Goal: Task Accomplishment & Management: Manage account settings

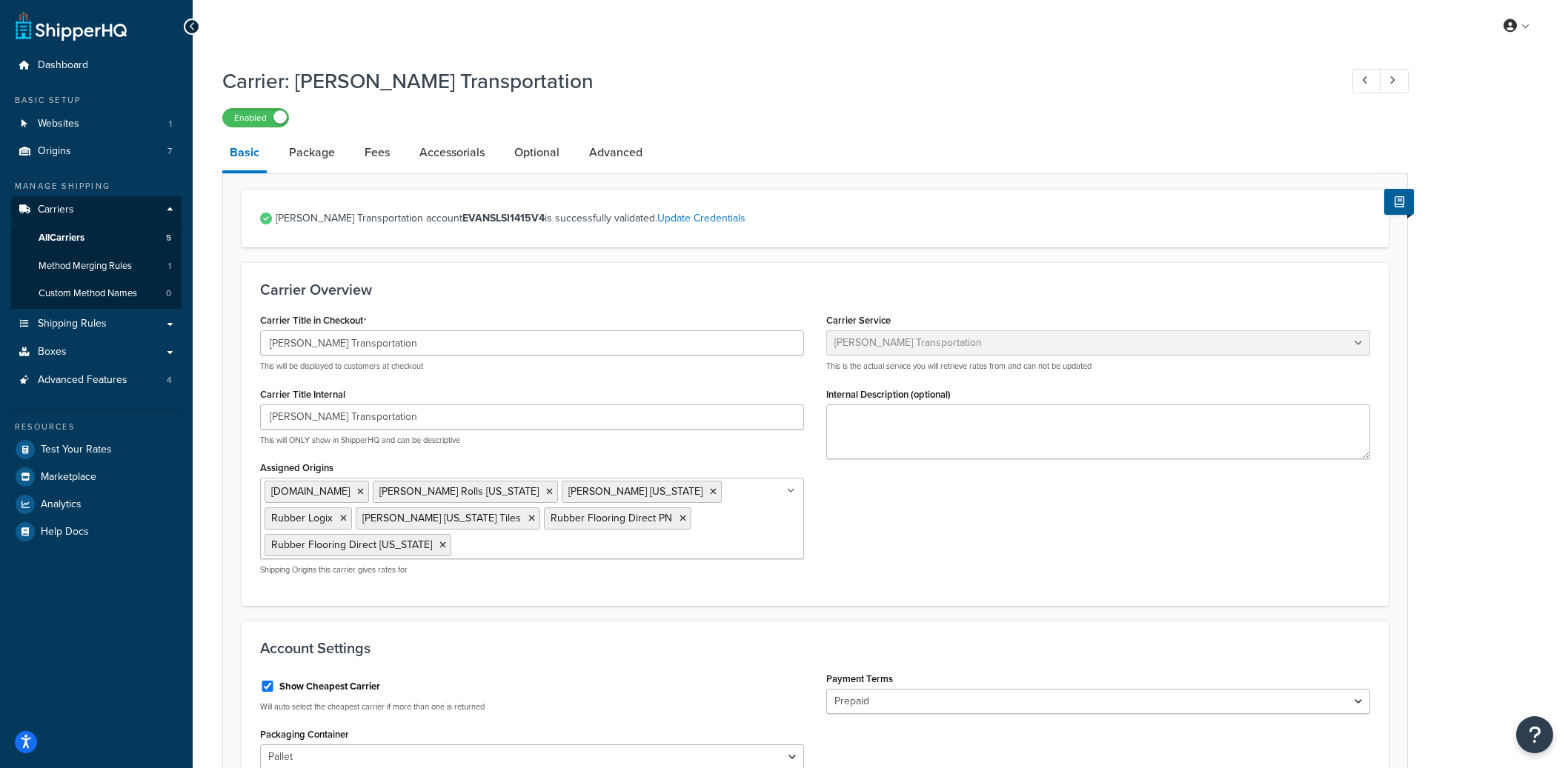
select select "evansFreight"
select select "PLT"
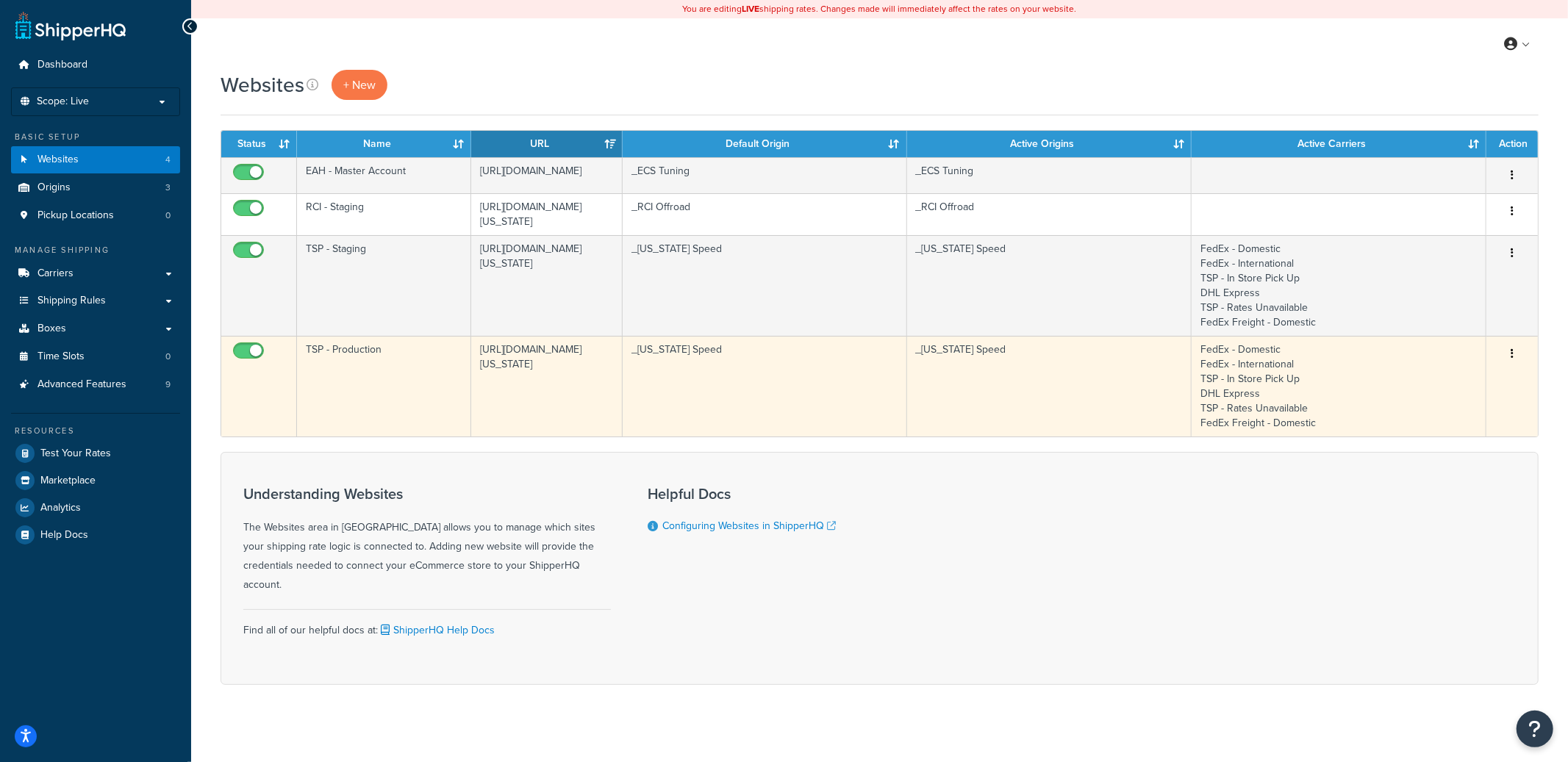
click at [421, 389] on td "TSP - Production" at bounding box center [384, 386] width 174 height 101
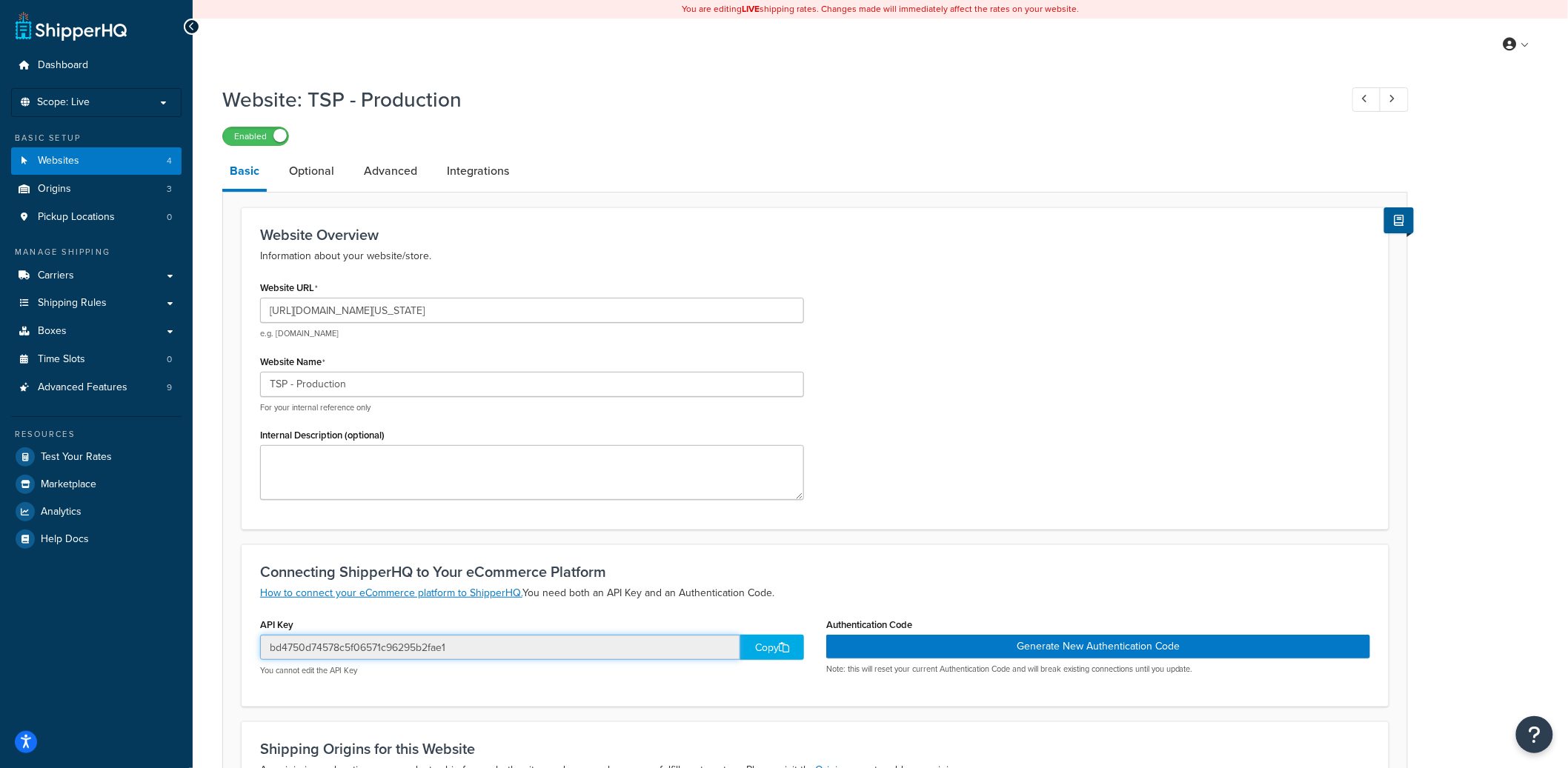
click at [370, 649] on input "bd4750d74578c5f06571c96295b2fae1" at bounding box center [500, 647] width 480 height 26
drag, startPoint x: 300, startPoint y: 311, endPoint x: 416, endPoint y: 310, distance: 116.0
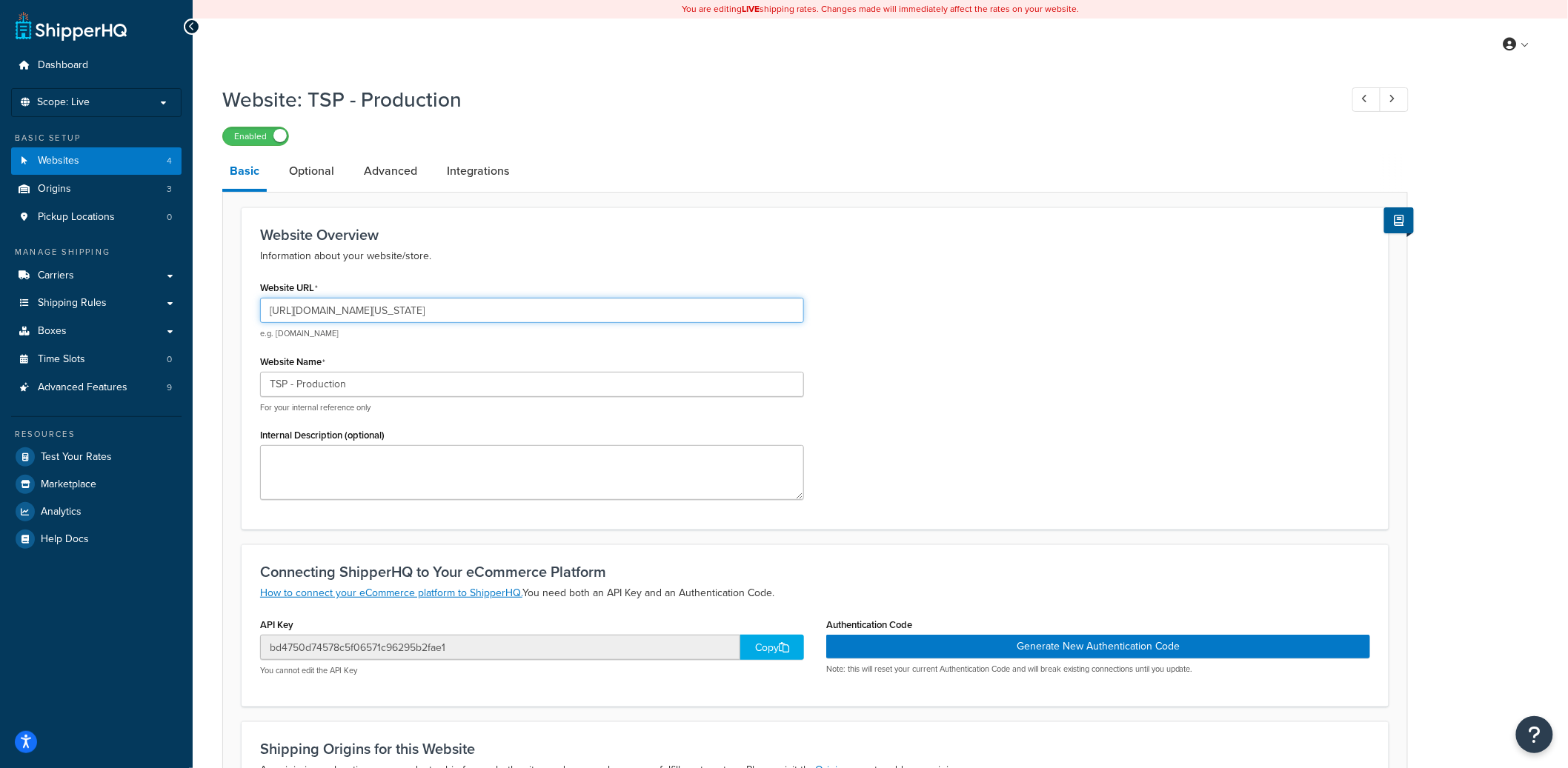
click at [416, 310] on input "https://mcprod.texas-speed.com/" at bounding box center [531, 311] width 543 height 26
drag, startPoint x: 416, startPoint y: 310, endPoint x: 301, endPoint y: 312, distance: 115.0
click at [301, 312] on input "https://mcprod.texas-speed.com/" at bounding box center [531, 311] width 543 height 26
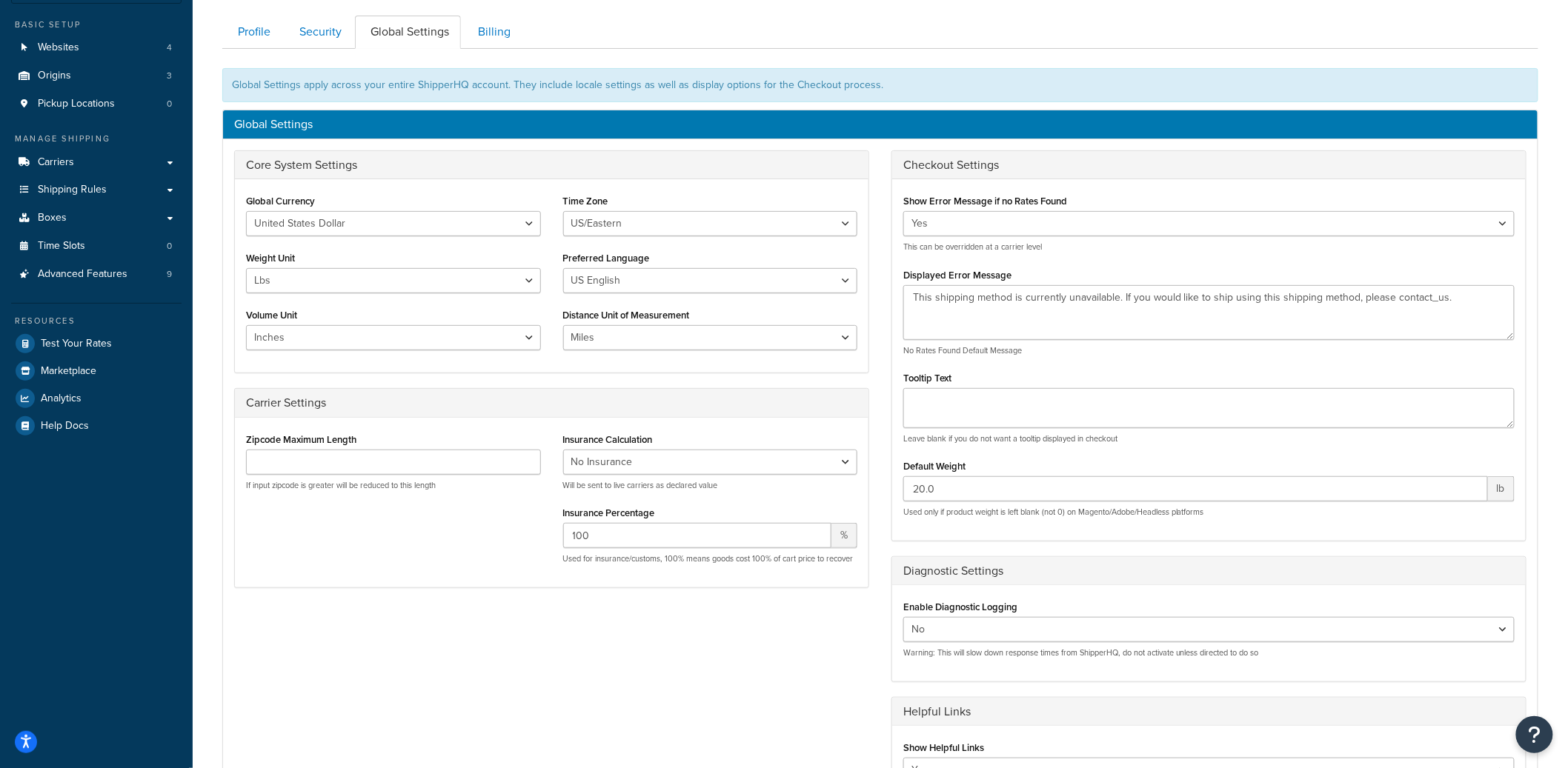
scroll to position [115, 0]
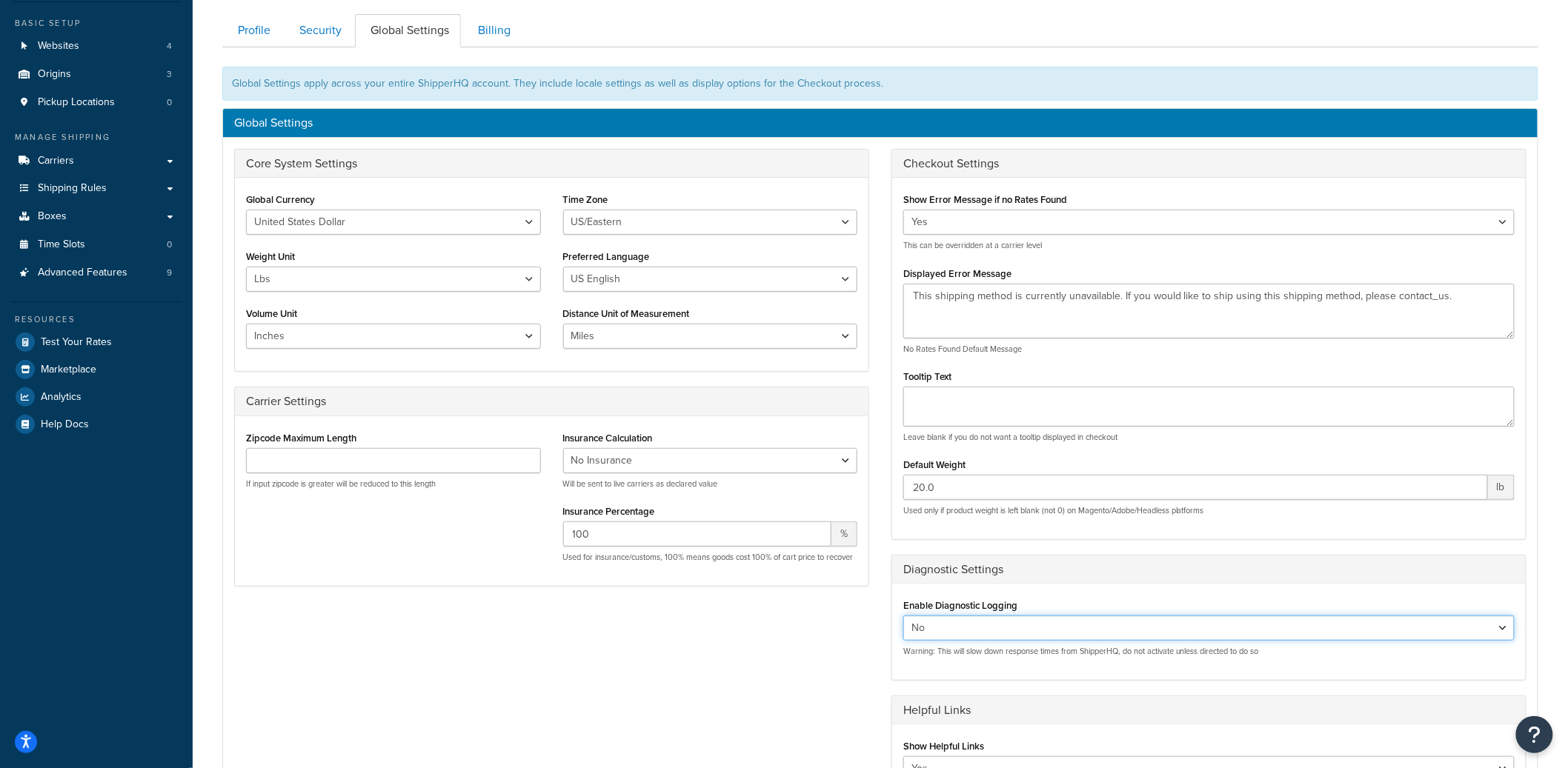
click at [993, 624] on select "Yes No" at bounding box center [1209, 628] width 612 height 26
click at [903, 616] on select "Yes No" at bounding box center [1209, 628] width 612 height 26
click at [951, 623] on select "Yes No" at bounding box center [1209, 628] width 612 height 26
select select "true"
click at [903, 616] on select "Yes No" at bounding box center [1209, 628] width 612 height 26
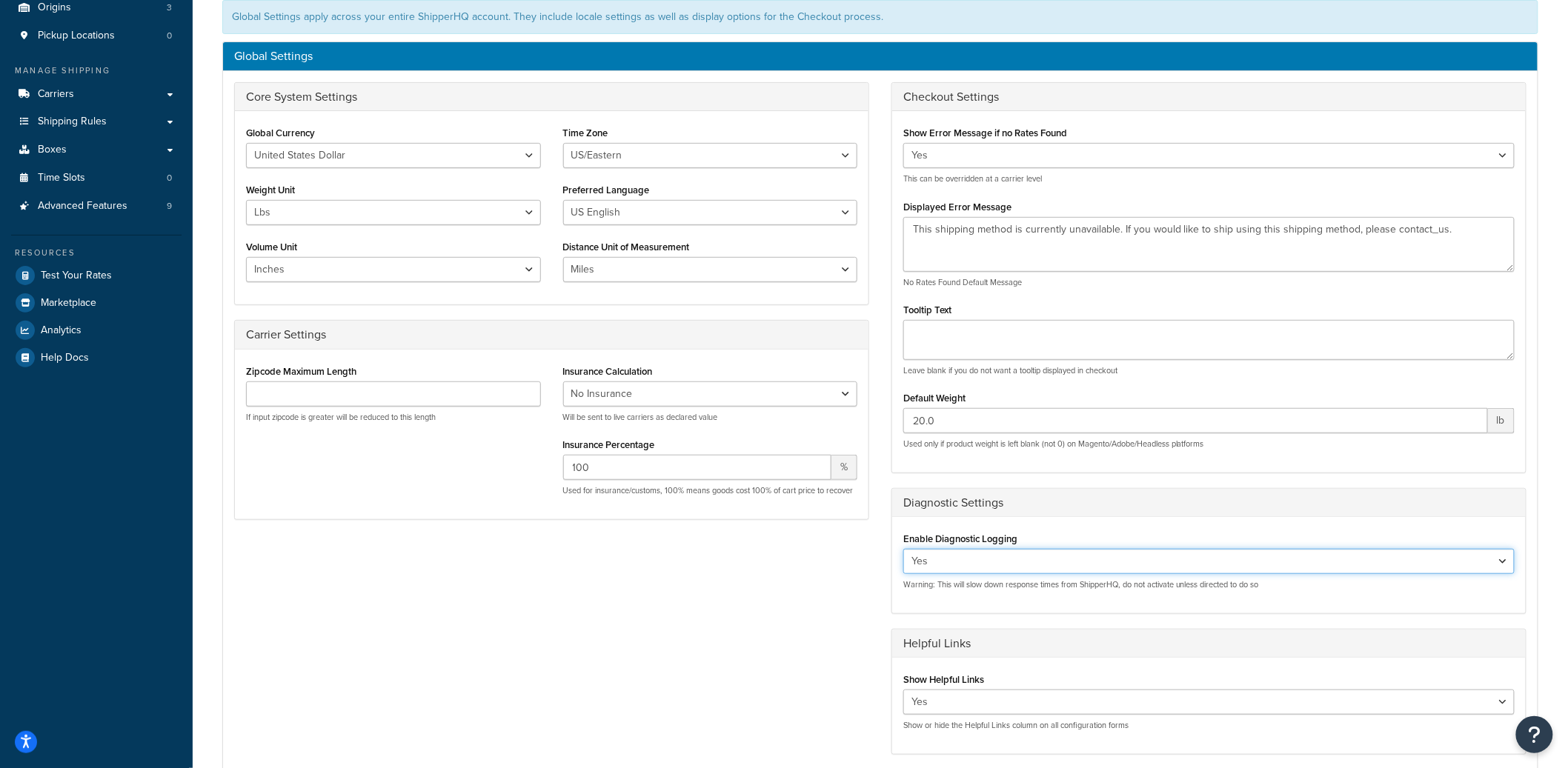
scroll to position [404, 0]
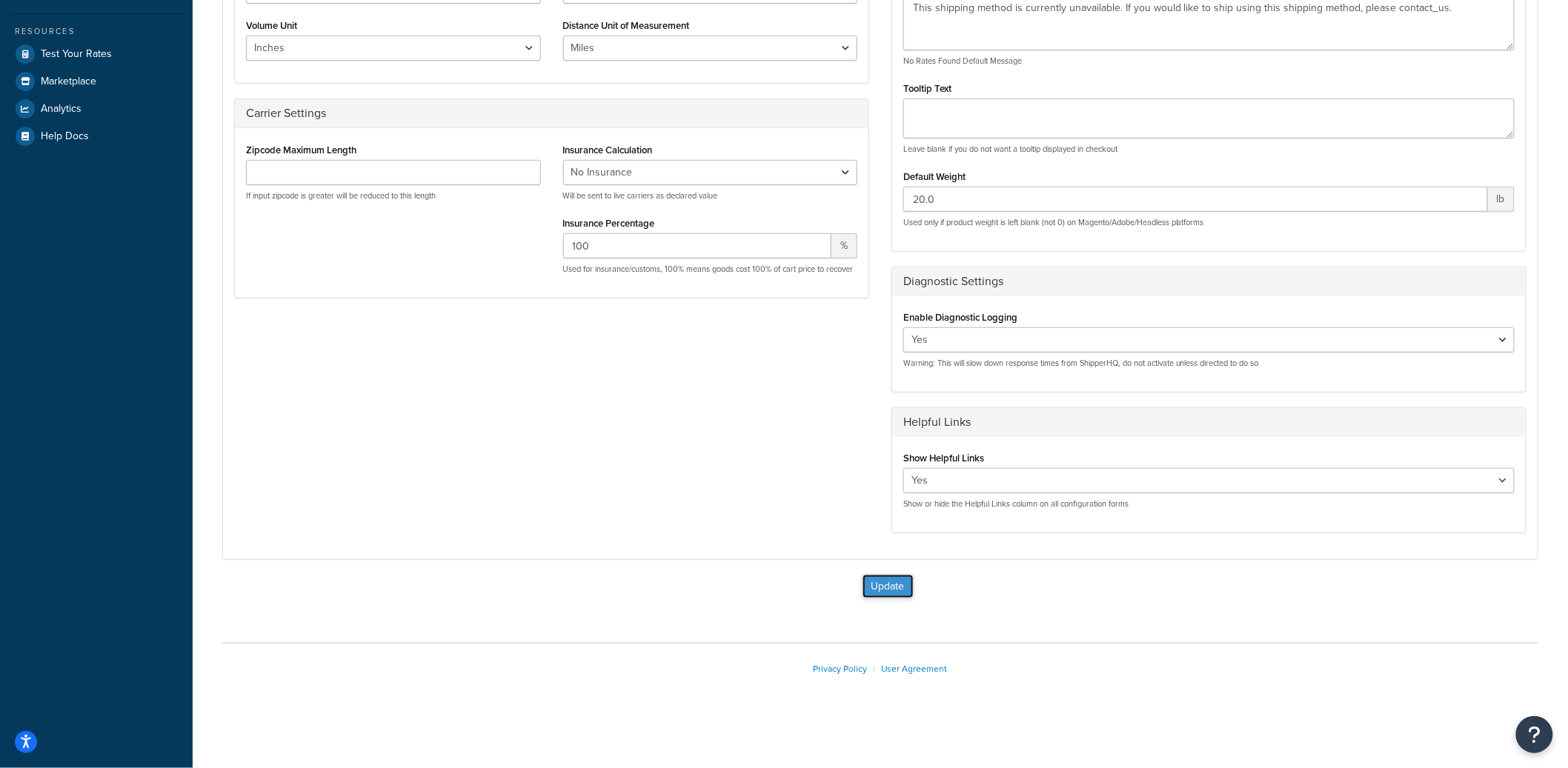
click at [899, 593] on button "Update" at bounding box center [888, 587] width 51 height 24
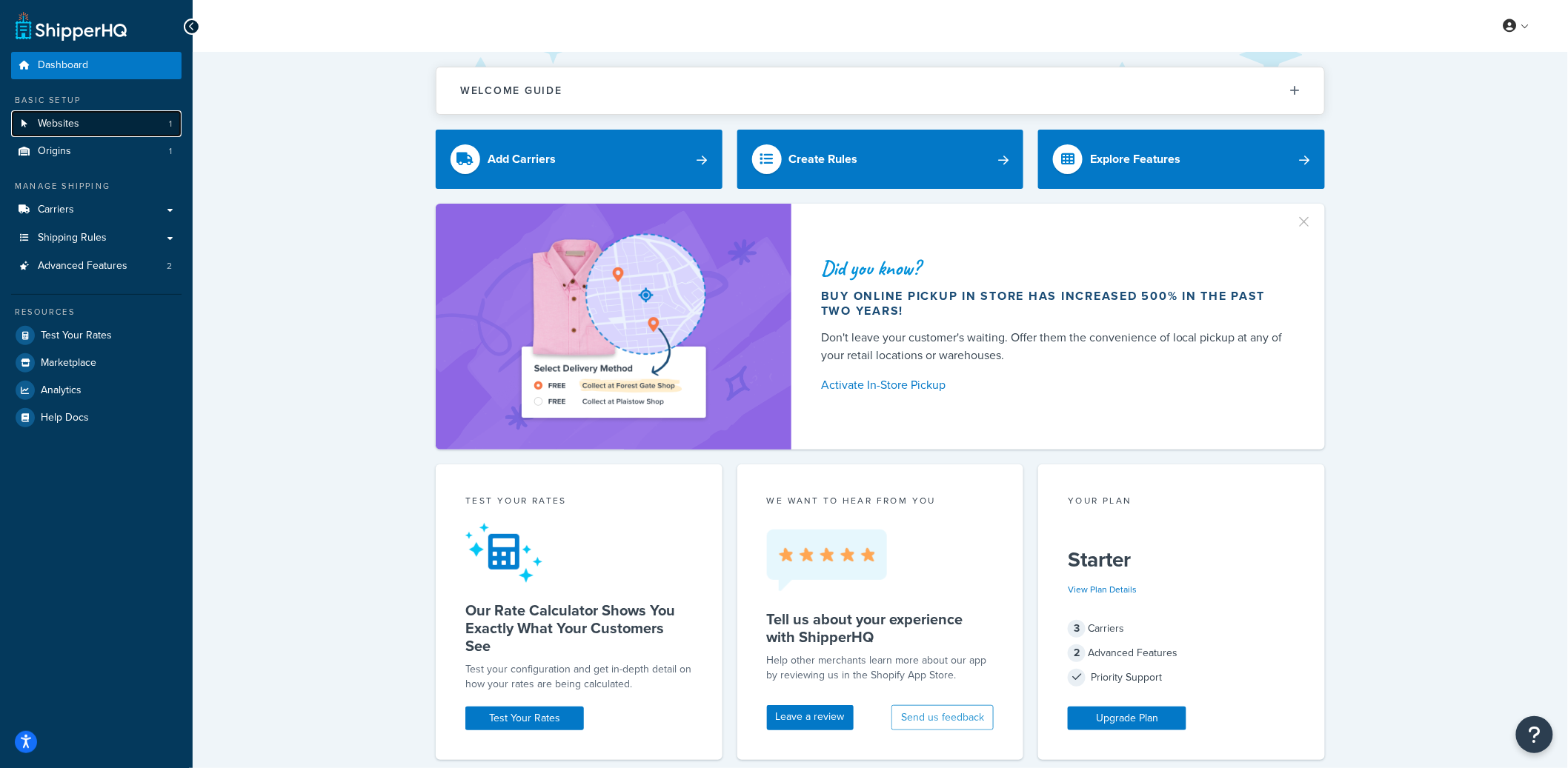
click at [129, 122] on link "Websites 1" at bounding box center [96, 124] width 170 height 27
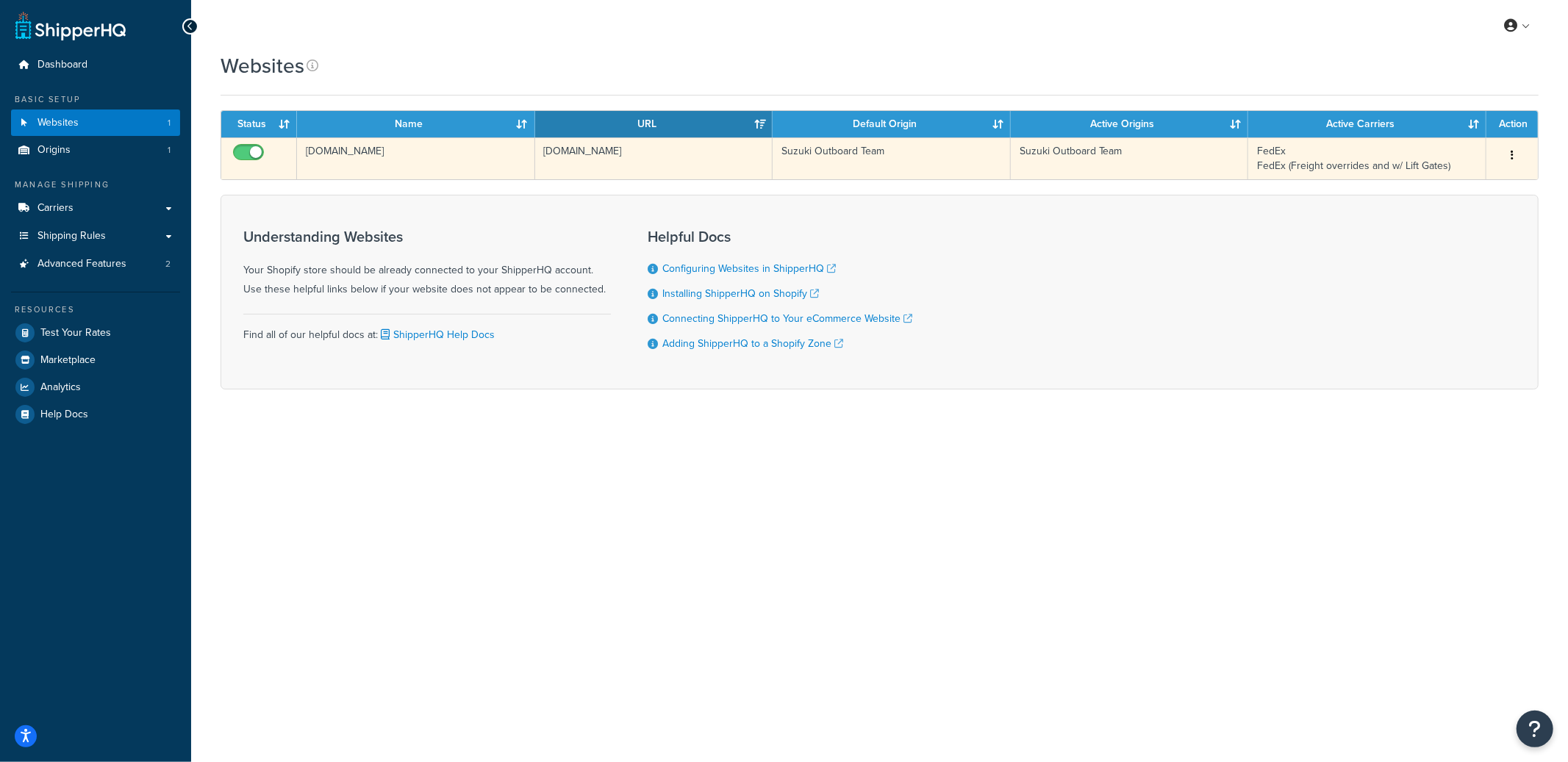
click at [467, 144] on td "[DOMAIN_NAME]" at bounding box center [416, 159] width 238 height 42
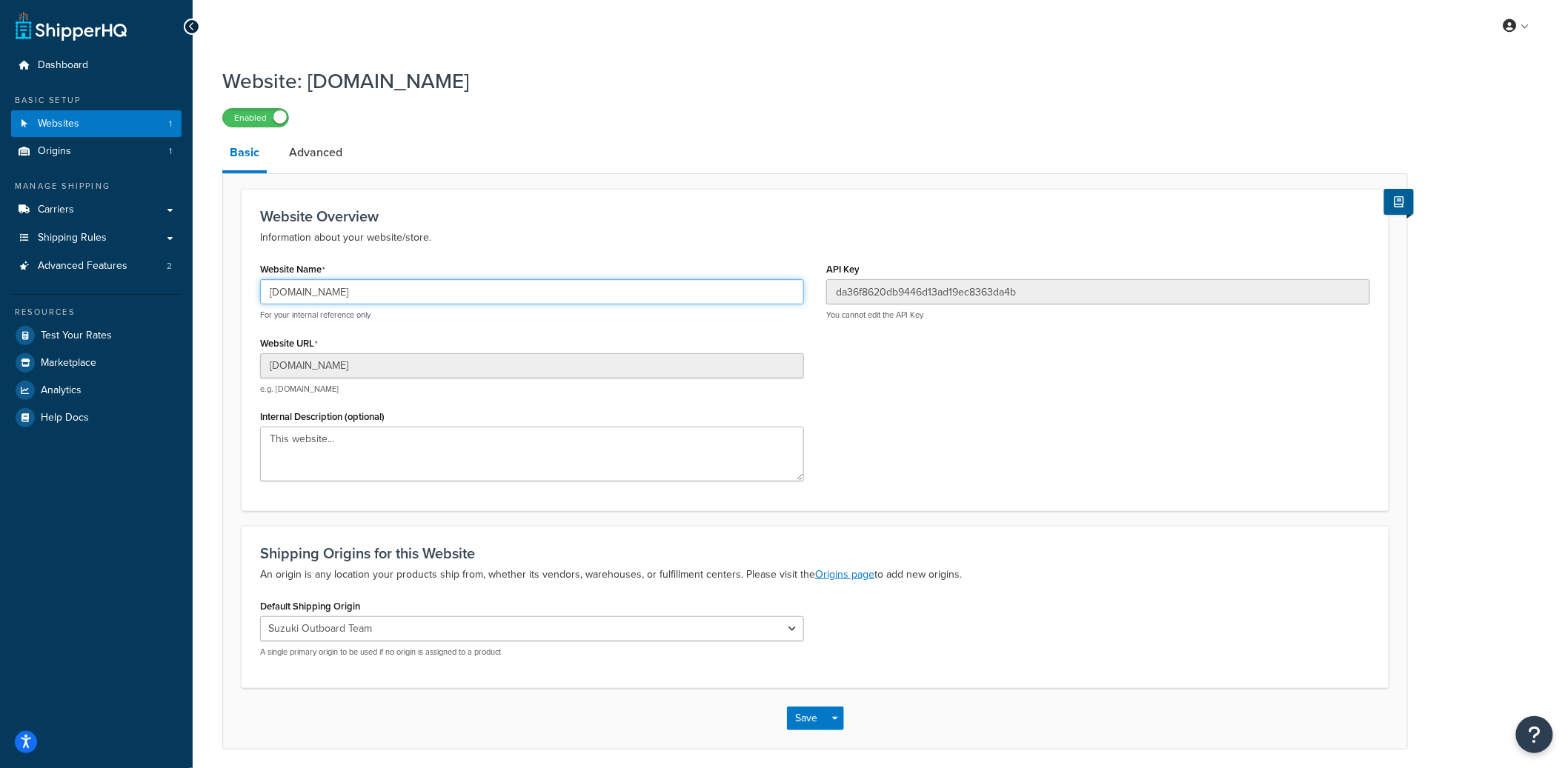
click at [347, 284] on input "[DOMAIN_NAME]" at bounding box center [531, 292] width 543 height 26
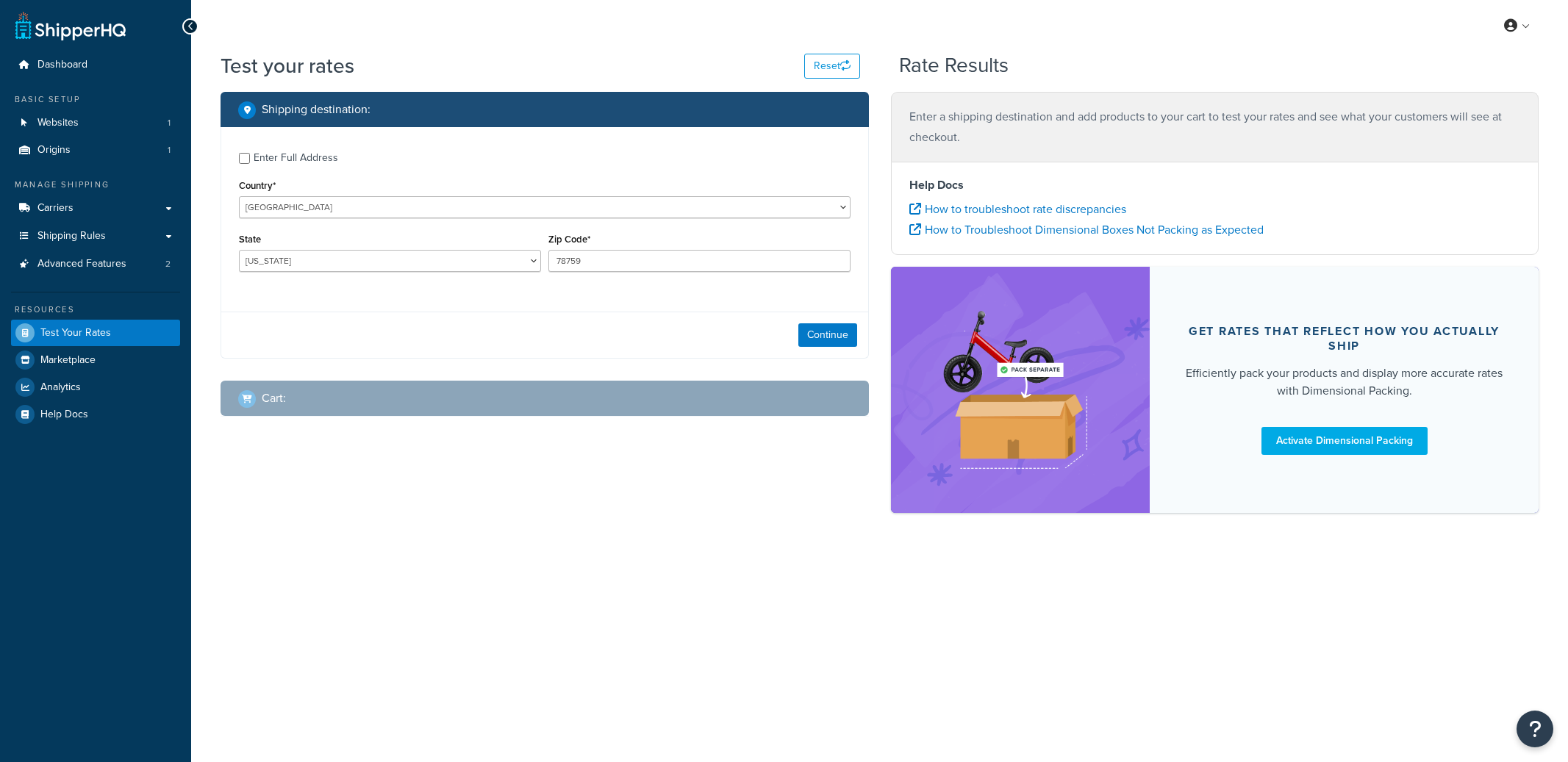
select select "TX"
checkbox input "true"
type input "17777"
select select "PA"
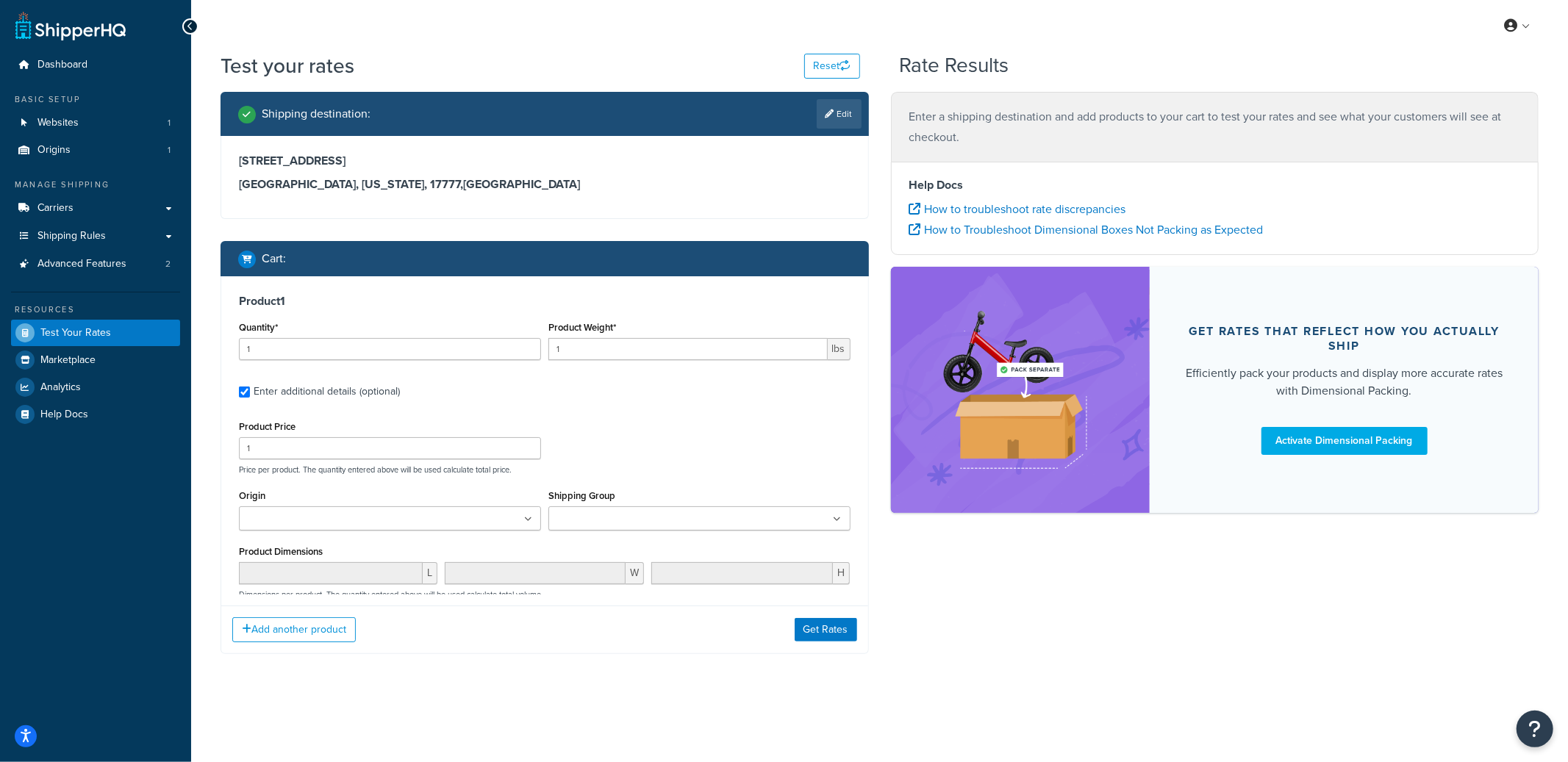
type input "2"
type input "1.9996"
type input "13.99"
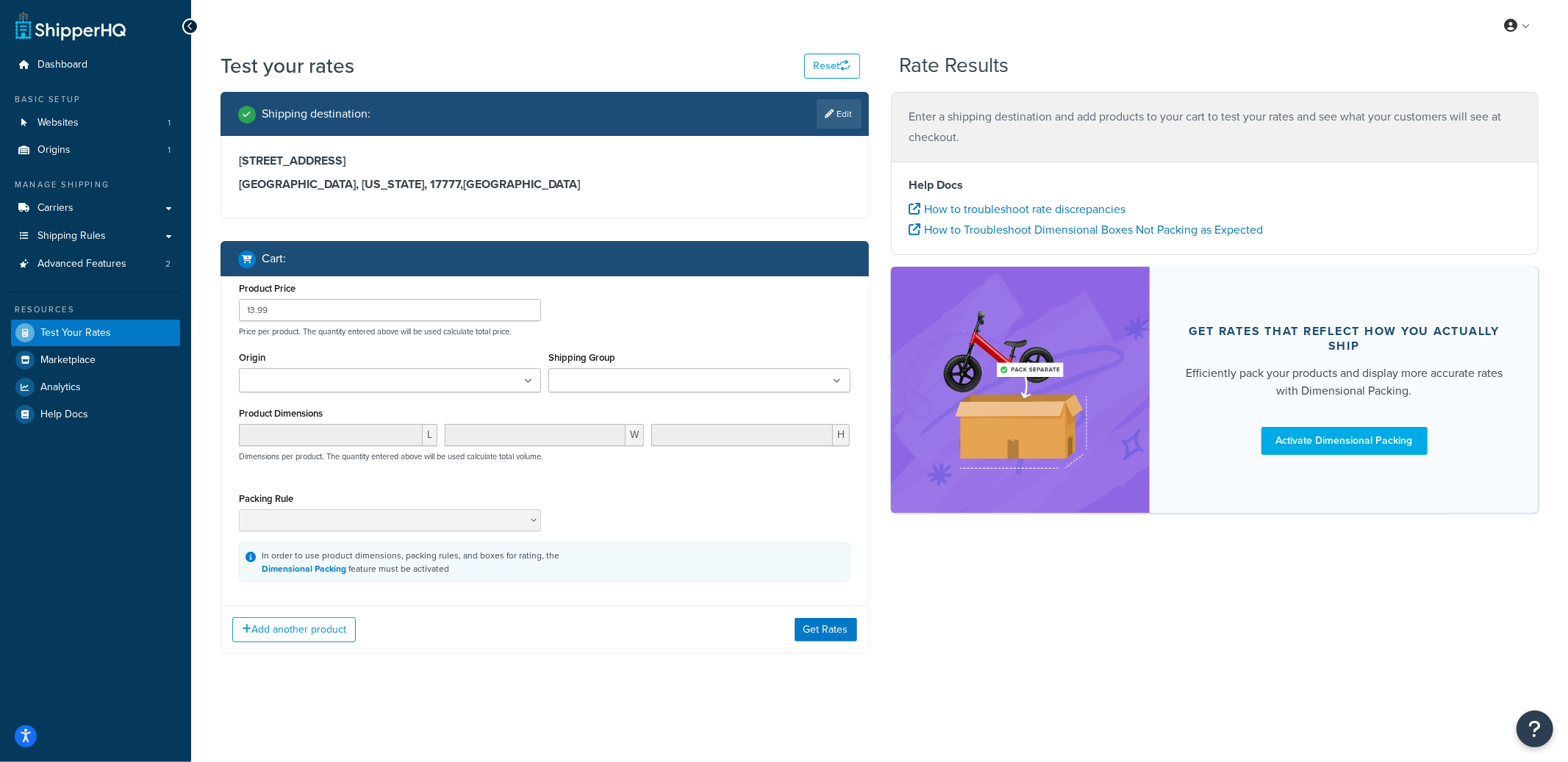
type input "28.9996"
type input "770"
type input "97.9998"
type input "2550"
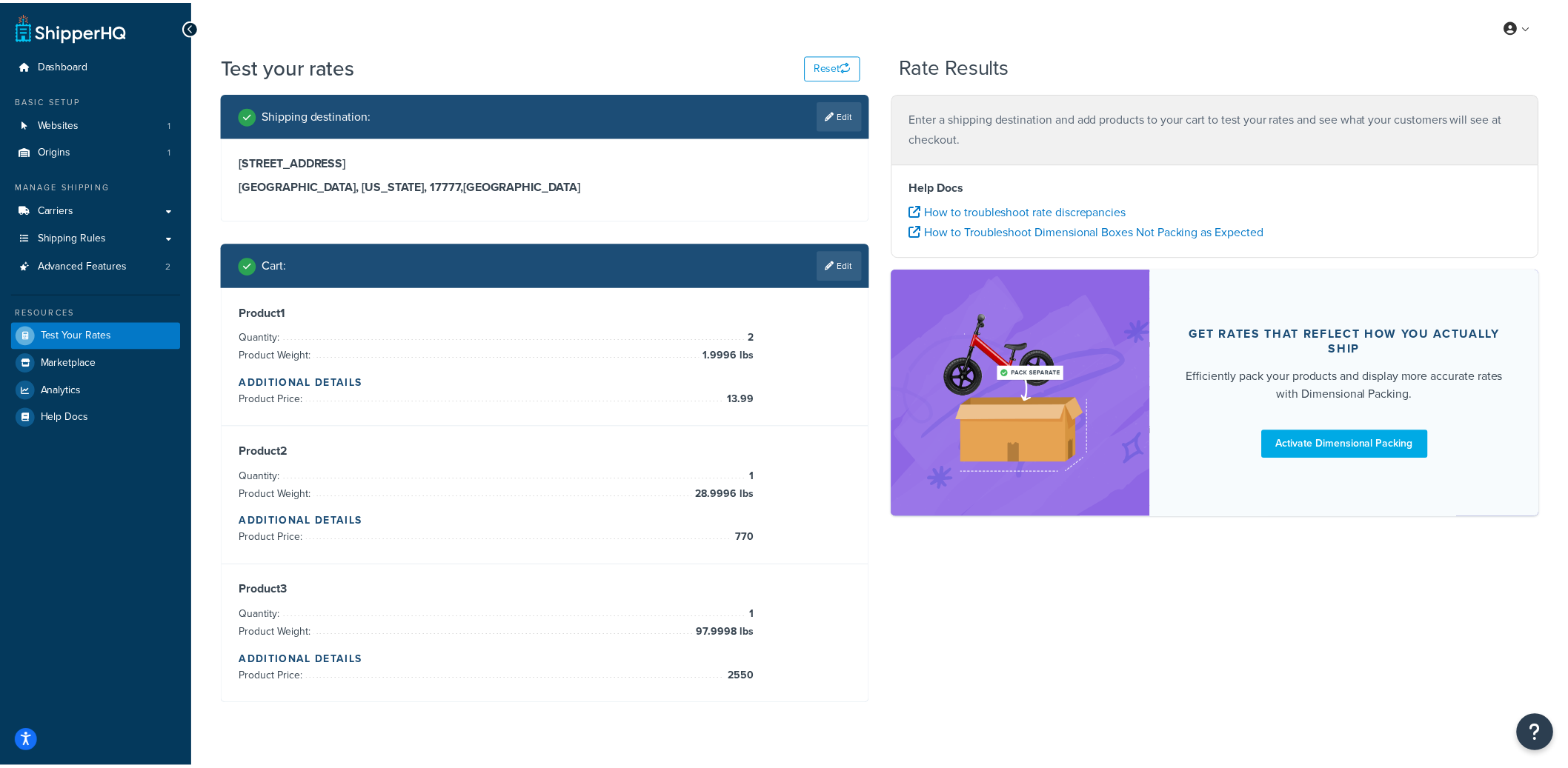
scroll to position [0, 0]
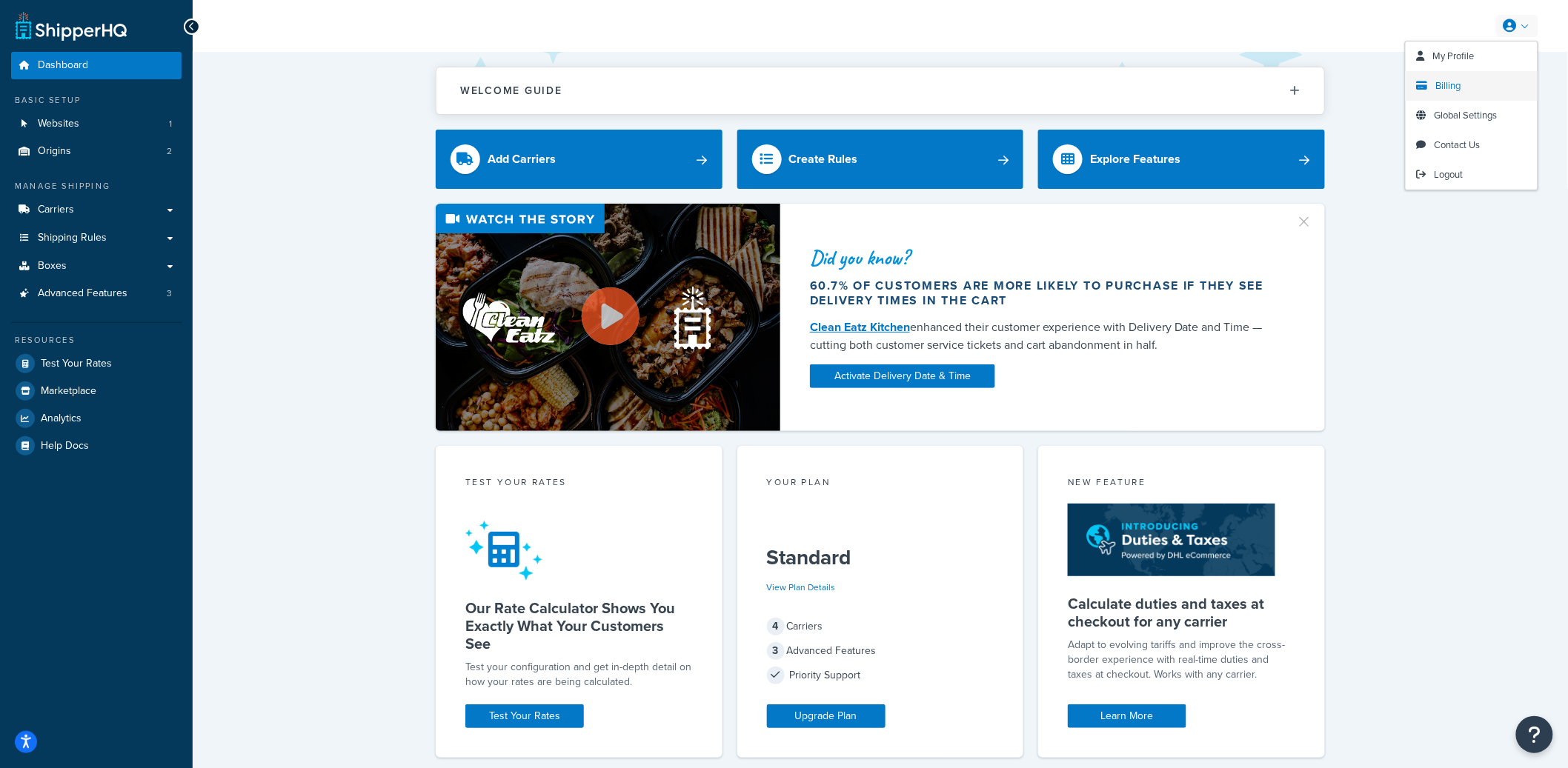
click at [1455, 83] on span "Billing" at bounding box center [1449, 85] width 26 height 14
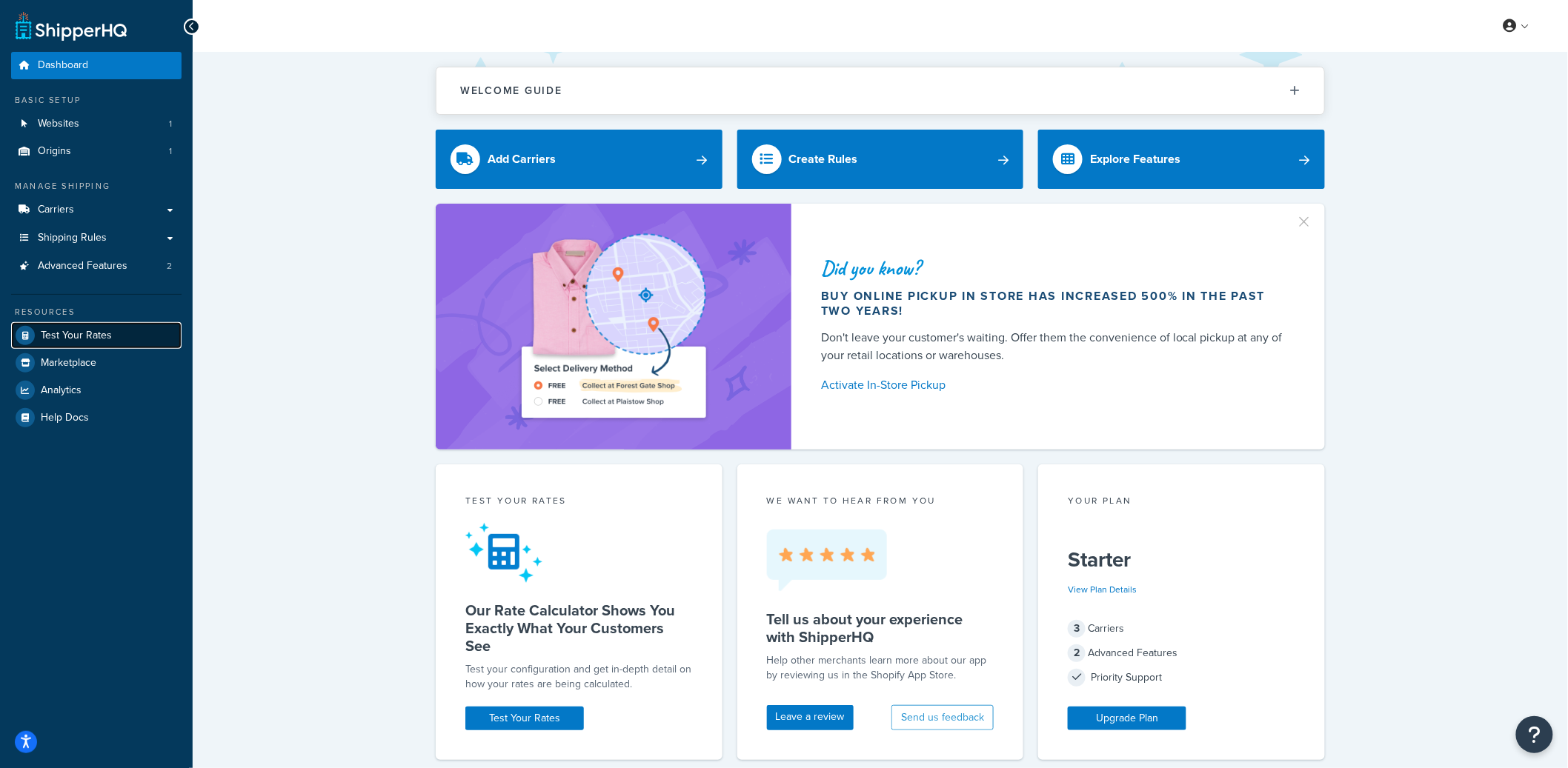
click at [105, 330] on span "Test Your Rates" at bounding box center [77, 335] width 72 height 13
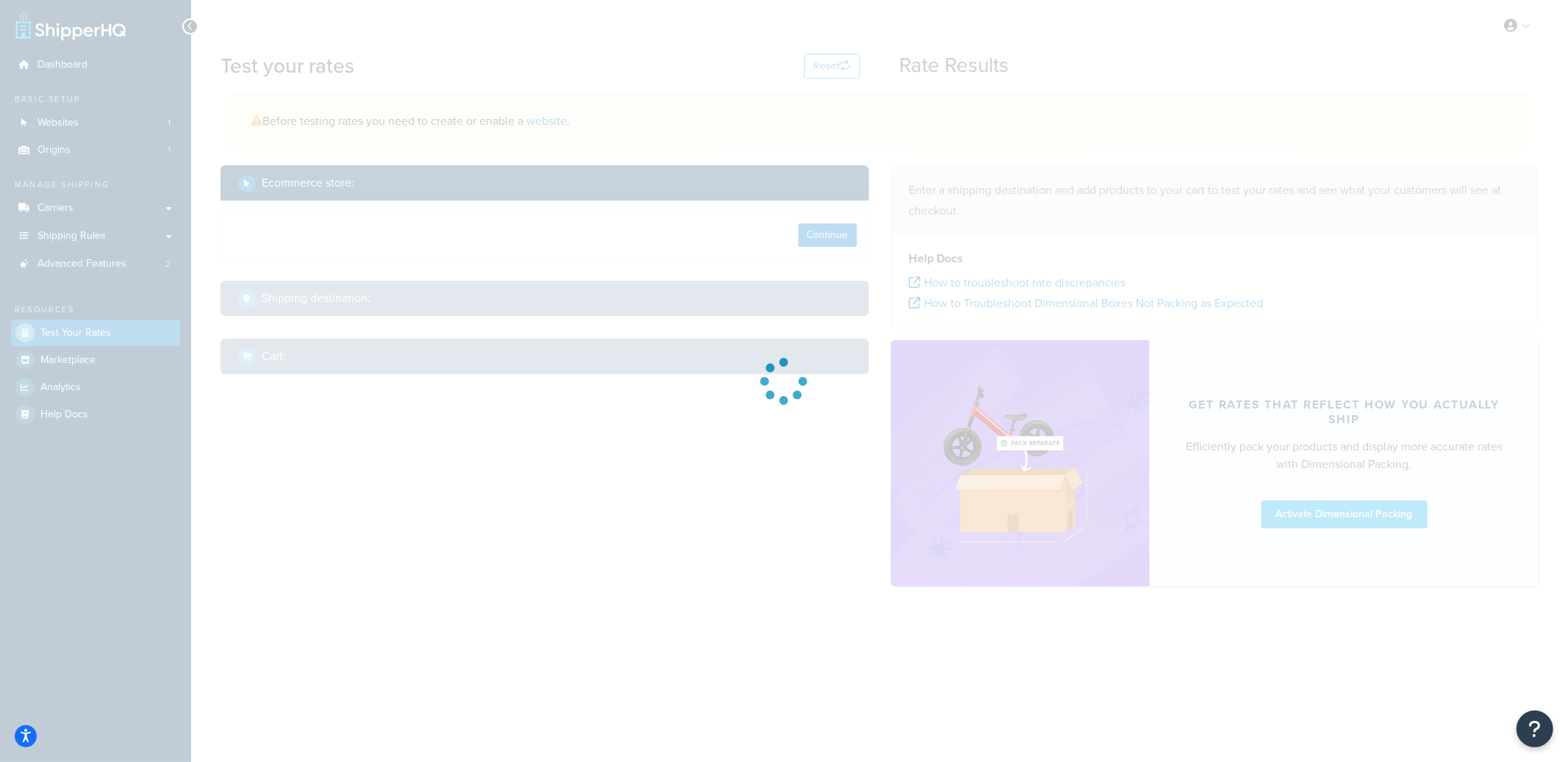
select select "TX"
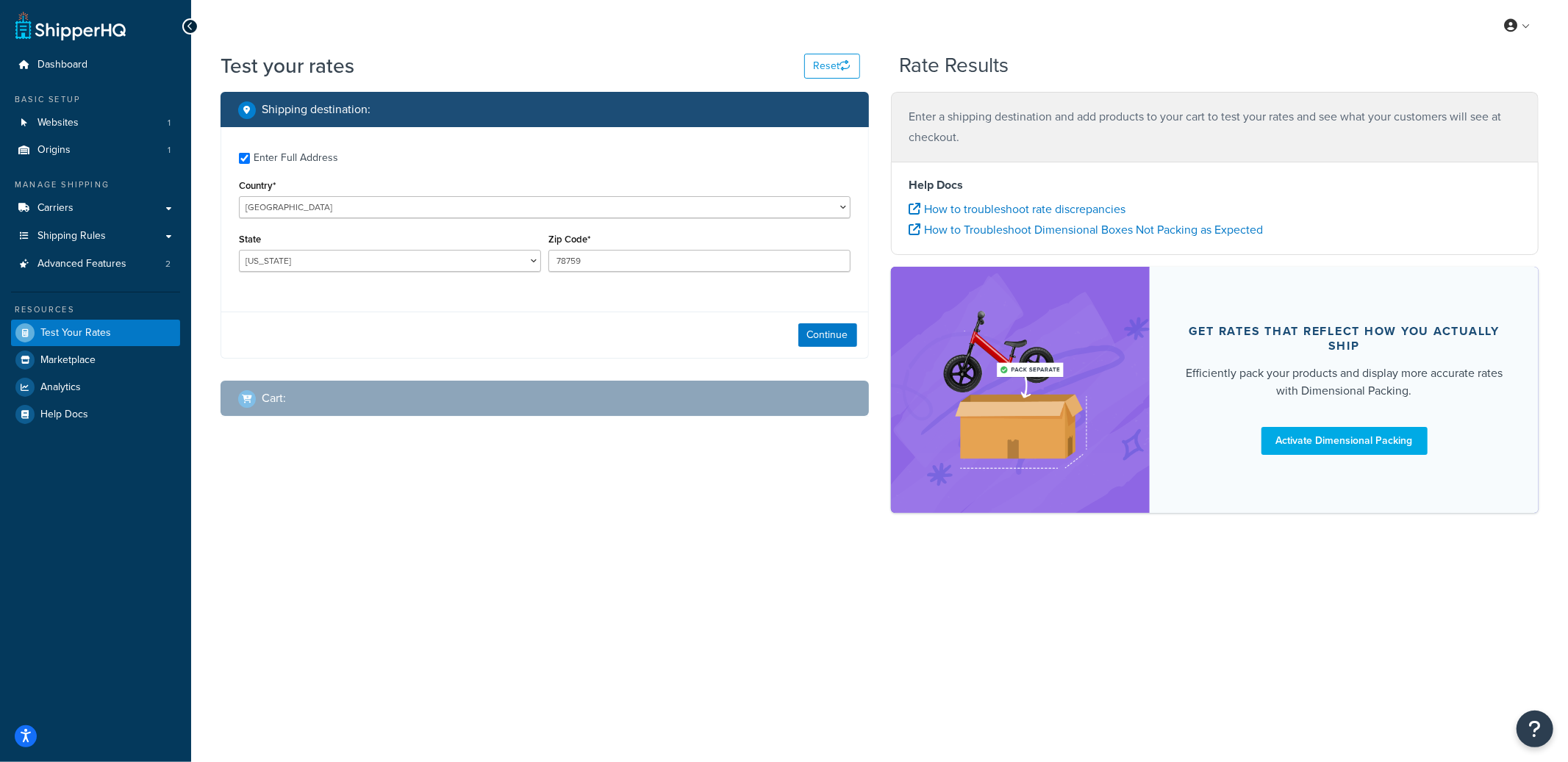
checkbox input "true"
type input "17777"
select select "PA"
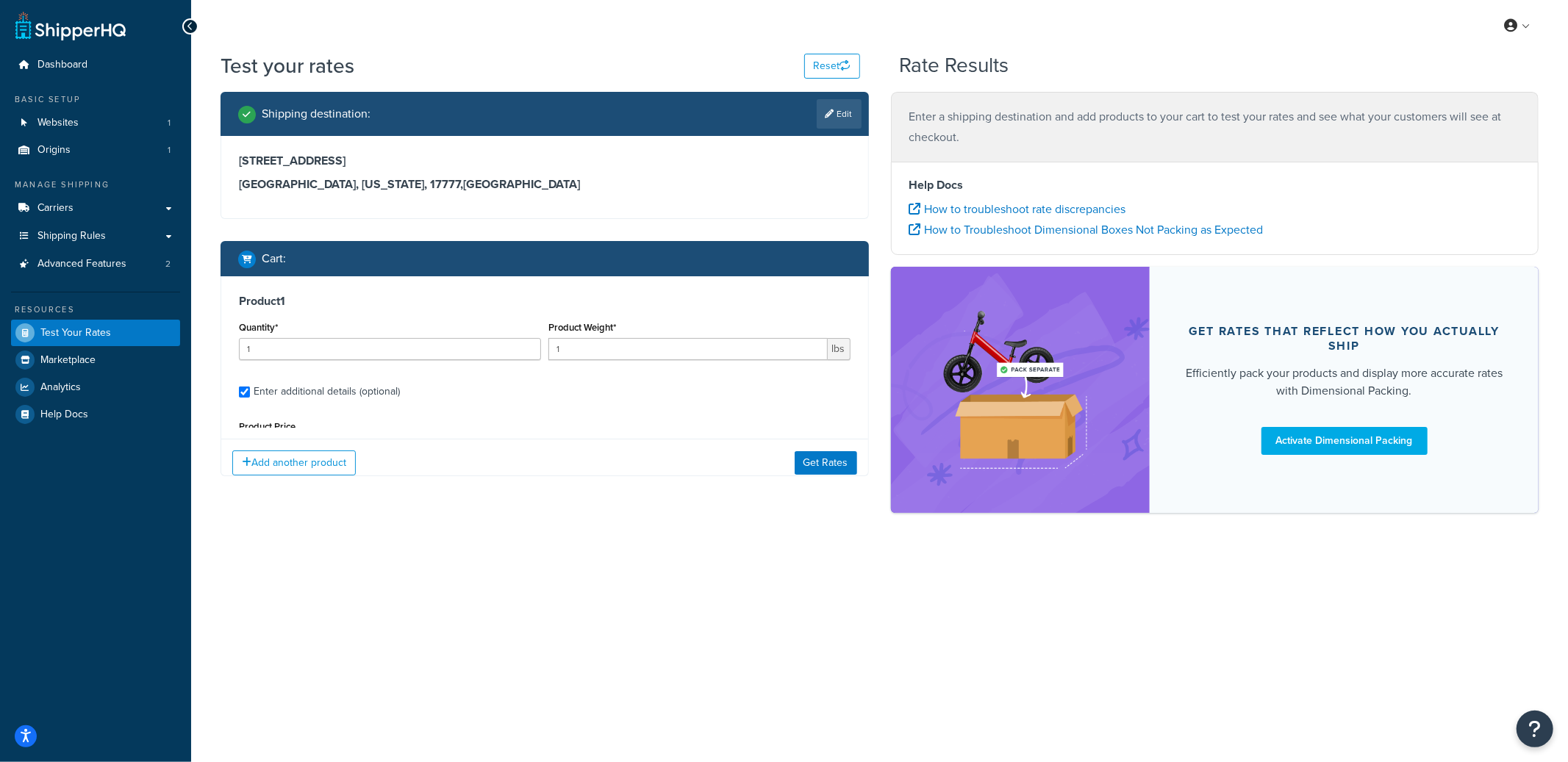
type input "2"
type input "1.9996"
type input "13.99"
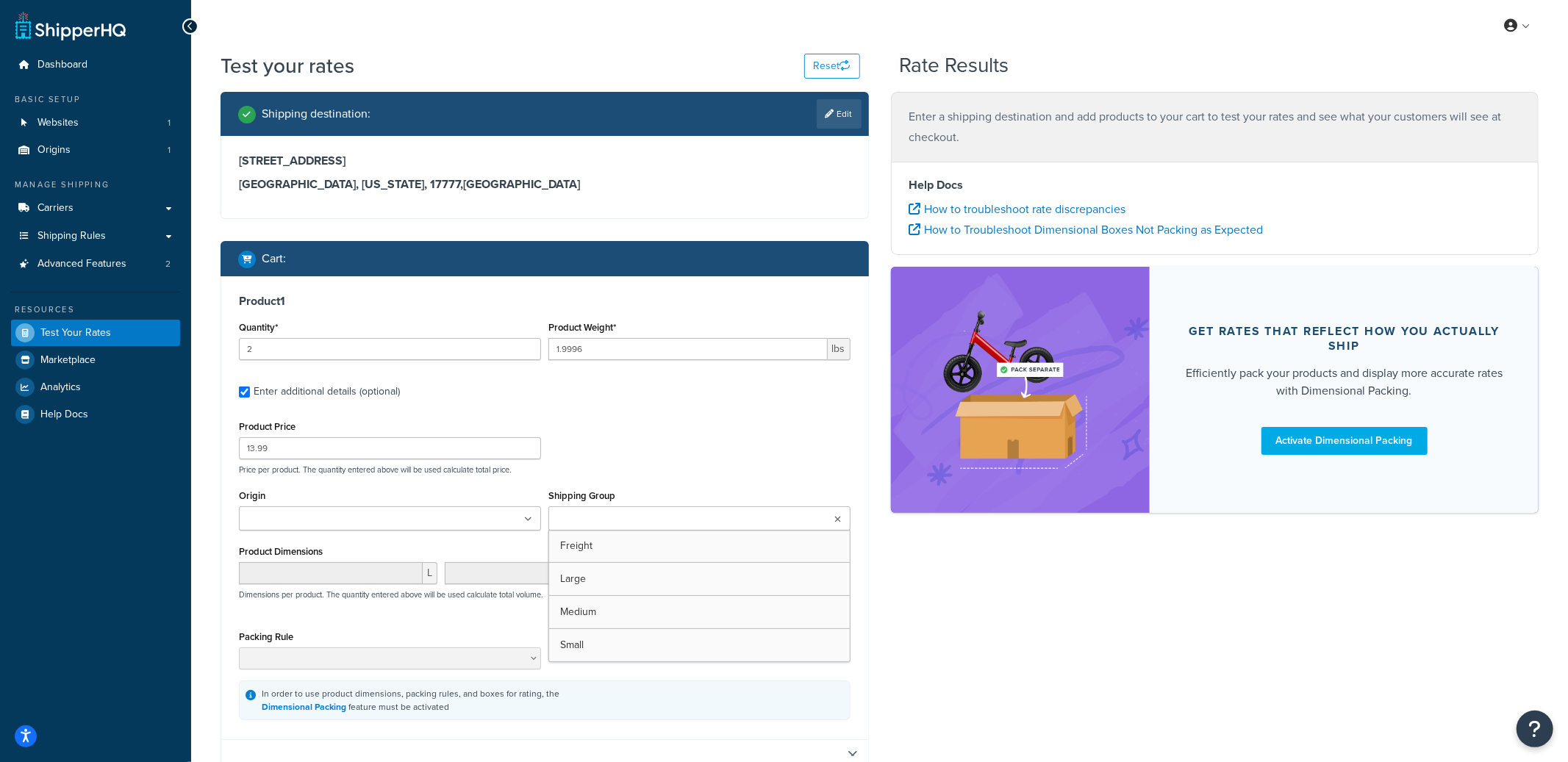
type input "28.9996"
type input "770"
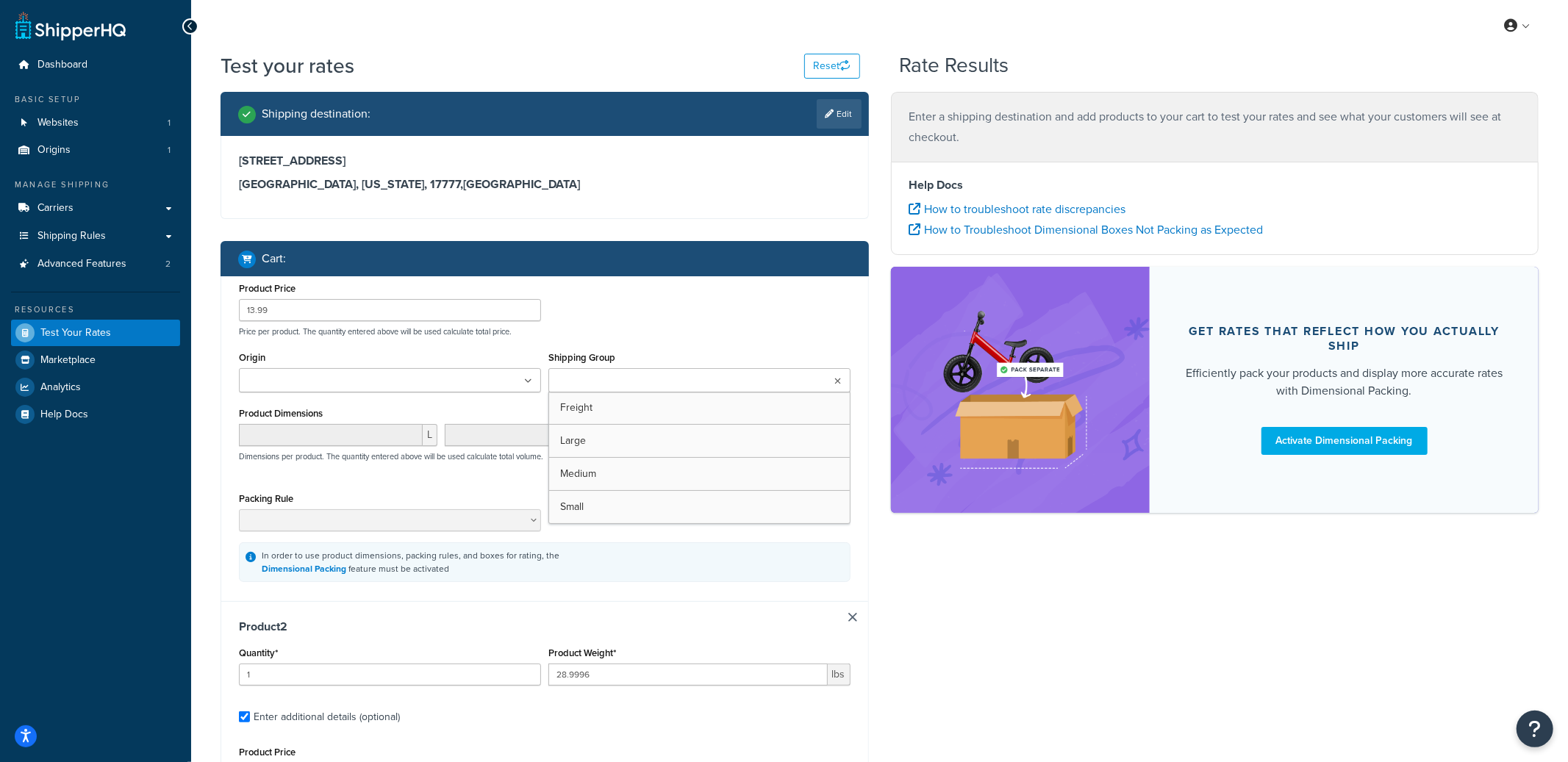
scroll to position [381, 0]
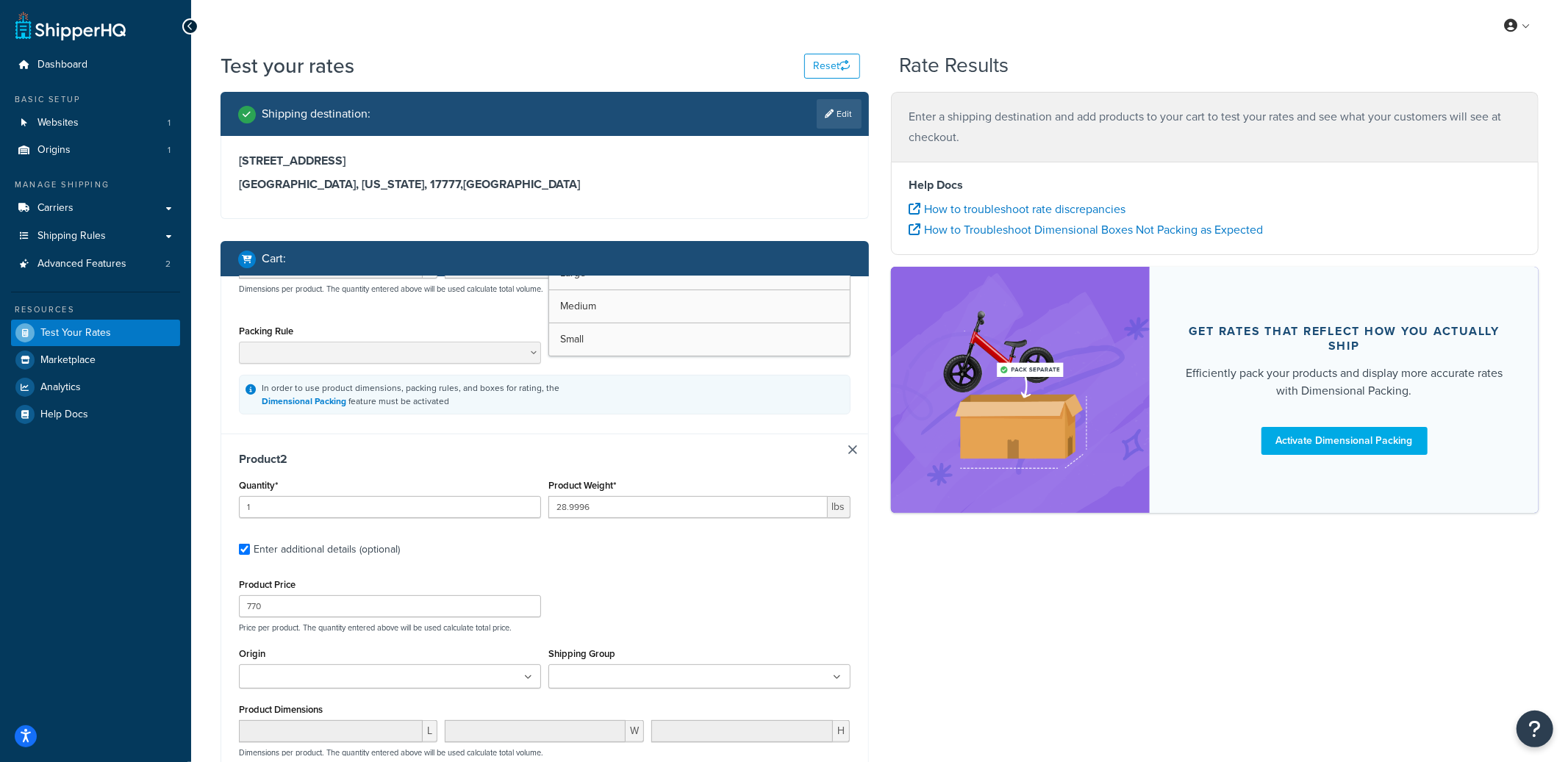
type input "97.9998"
type input "2550"
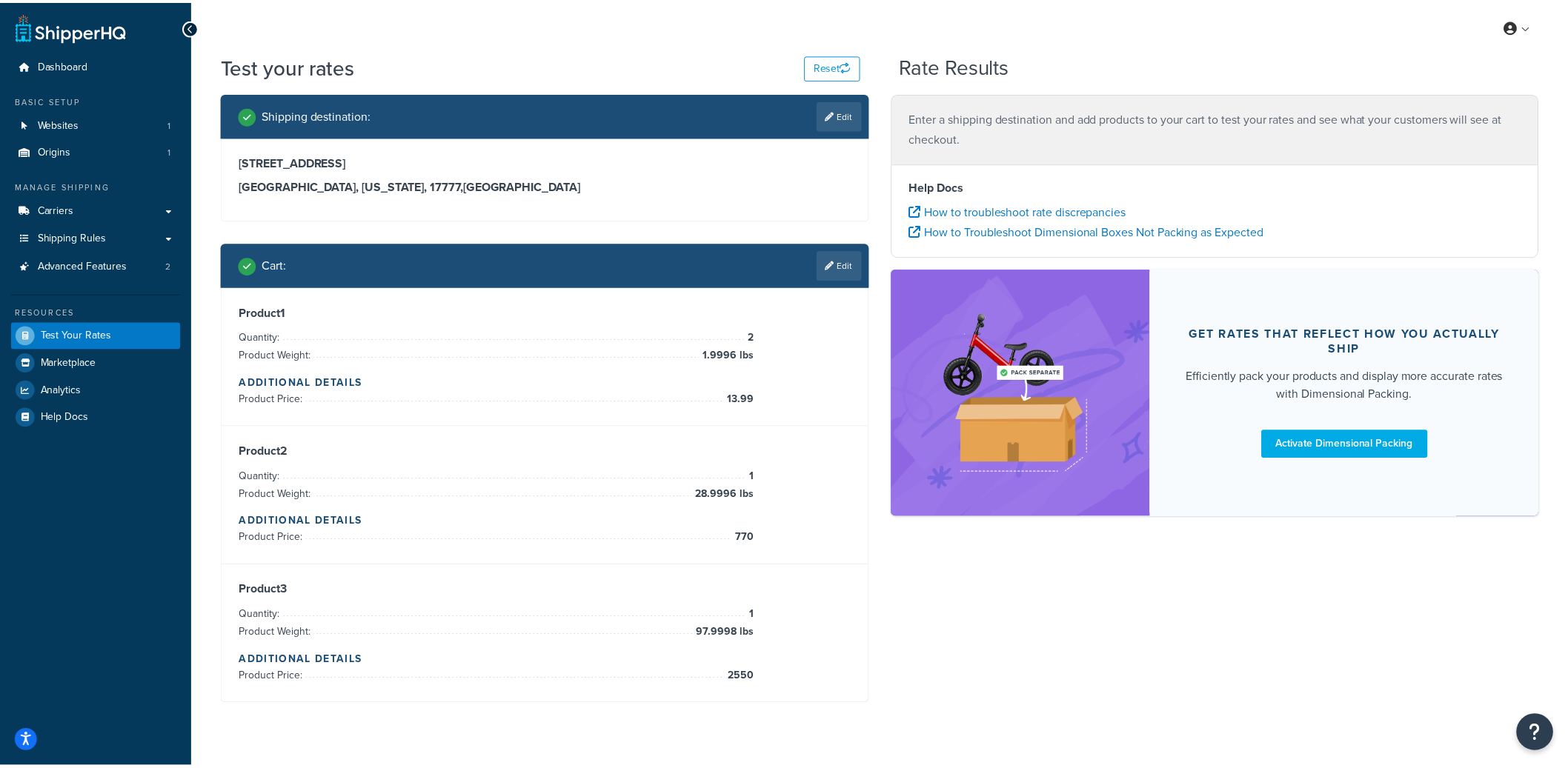
scroll to position [0, 0]
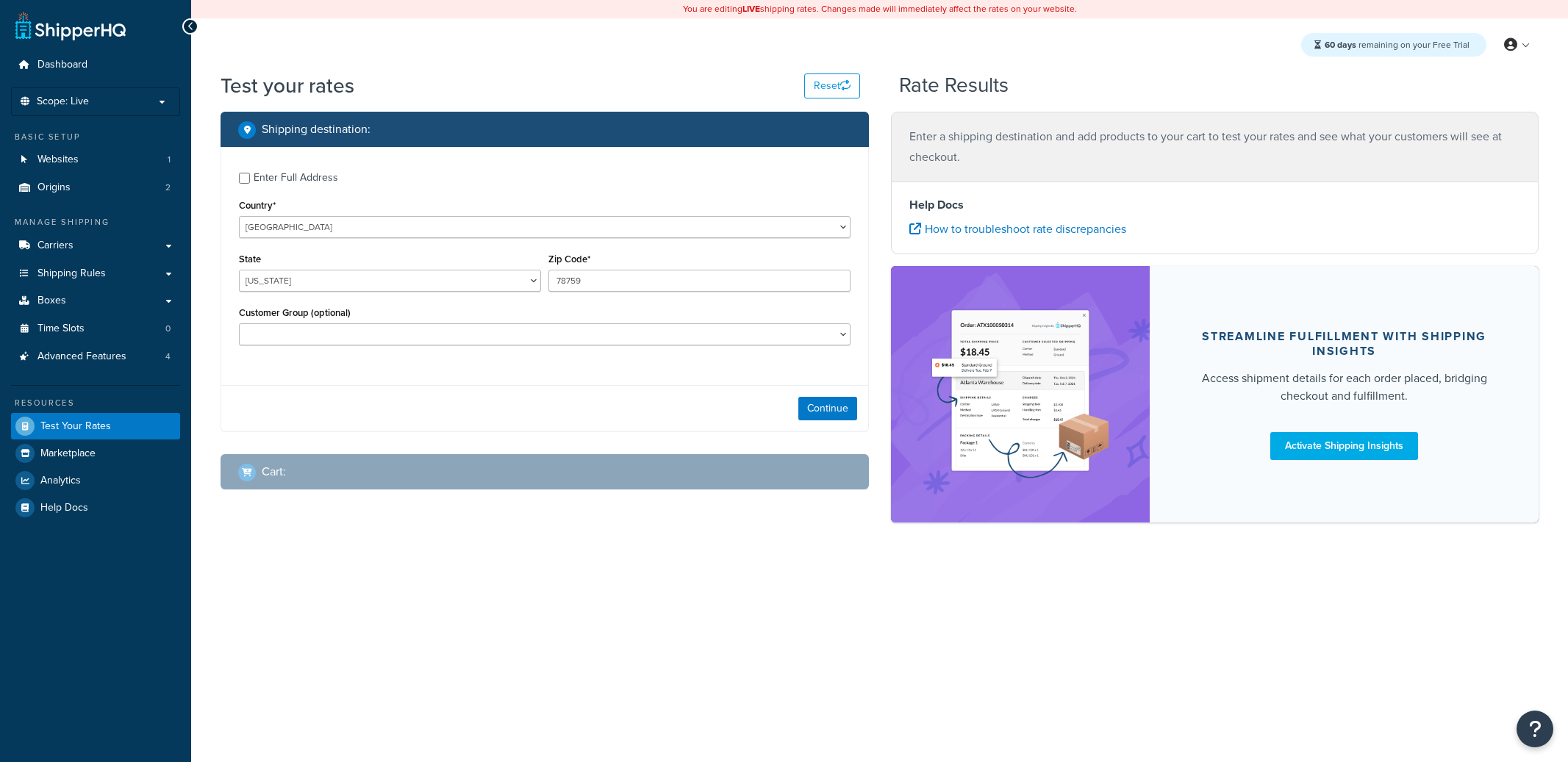
select select "[GEOGRAPHIC_DATA]"
click at [107, 246] on link "Carriers" at bounding box center [96, 246] width 169 height 27
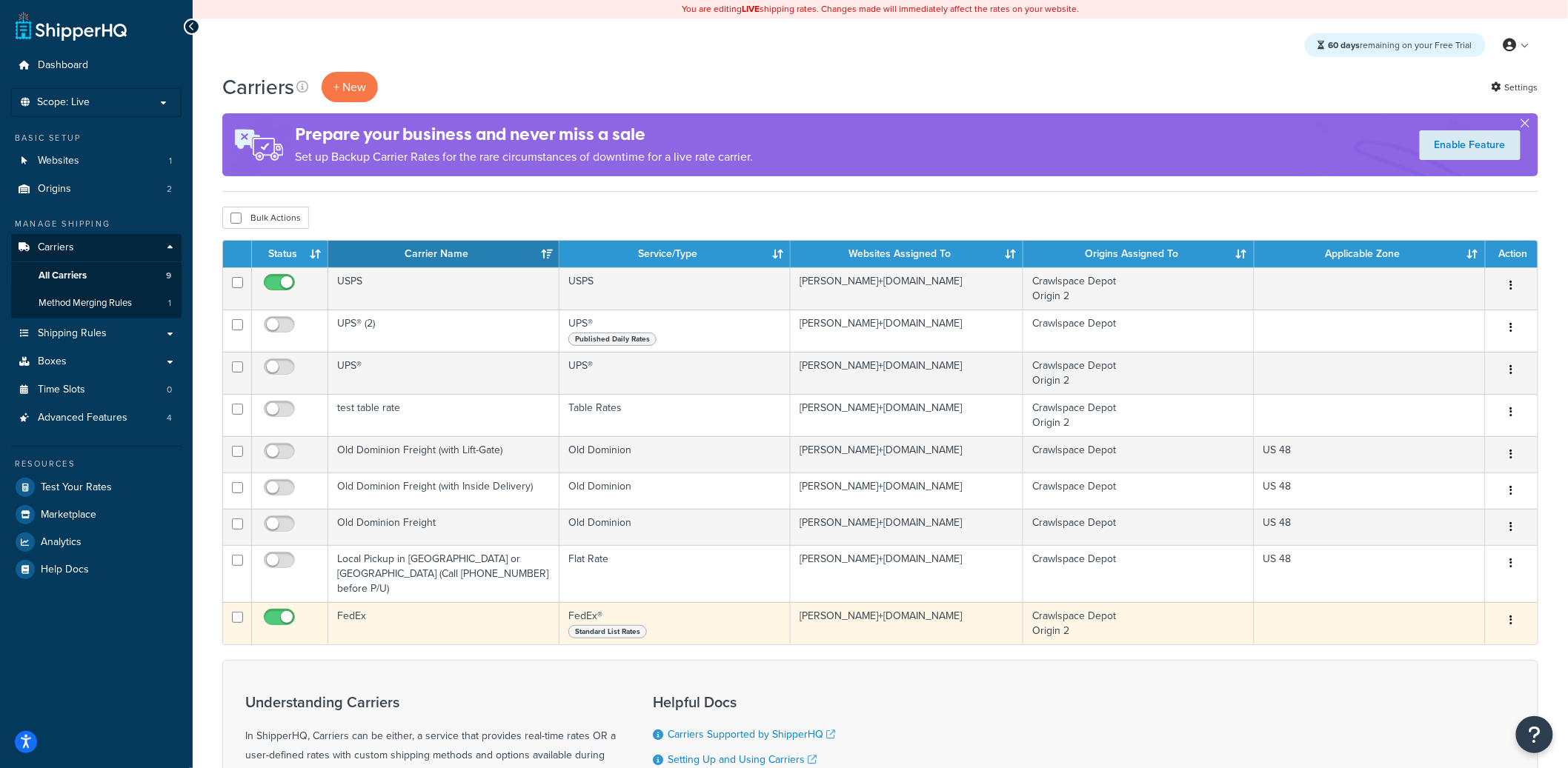
click at [284, 612] on input "checkbox" at bounding box center [281, 622] width 41 height 19
checkbox input "false"
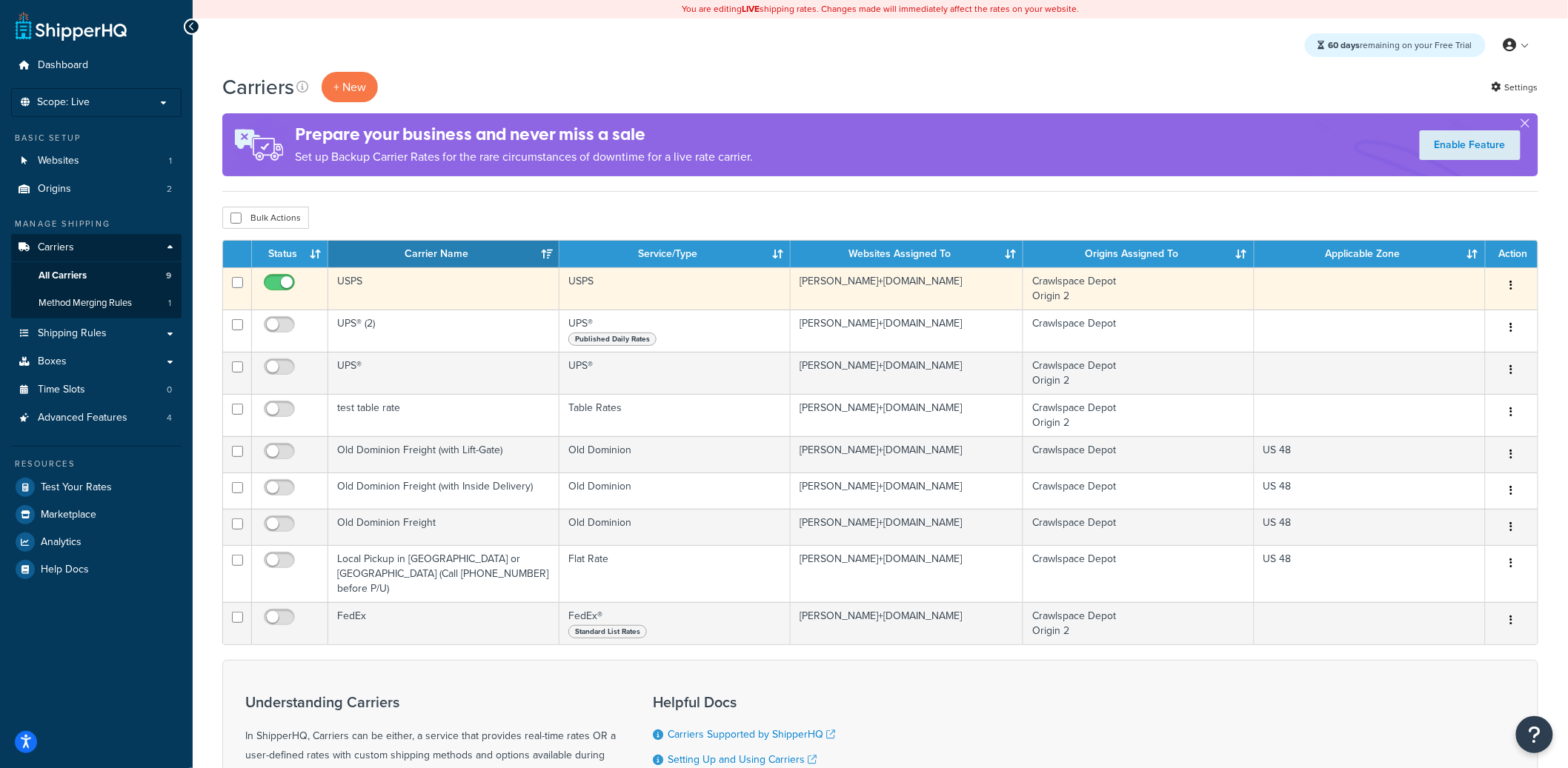
click at [407, 303] on td "USPS" at bounding box center [443, 289] width 231 height 43
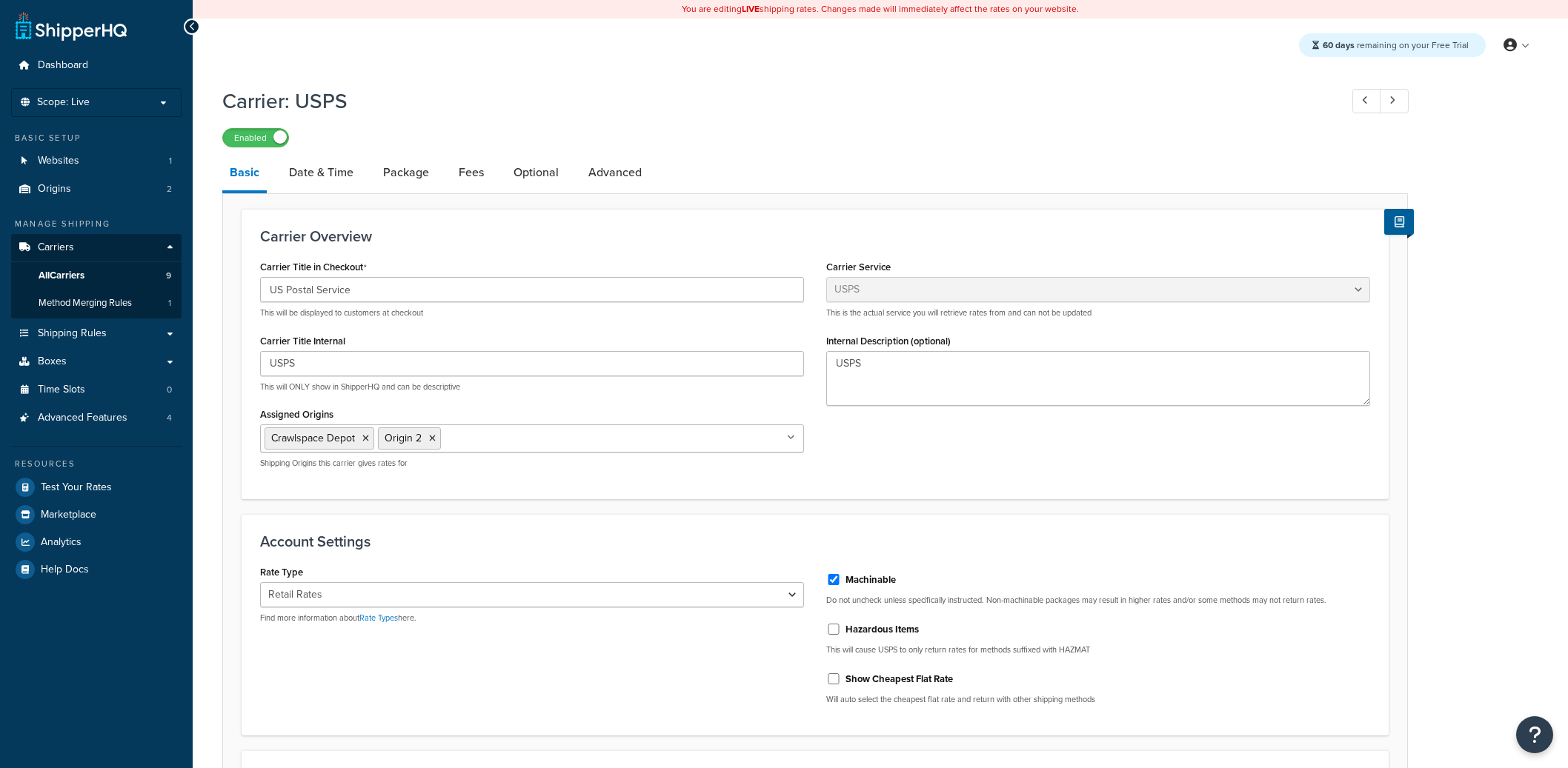
select select "usps"
click at [94, 478] on link "Test Your Rates" at bounding box center [96, 487] width 170 height 26
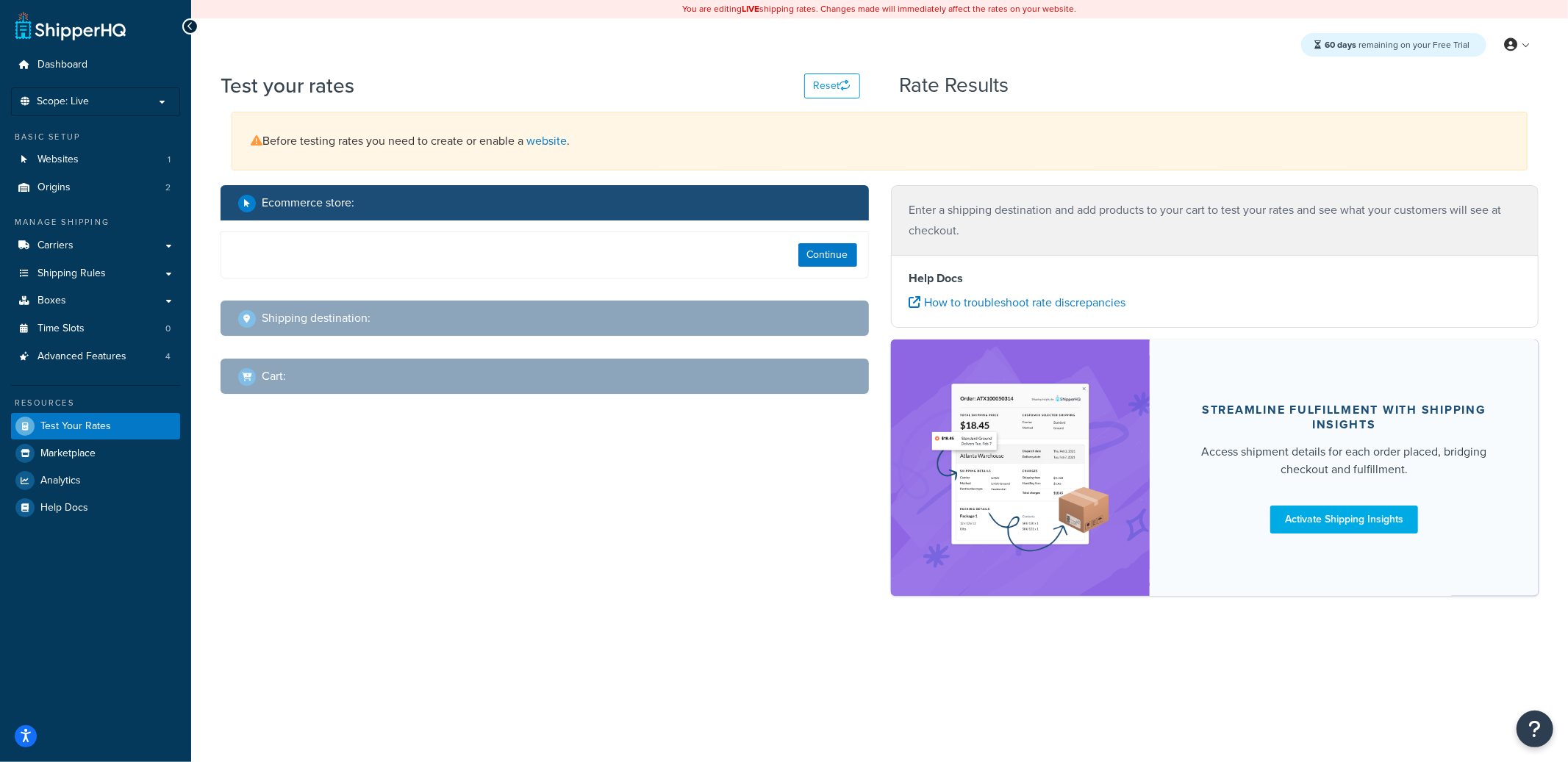
select select "TX"
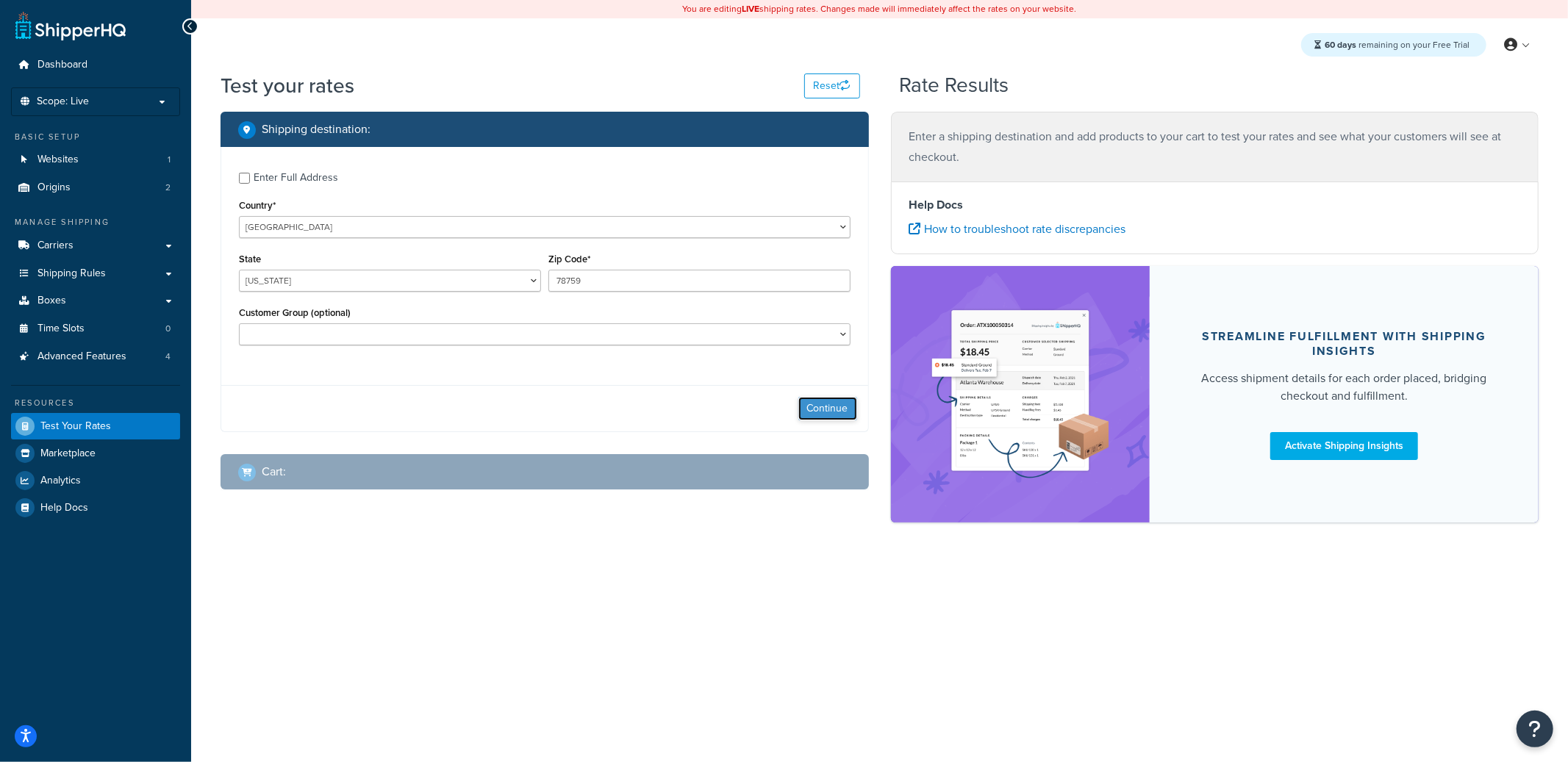
click at [826, 404] on button "Continue" at bounding box center [828, 409] width 59 height 24
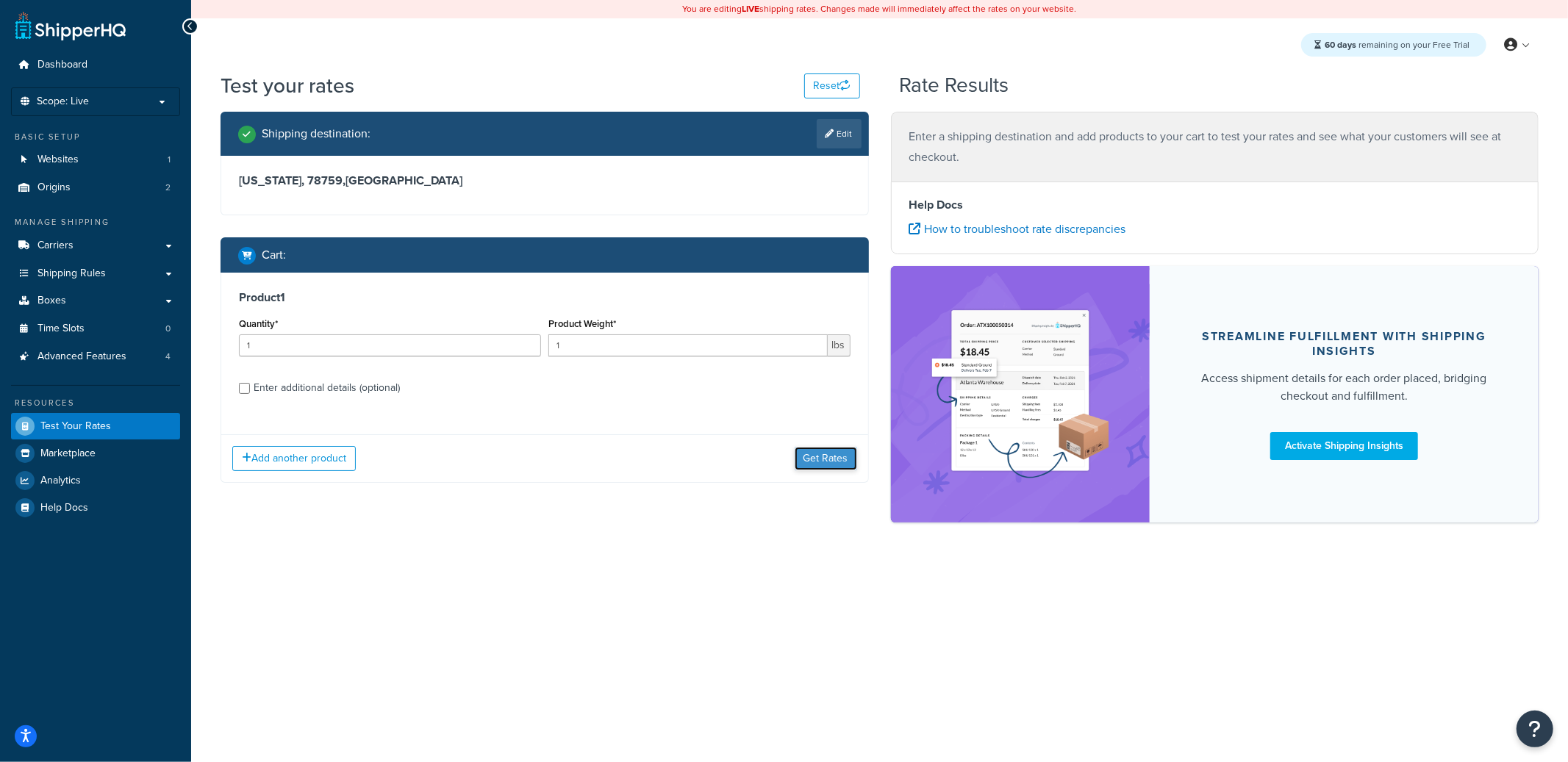
click at [828, 468] on button "Get Rates" at bounding box center [826, 459] width 63 height 24
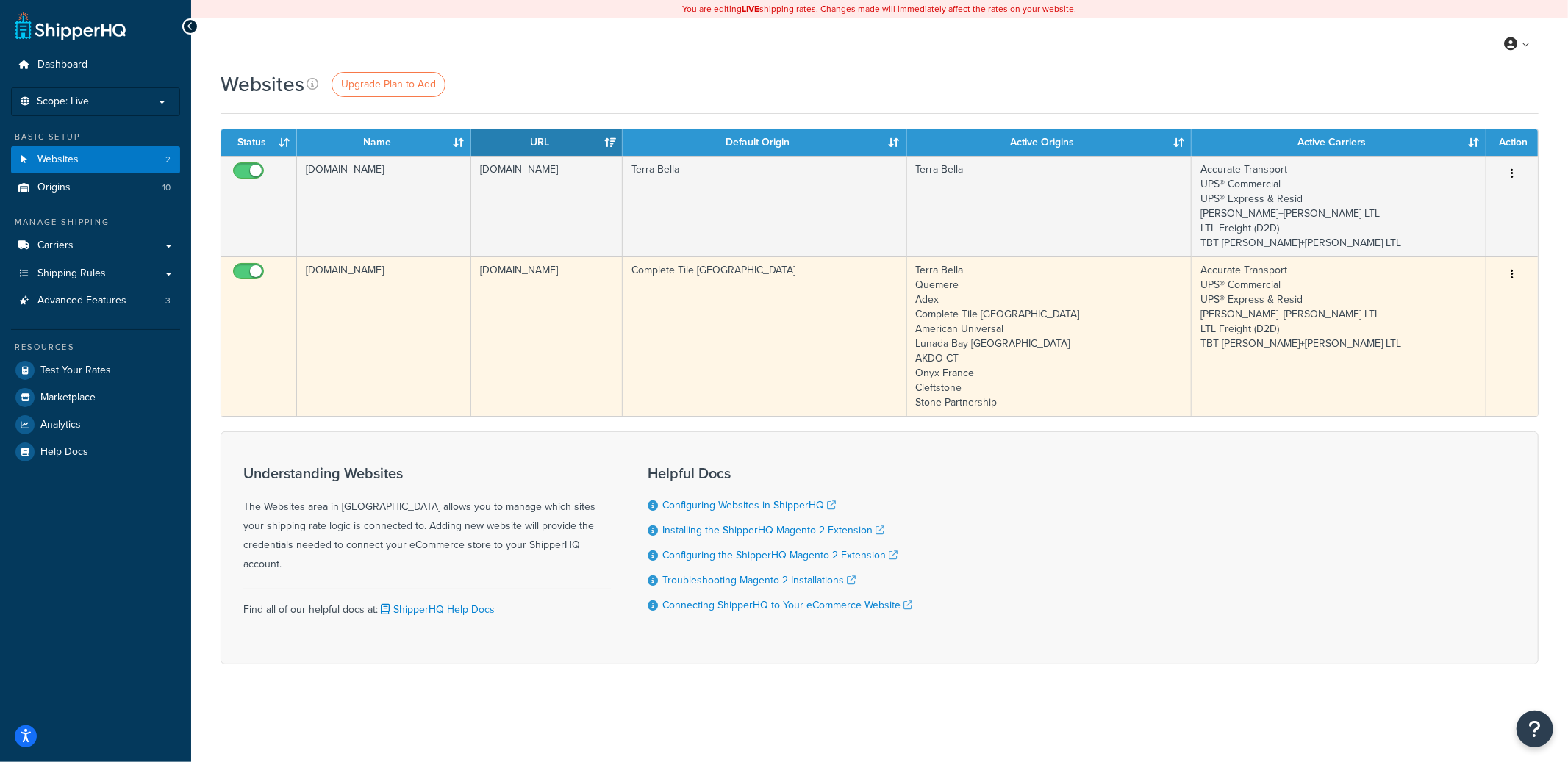
click at [544, 347] on td "completetile.com" at bounding box center [547, 336] width 151 height 160
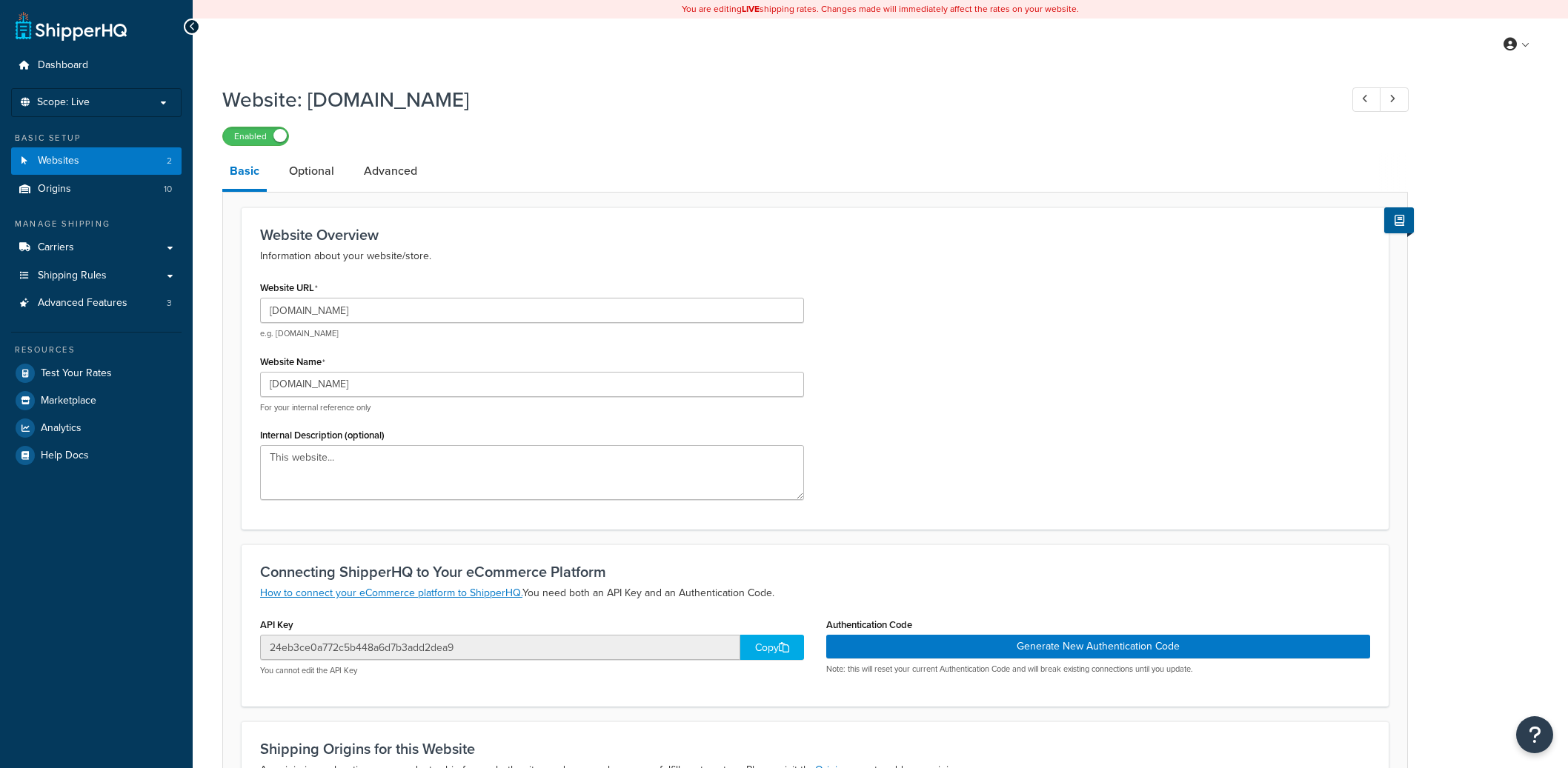
select select "85462"
click at [309, 307] on input "[DOMAIN_NAME]" at bounding box center [531, 311] width 543 height 26
click at [329, 318] on input "[DOMAIN_NAME]" at bounding box center [531, 311] width 543 height 26
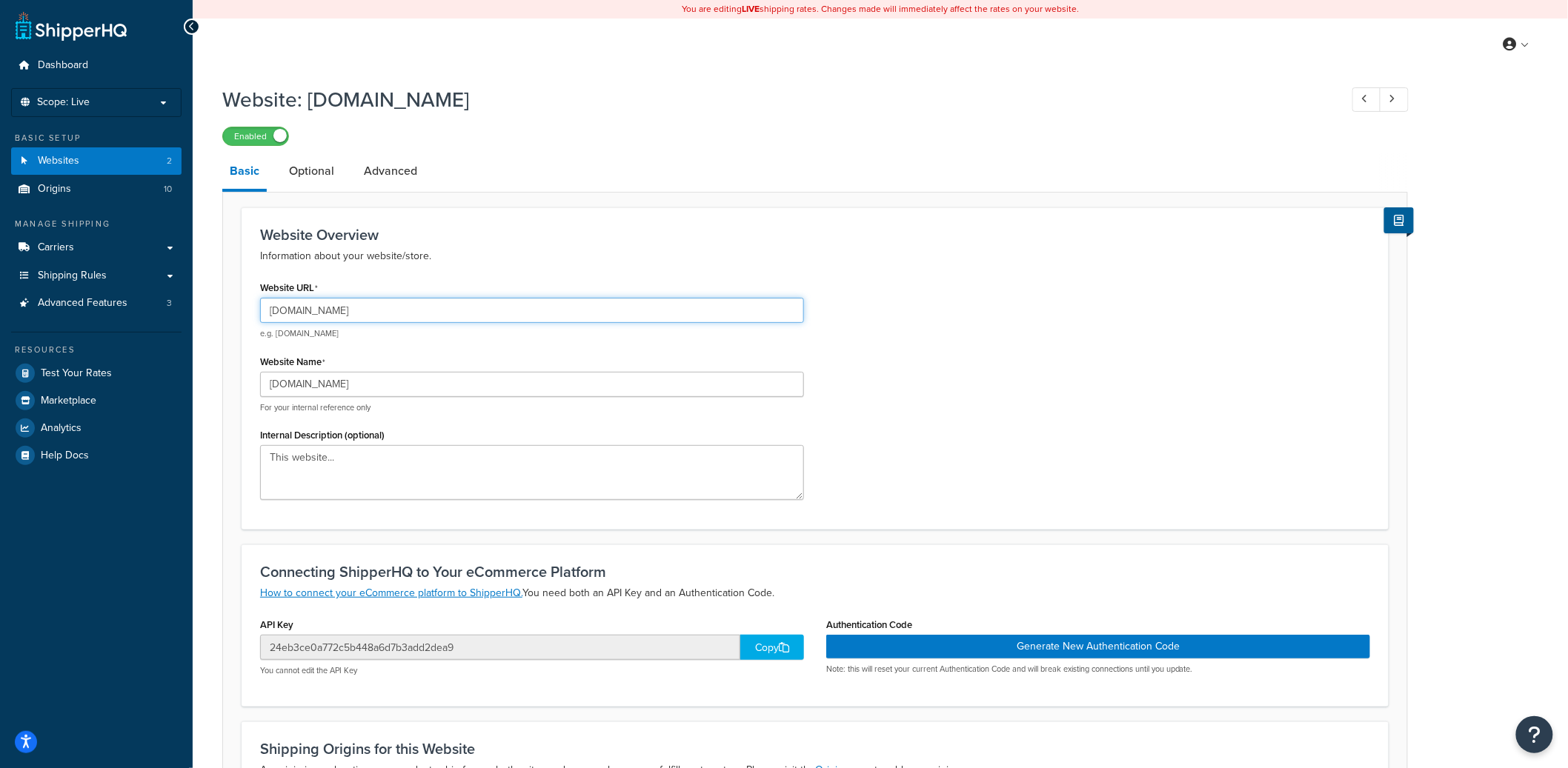
click at [329, 318] on input "[DOMAIN_NAME]" at bounding box center [531, 311] width 543 height 26
click at [329, 318] on input "completetile.com" at bounding box center [531, 311] width 543 height 26
click at [145, 155] on link "Websites 2" at bounding box center [96, 161] width 170 height 27
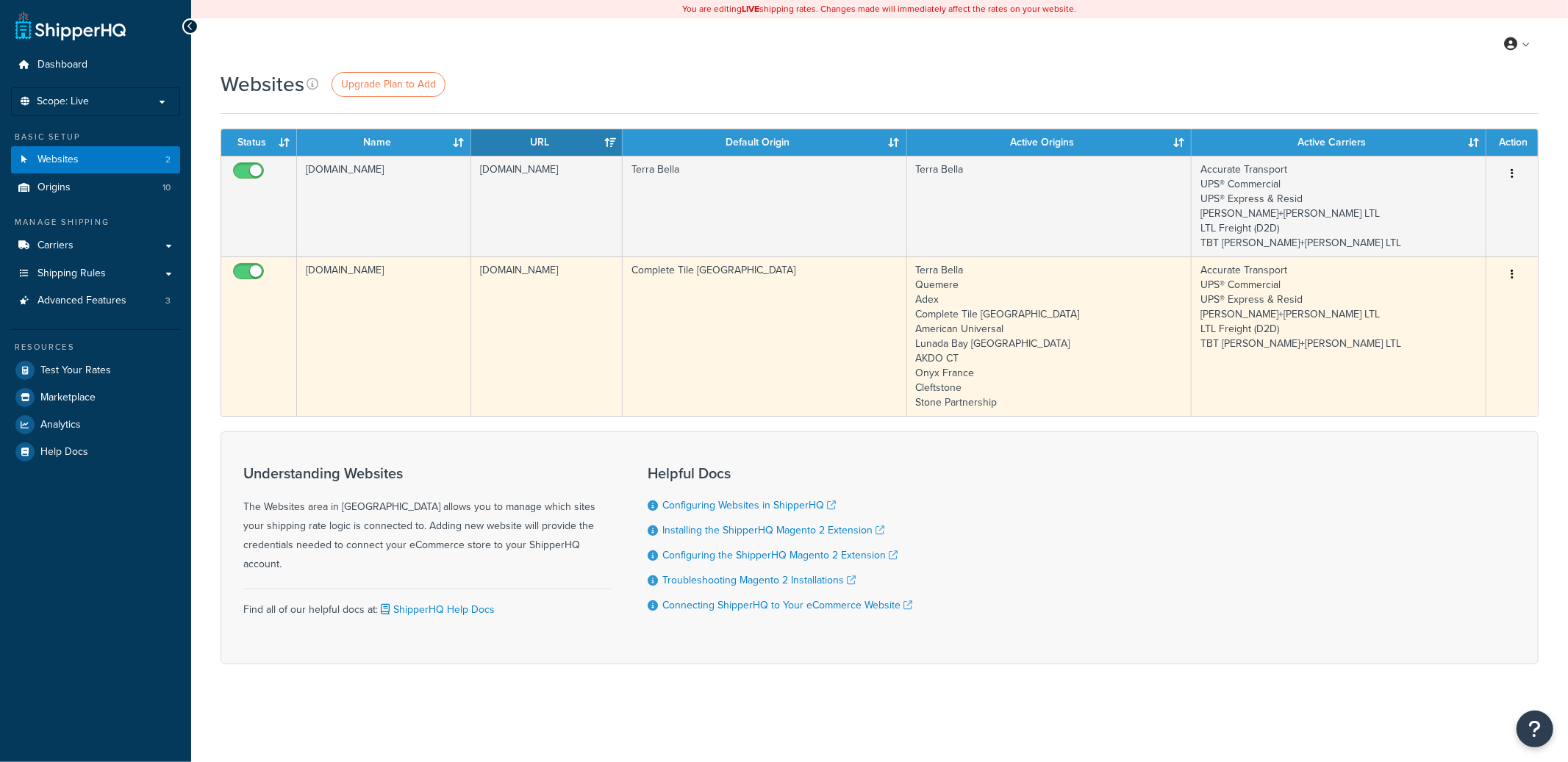
click at [401, 297] on td "[DOMAIN_NAME]" at bounding box center [384, 336] width 174 height 160
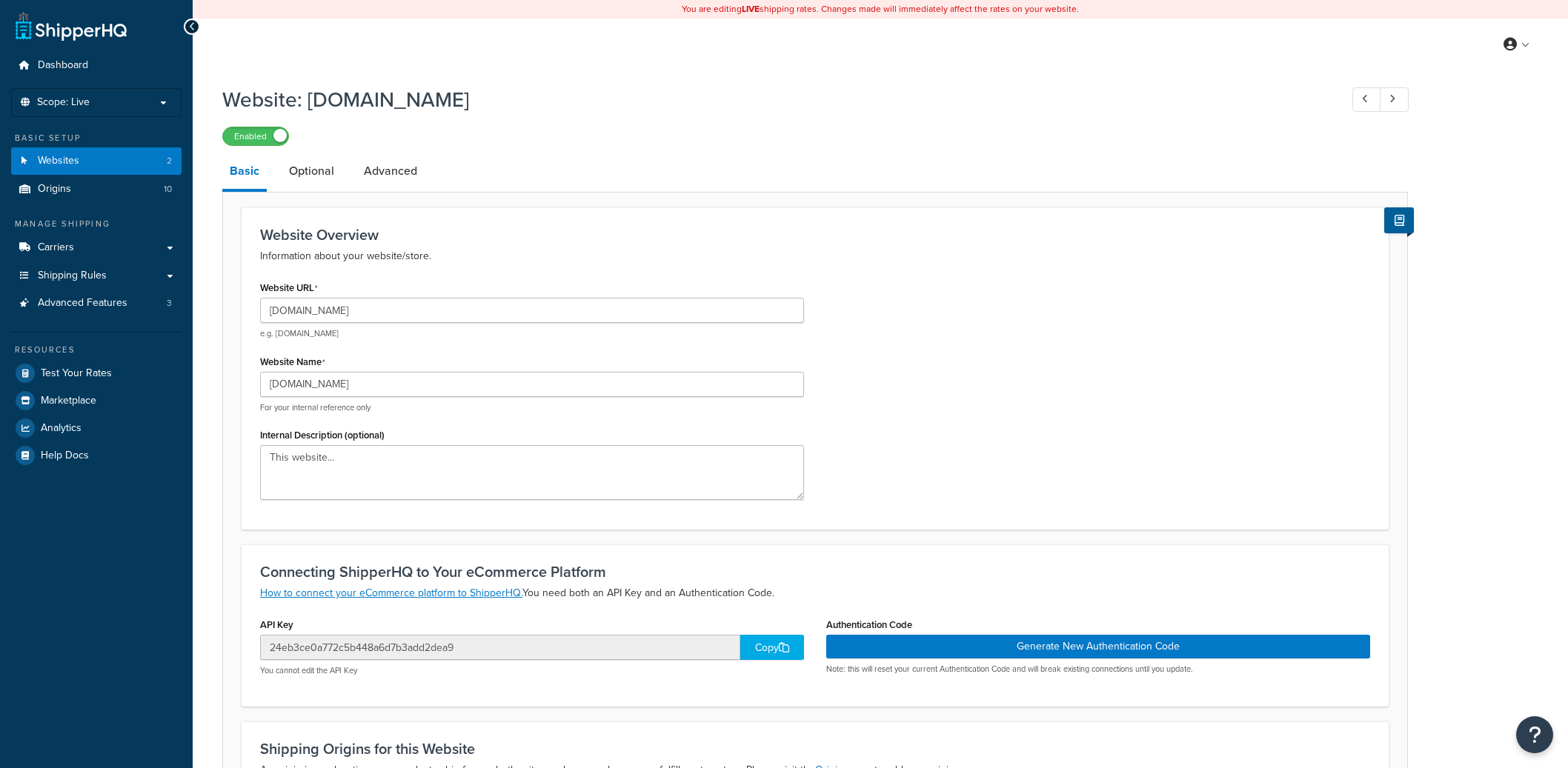
select select "85462"
click at [134, 165] on link "Websites 2" at bounding box center [96, 161] width 170 height 27
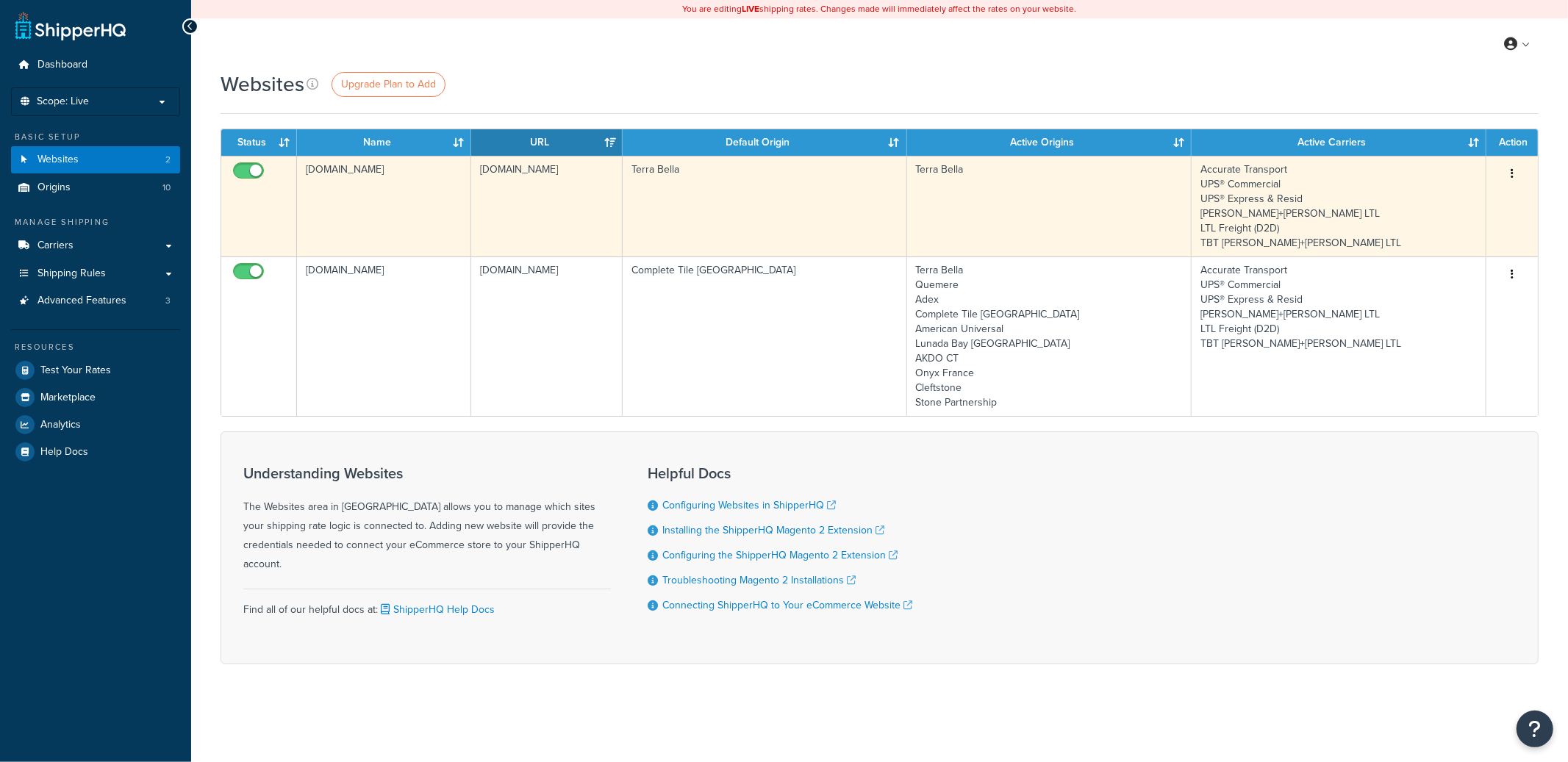
click at [383, 234] on td "terrabella.design" at bounding box center [384, 205] width 174 height 101
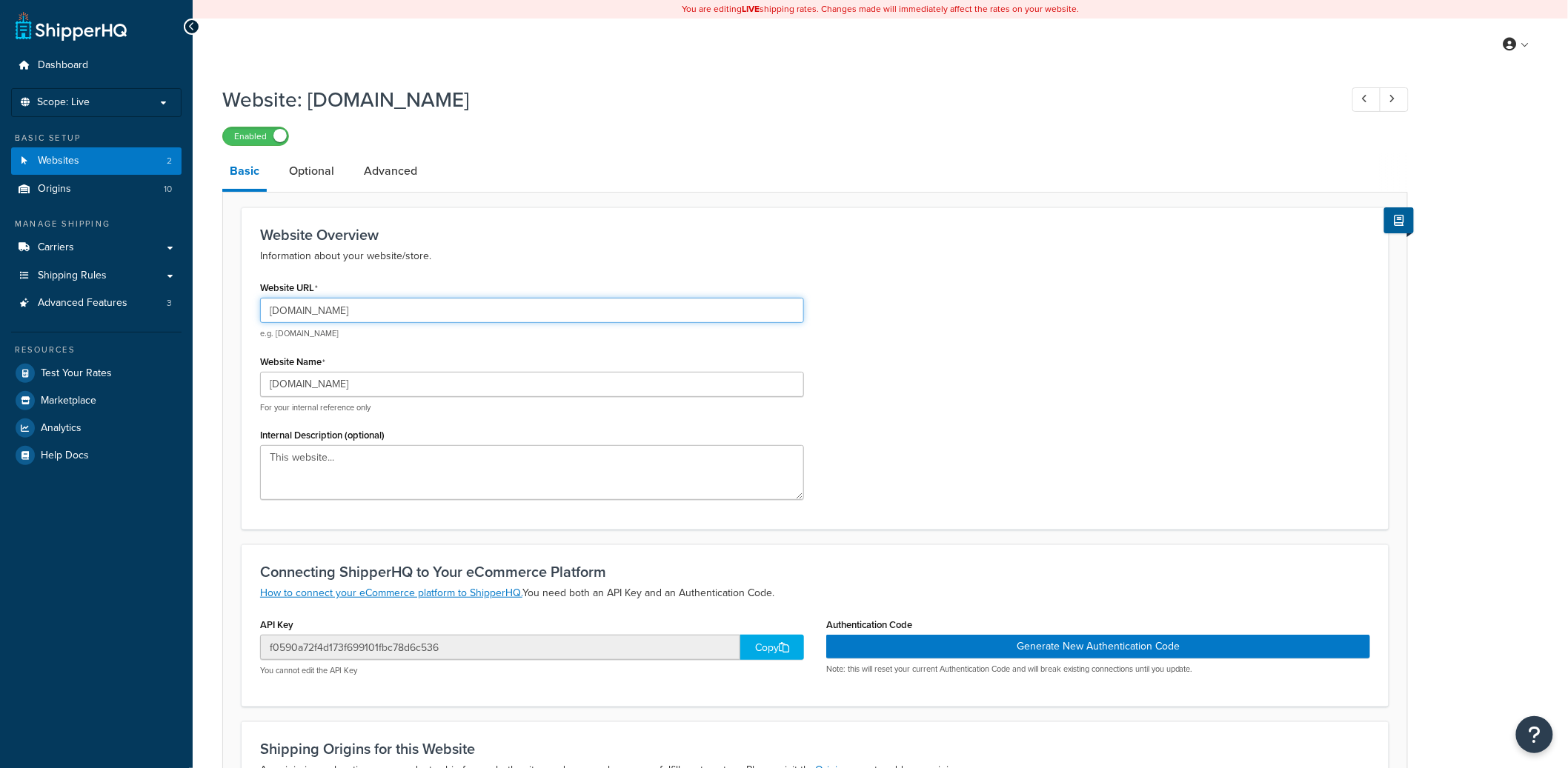
click at [322, 309] on input "terrabella.design" at bounding box center [531, 311] width 543 height 26
click at [312, 381] on input "terrabella.design" at bounding box center [531, 385] width 543 height 26
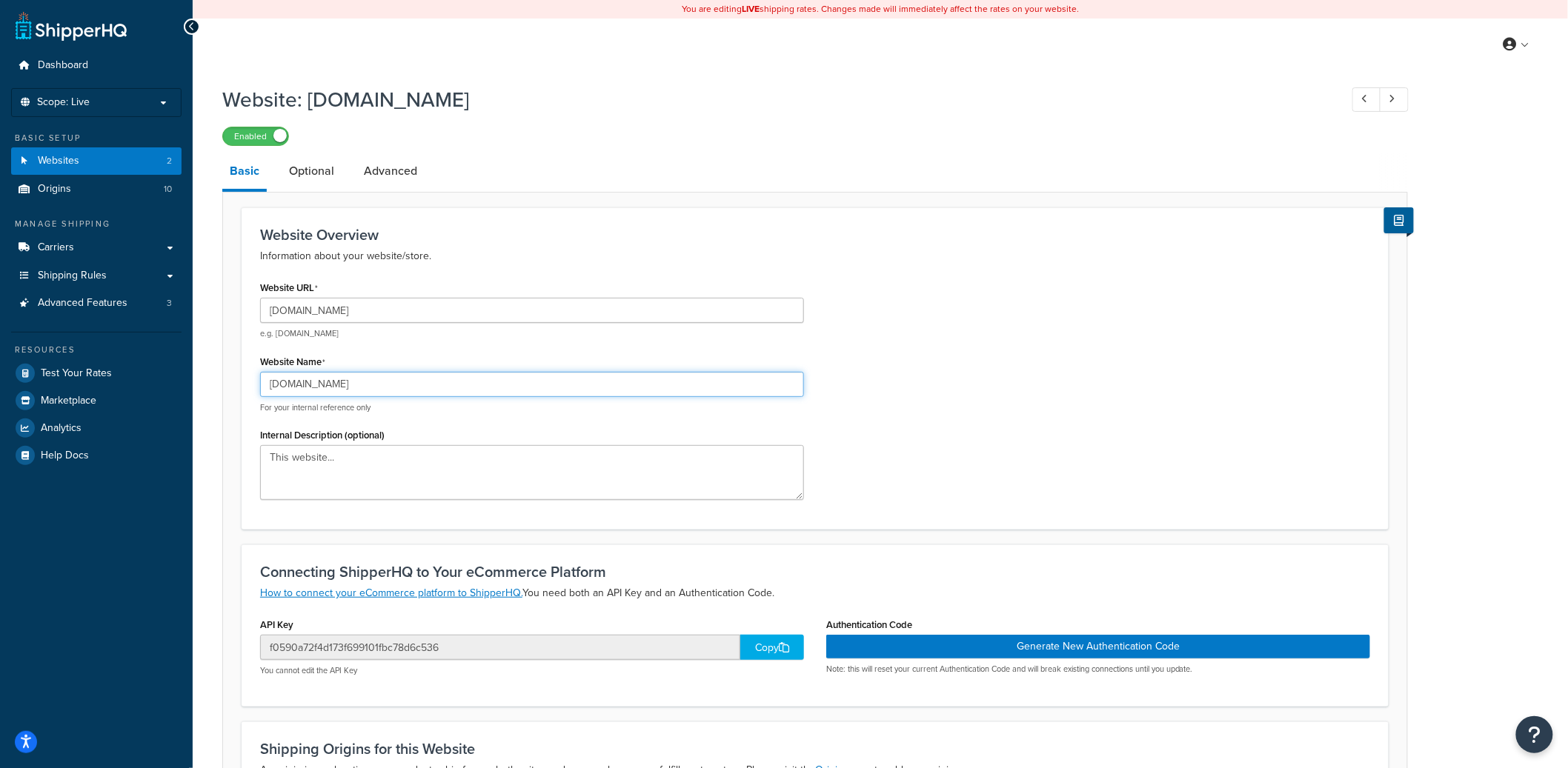
click at [312, 381] on input "terrabella.design" at bounding box center [531, 385] width 543 height 26
click at [321, 388] on input "terrabella.design" at bounding box center [531, 385] width 543 height 26
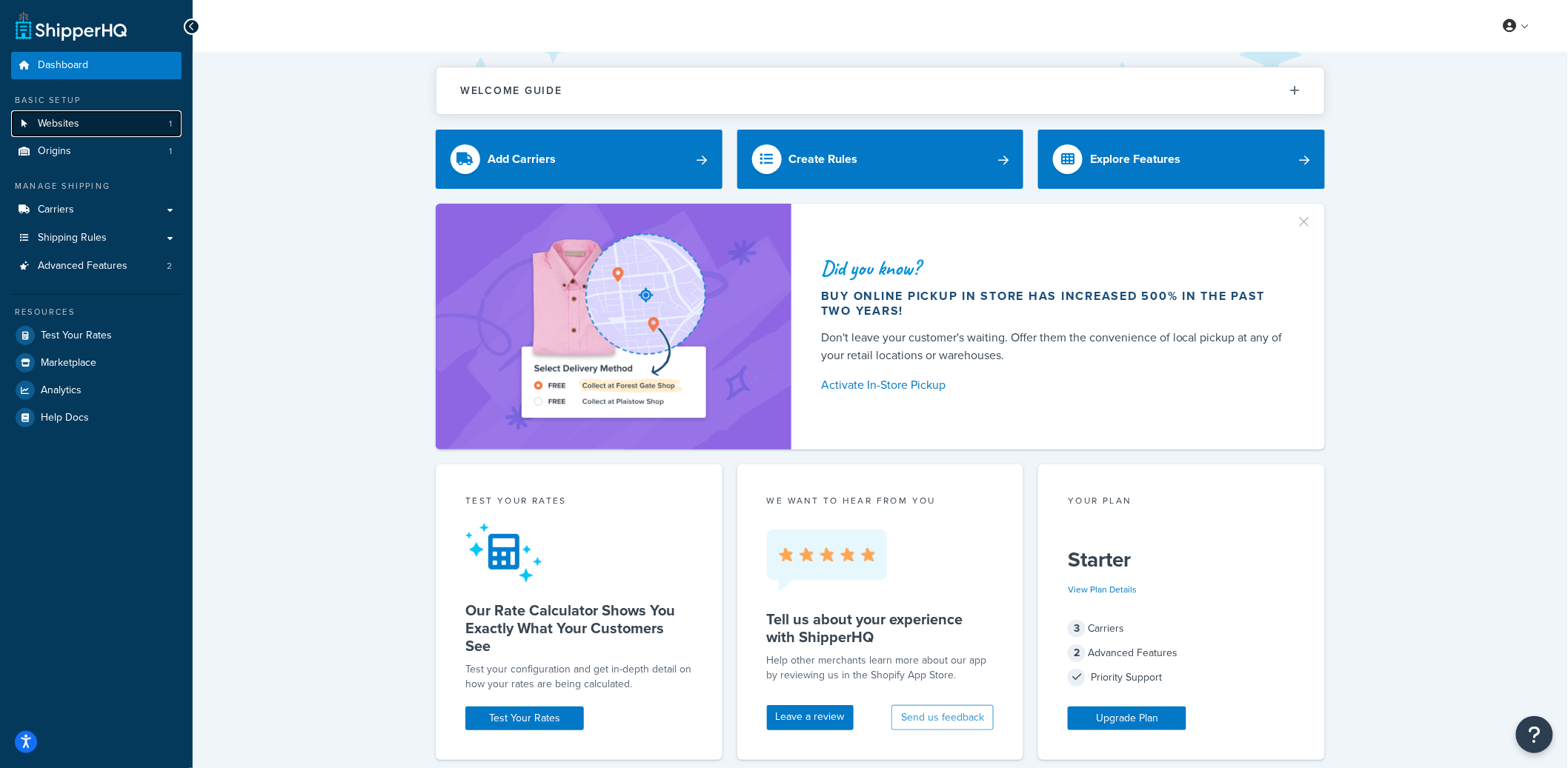
click at [118, 127] on link "Websites 1" at bounding box center [96, 124] width 170 height 27
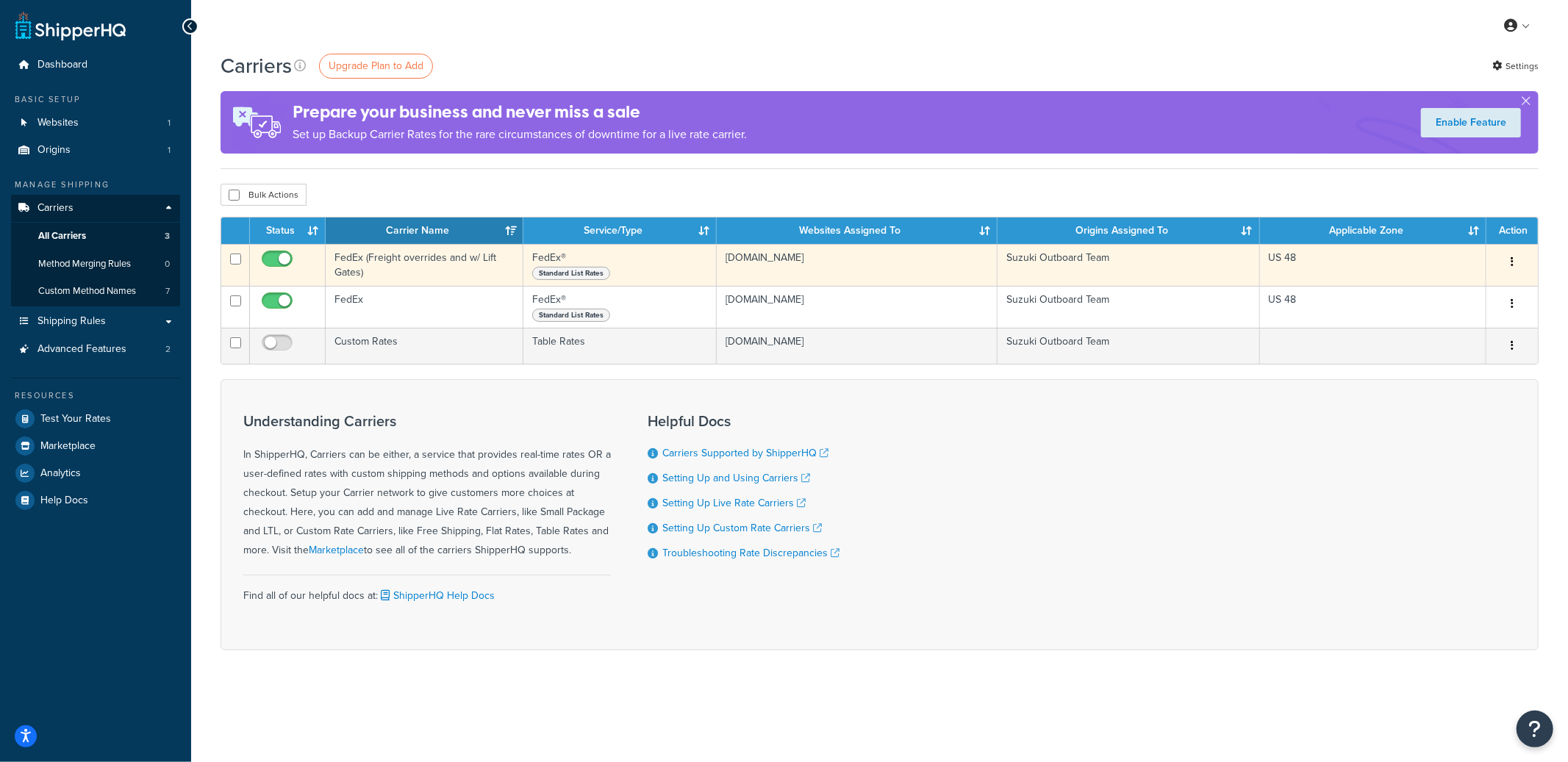
click at [1517, 264] on button "button" at bounding box center [1512, 263] width 20 height 24
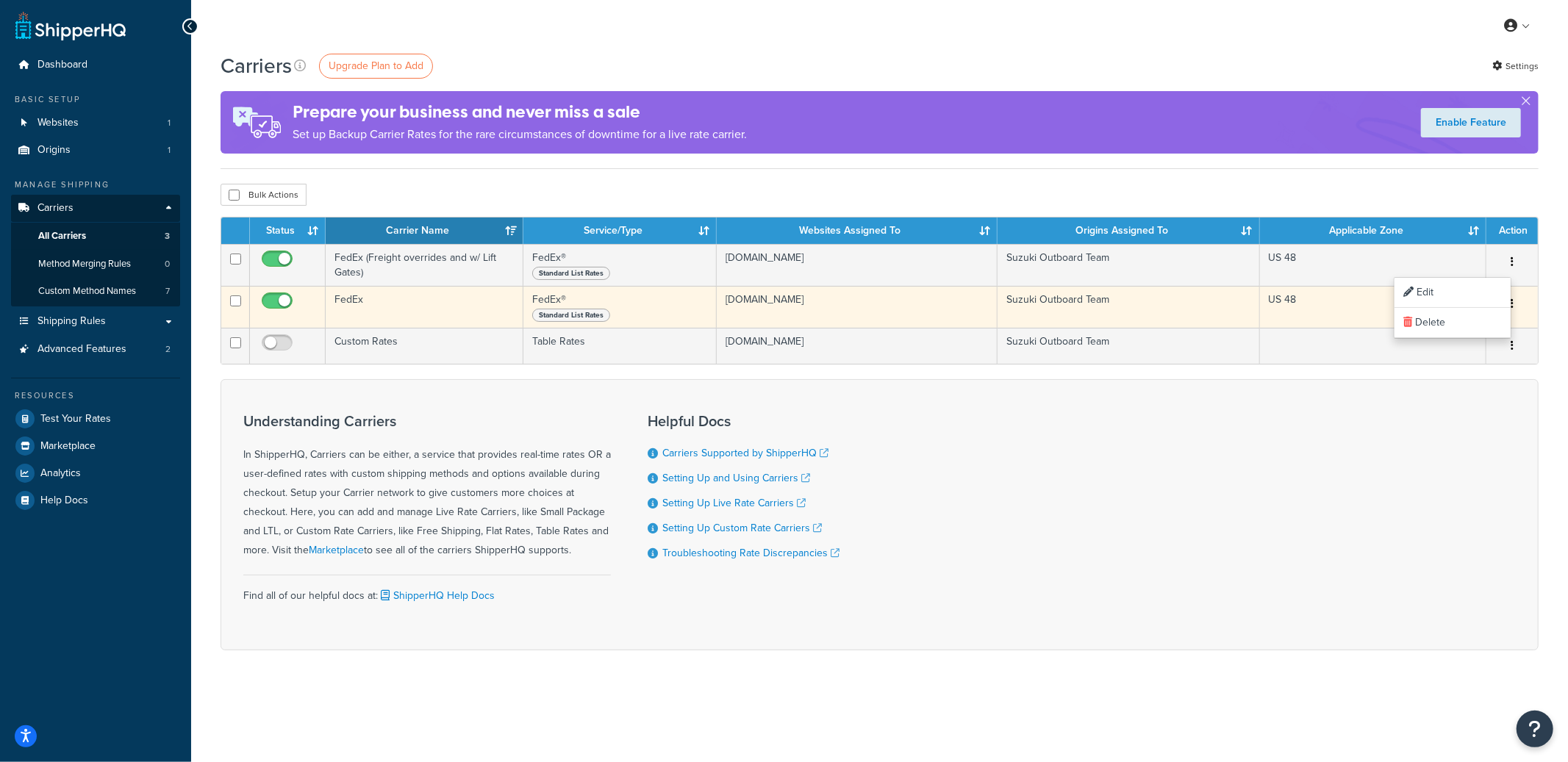
click at [1520, 305] on button "button" at bounding box center [1512, 304] width 20 height 24
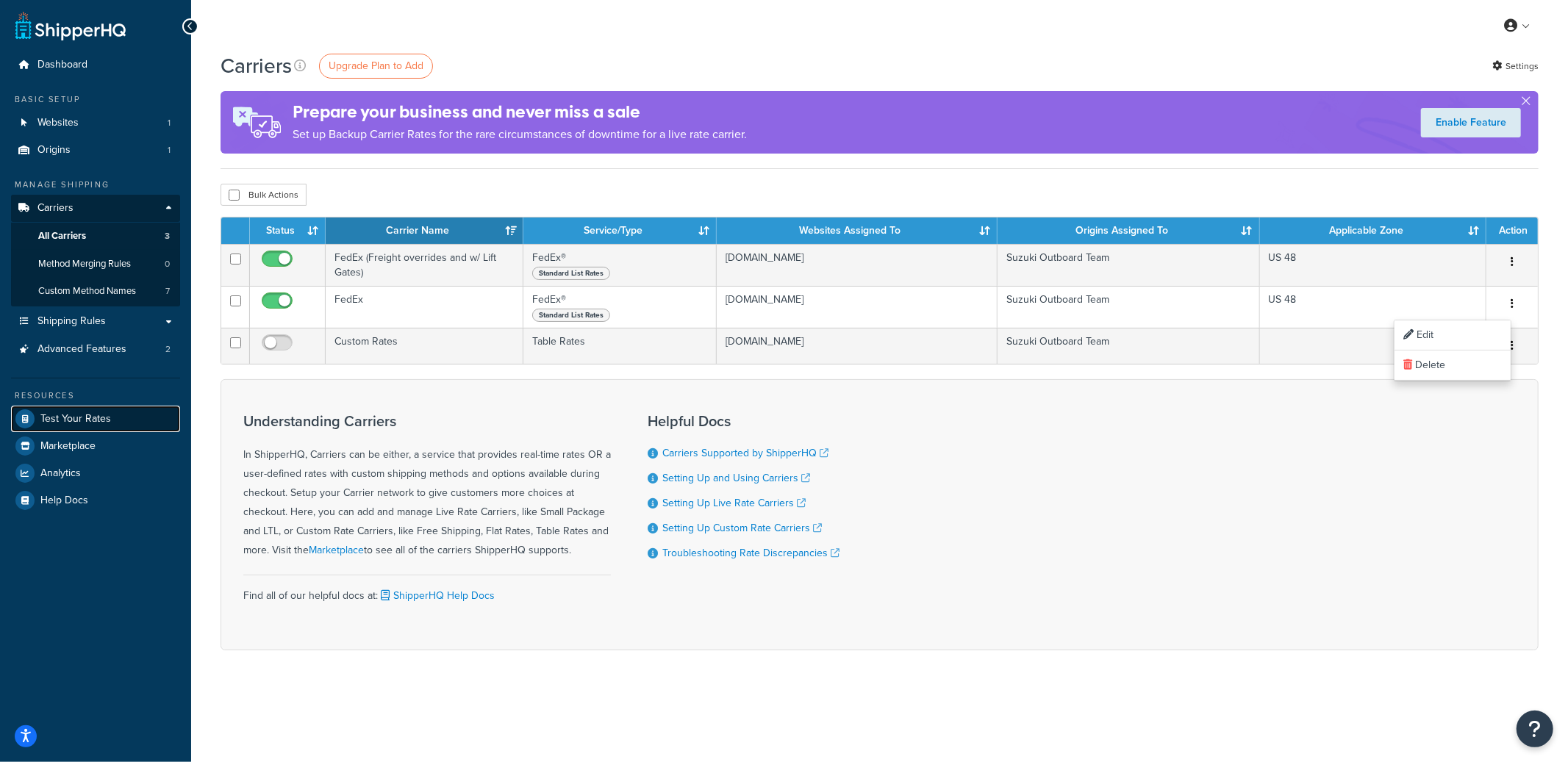
click at [84, 413] on span "Test Your Rates" at bounding box center [76, 419] width 71 height 13
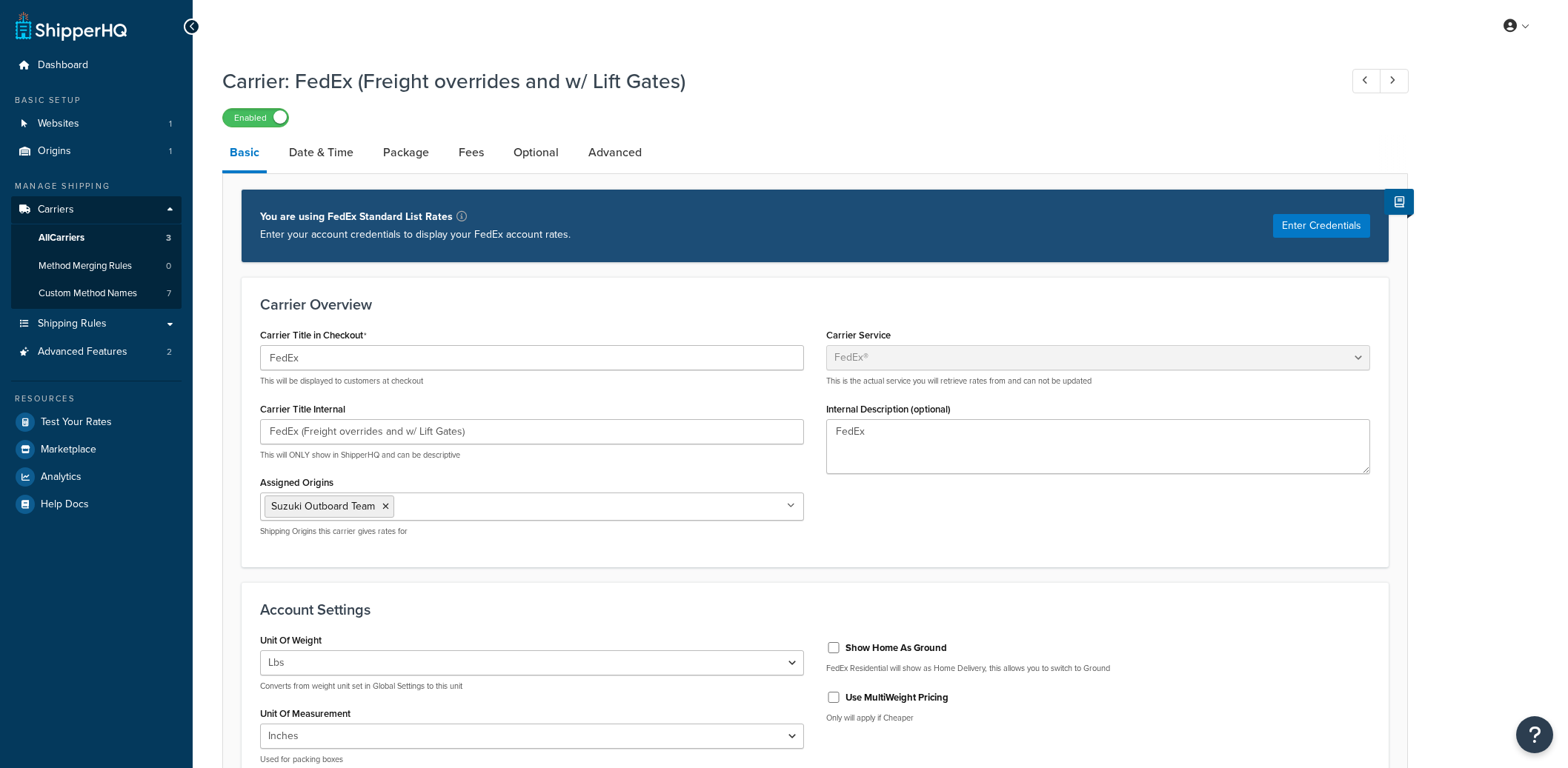
select select "fedEx"
select select "REGULAR_PICKUP"
select select "YOUR_PACKAGING"
select select "fedEx"
select select "REGULAR_PICKUP"
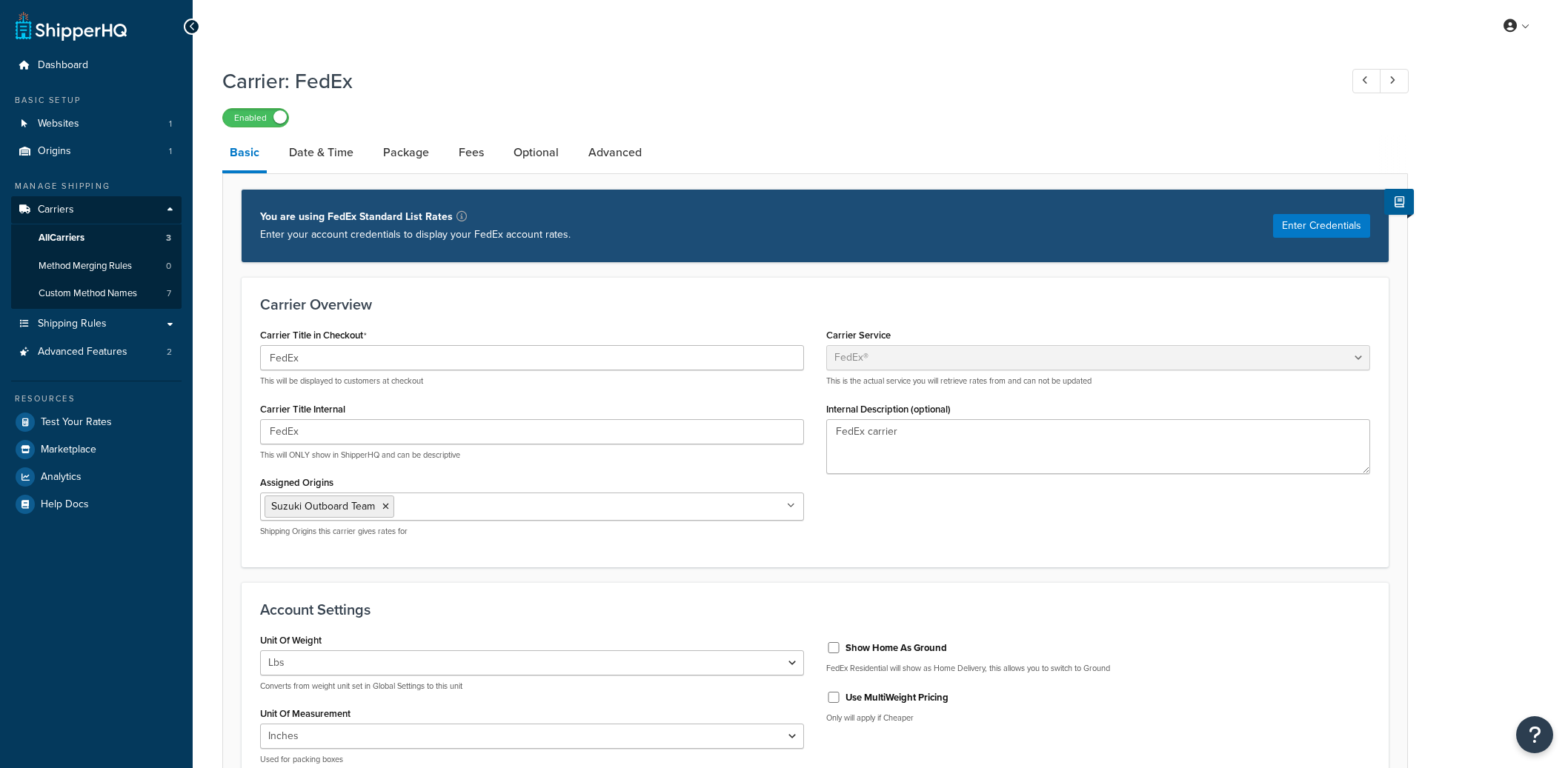
select select "YOUR_PACKAGING"
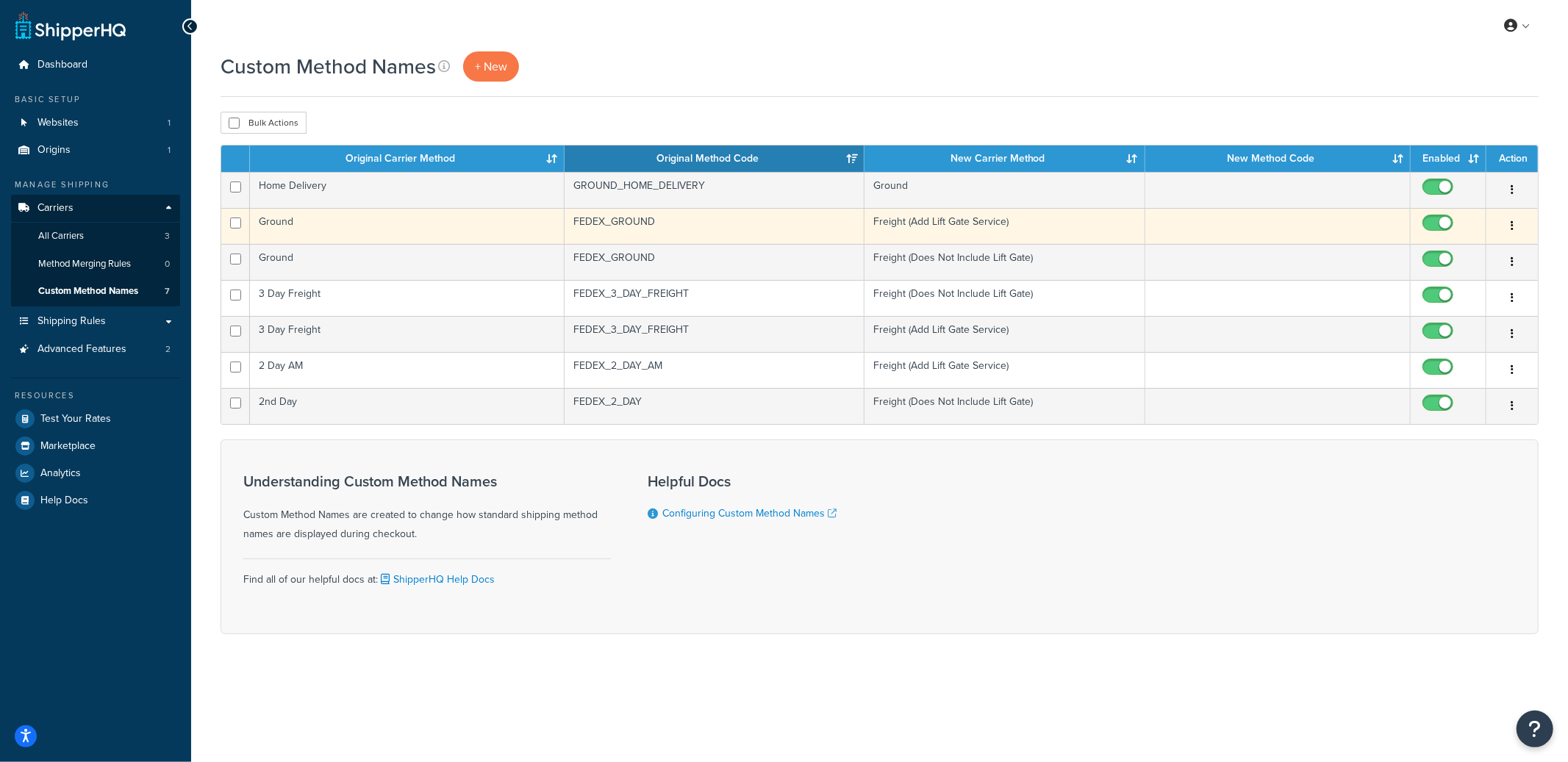
click at [1516, 225] on button "button" at bounding box center [1512, 226] width 20 height 24
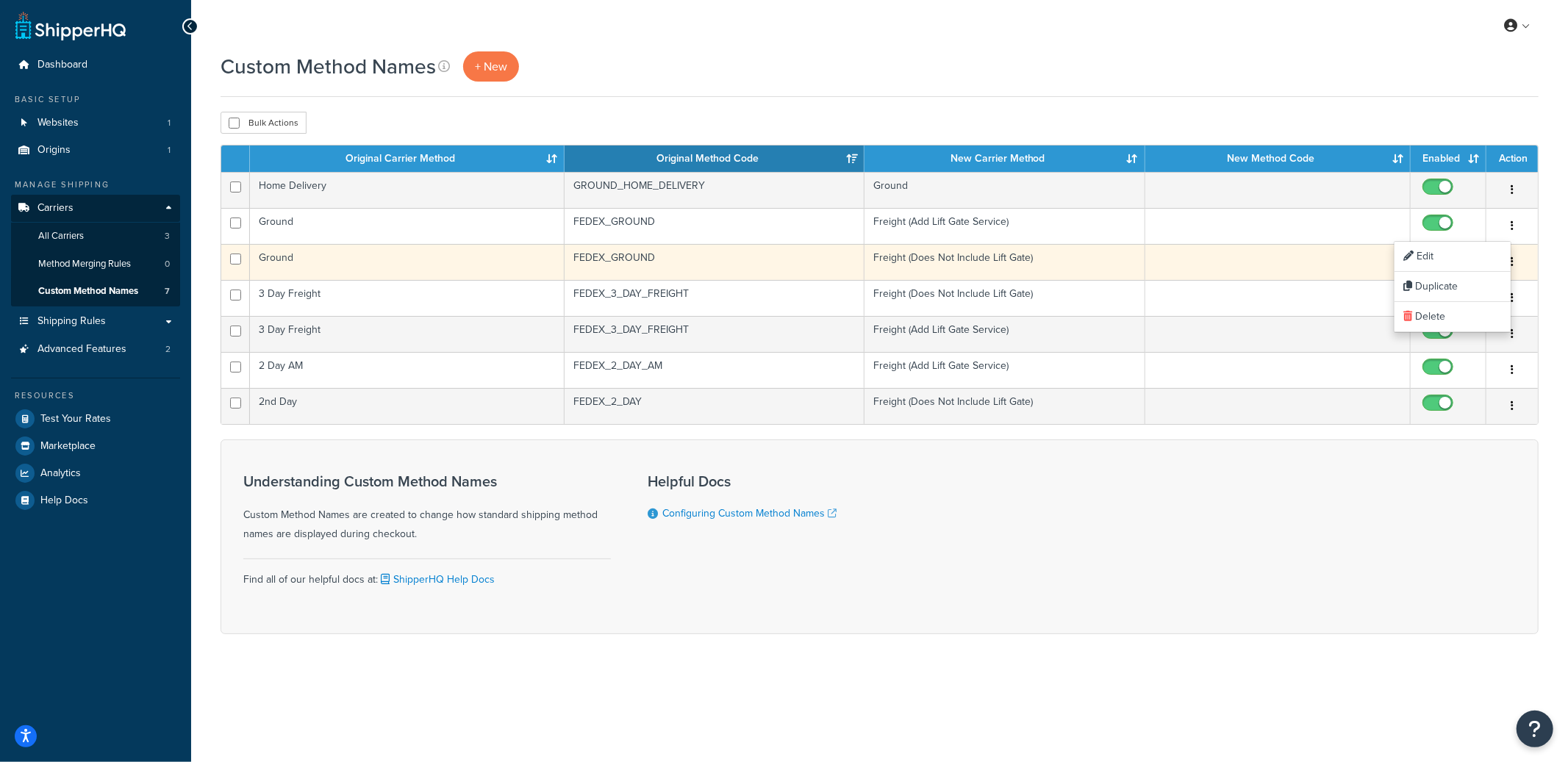
click at [1517, 263] on button "button" at bounding box center [1512, 263] width 20 height 24
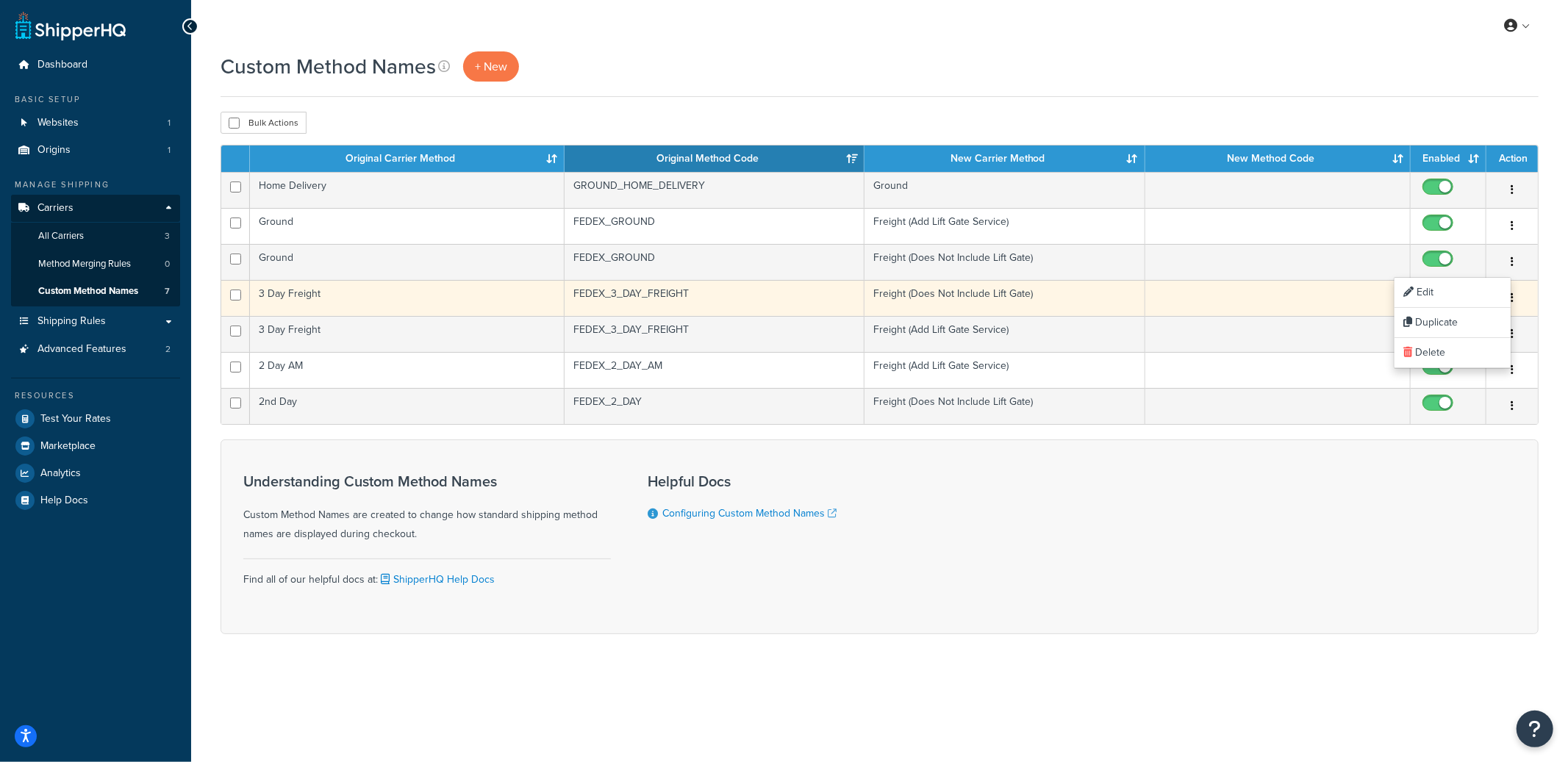
click at [1521, 297] on button "button" at bounding box center [1512, 298] width 20 height 24
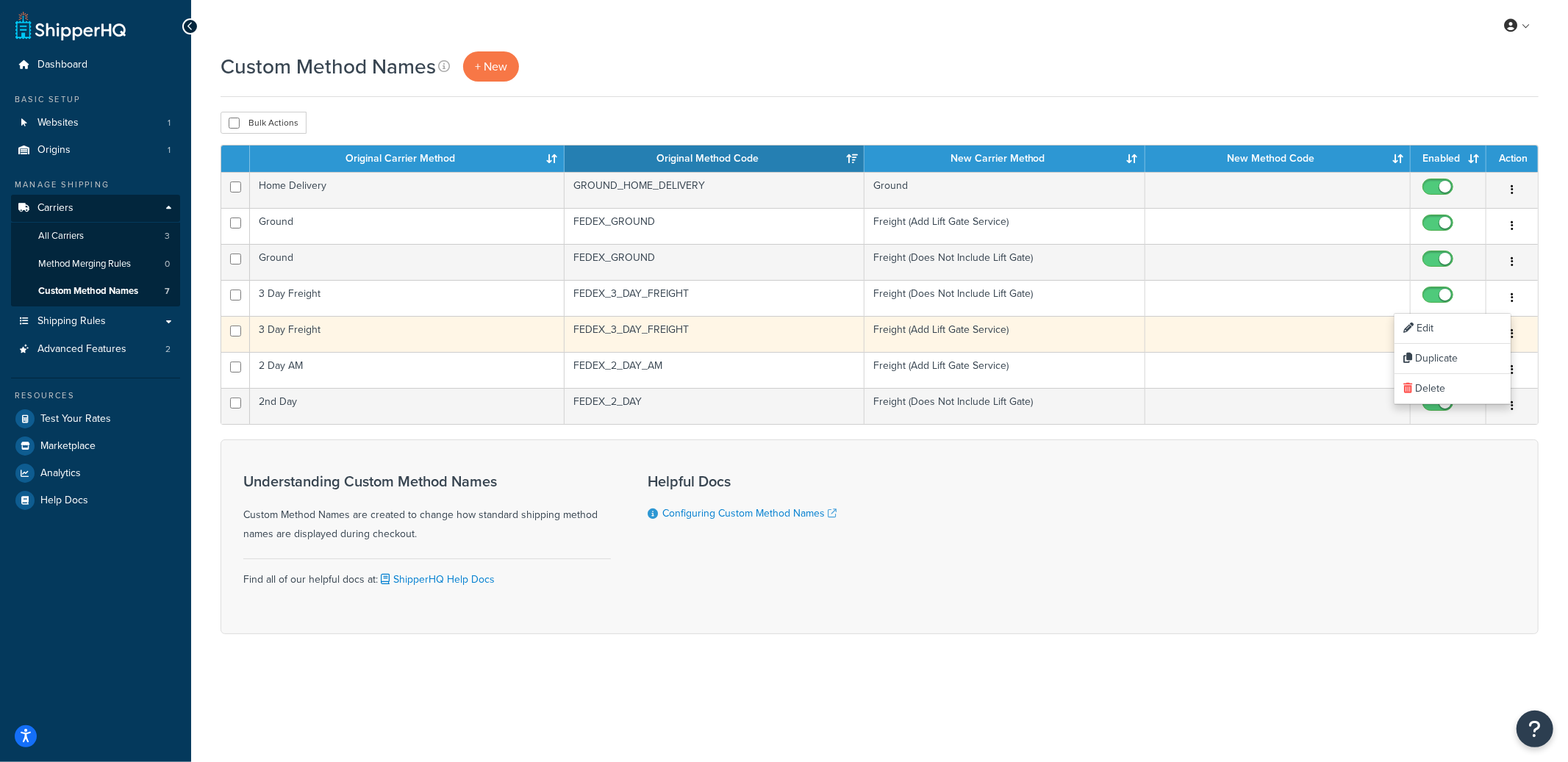
click at [1516, 336] on button "button" at bounding box center [1512, 335] width 20 height 24
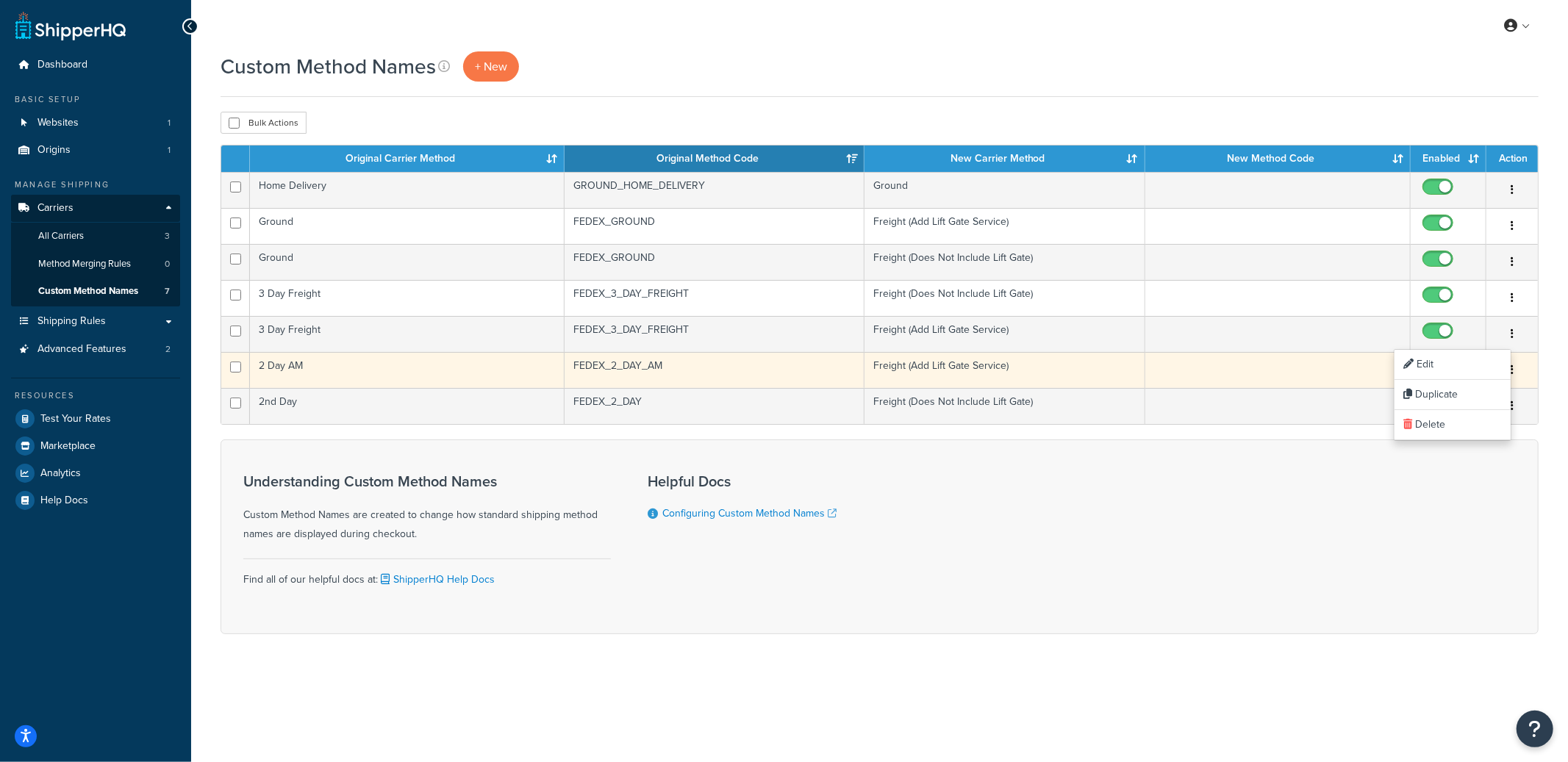
click at [1516, 371] on button "button" at bounding box center [1512, 371] width 20 height 24
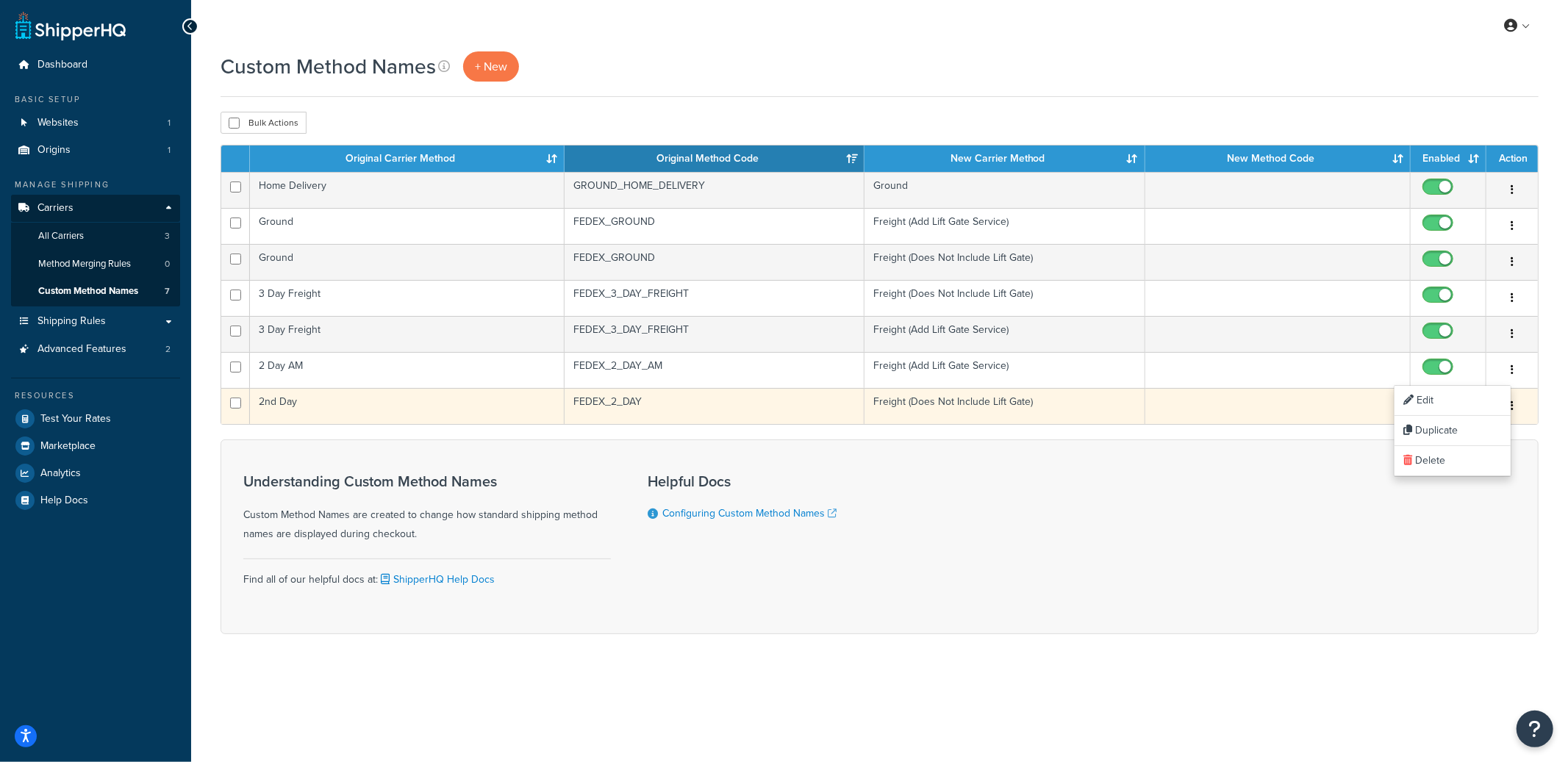
click at [1516, 409] on button "button" at bounding box center [1512, 406] width 20 height 24
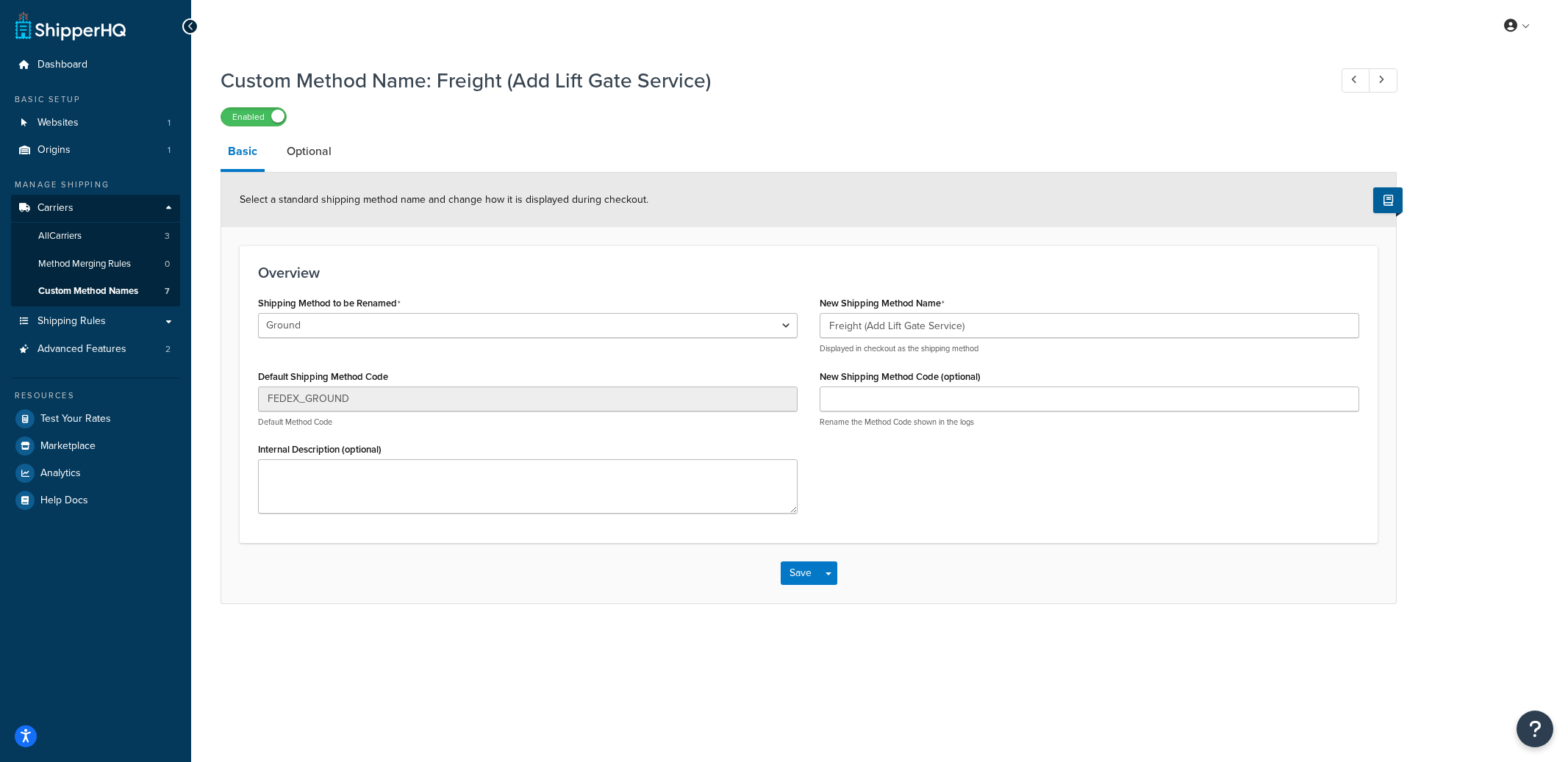
select select "699777"
click at [915, 398] on input "New Shipping Method Code (optional)" at bounding box center [1090, 400] width 539 height 25
type input "Ground_Lift"
click at [831, 577] on button "Save Dropdown" at bounding box center [828, 574] width 18 height 24
click at [837, 596] on button "Save and Edit" at bounding box center [852, 600] width 142 height 31
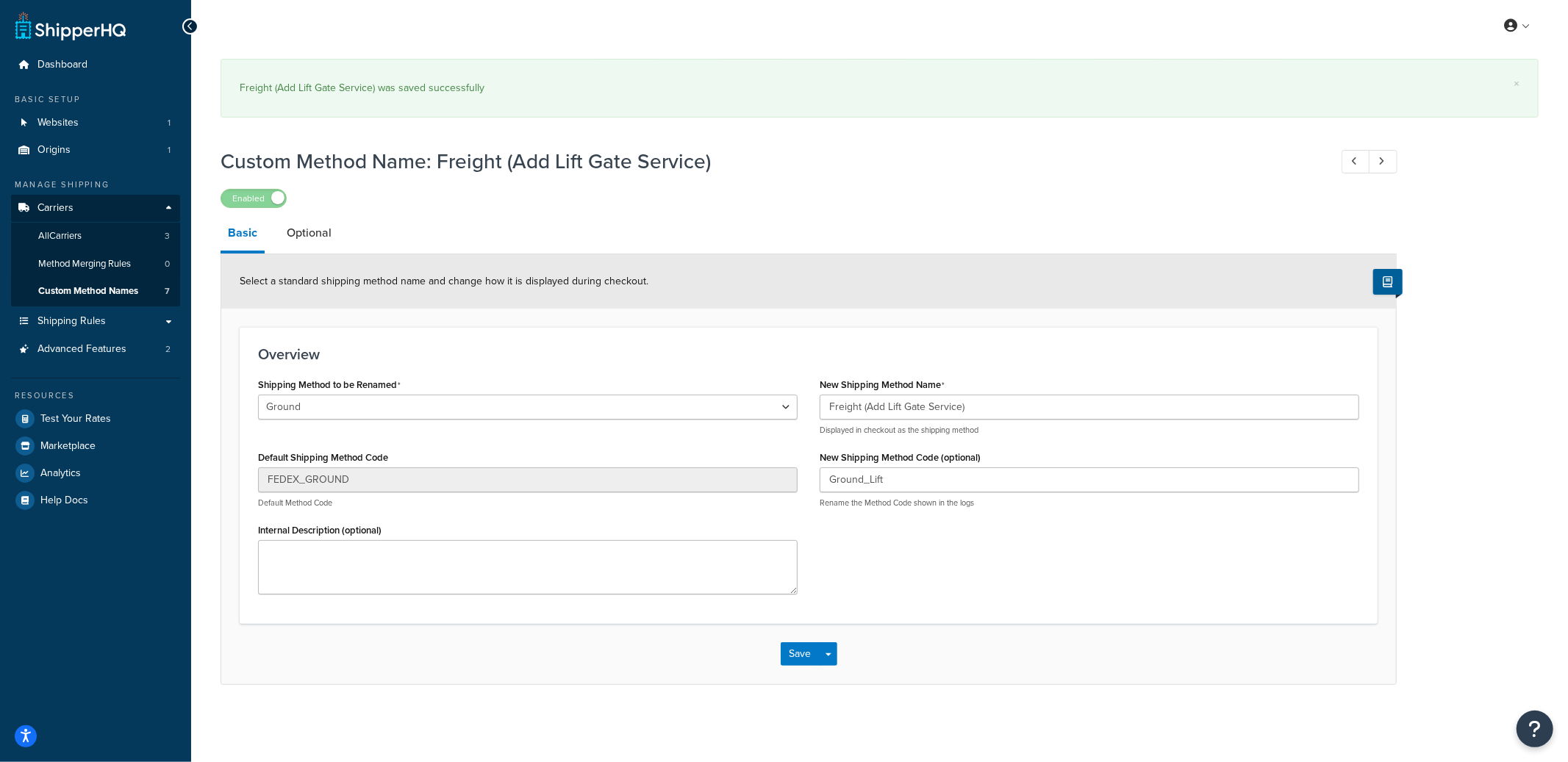
select select "699777"
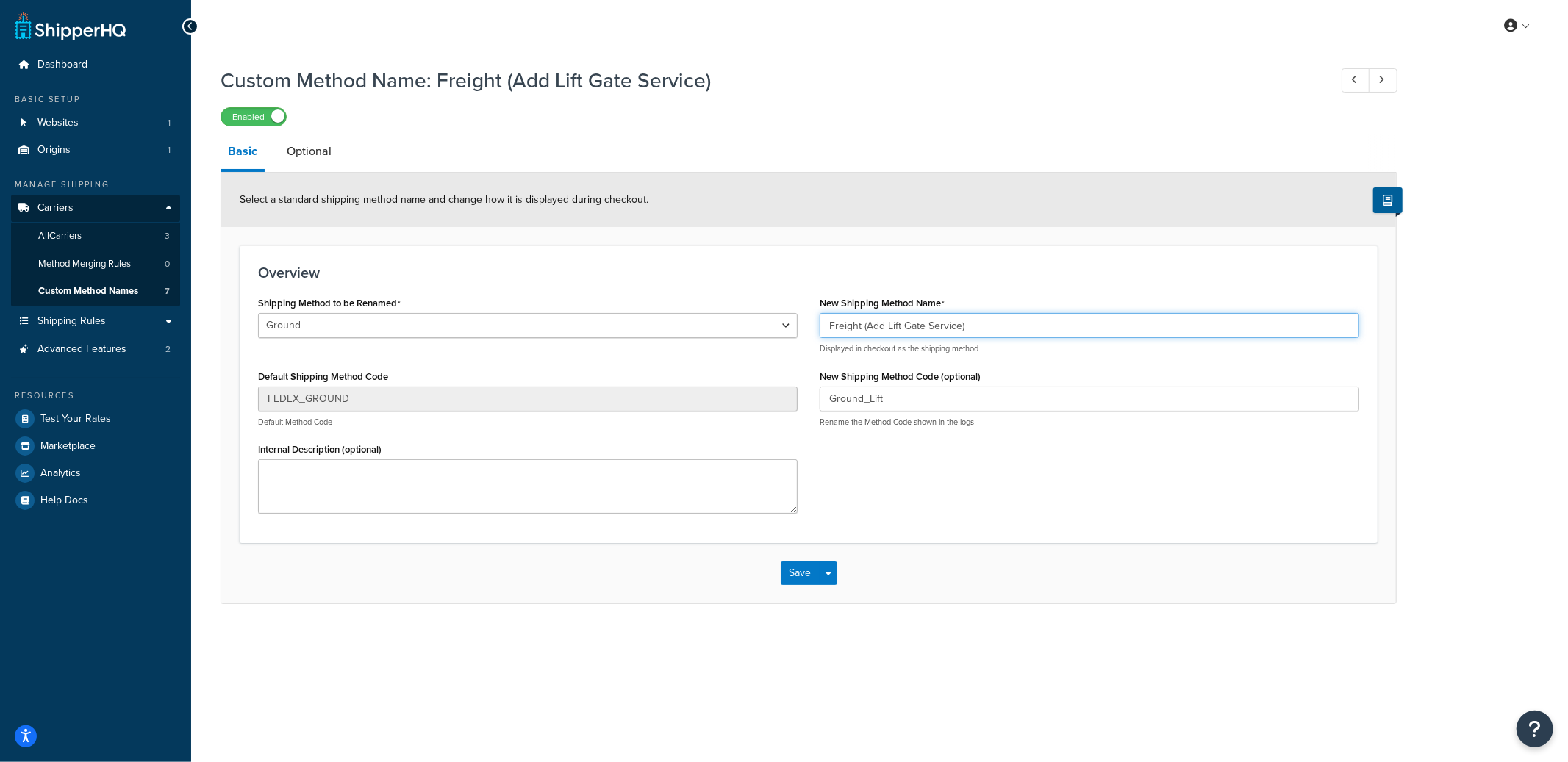
click at [899, 324] on input "Freight (Add Lift Gate Service)" at bounding box center [1090, 326] width 539 height 25
click at [867, 395] on input "Ground_Lift" at bounding box center [1090, 400] width 539 height 25
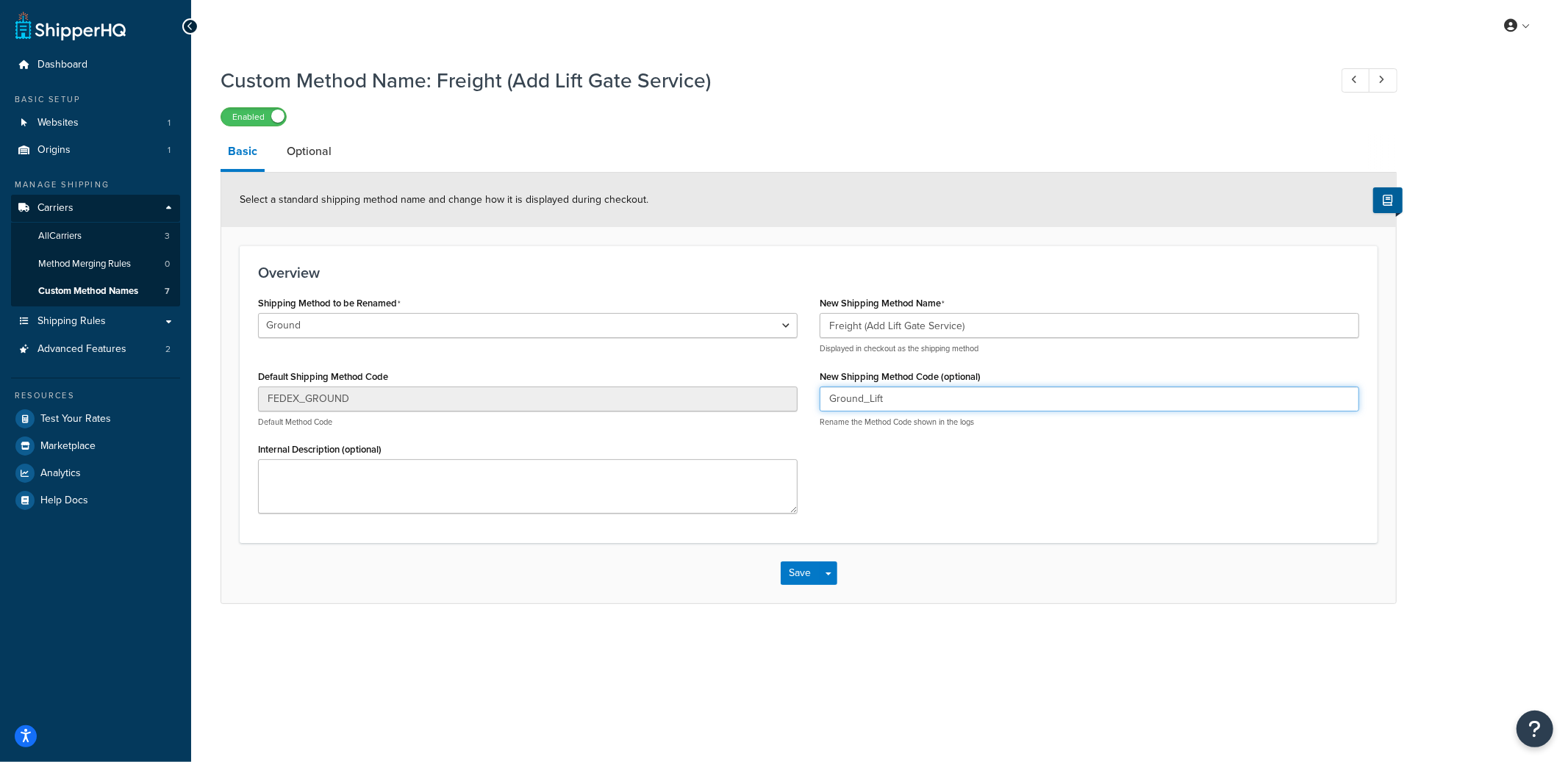
click at [867, 395] on input "Ground_Lift" at bounding box center [1090, 400] width 539 height 25
click at [839, 571] on div "Save Save Dropdown Save and Edit Save and Duplicate Save and Create New" at bounding box center [809, 573] width 1175 height 60
click at [835, 575] on button "Save Dropdown" at bounding box center [828, 574] width 18 height 24
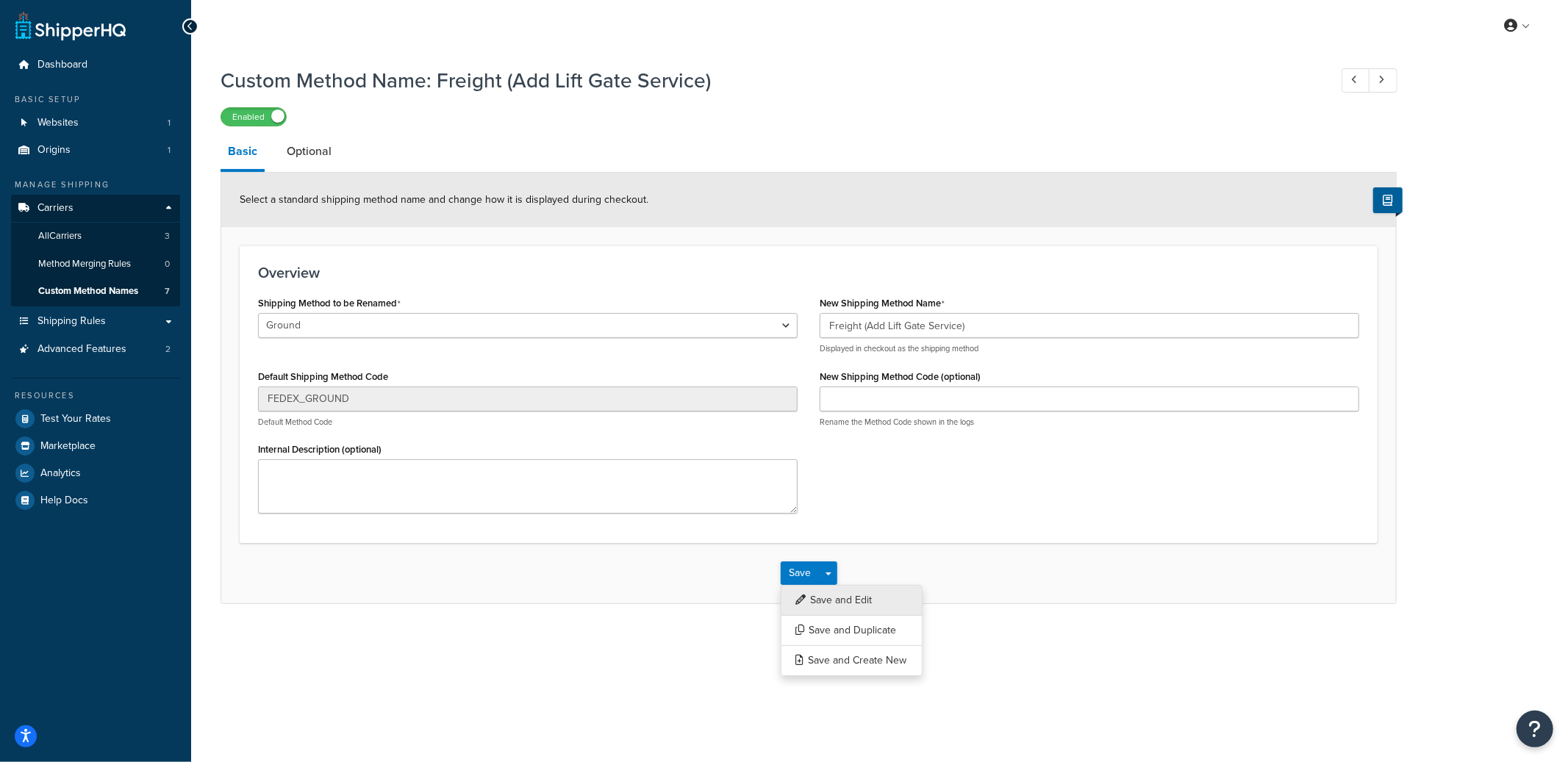
click at [839, 600] on button "Save and Edit" at bounding box center [852, 600] width 142 height 31
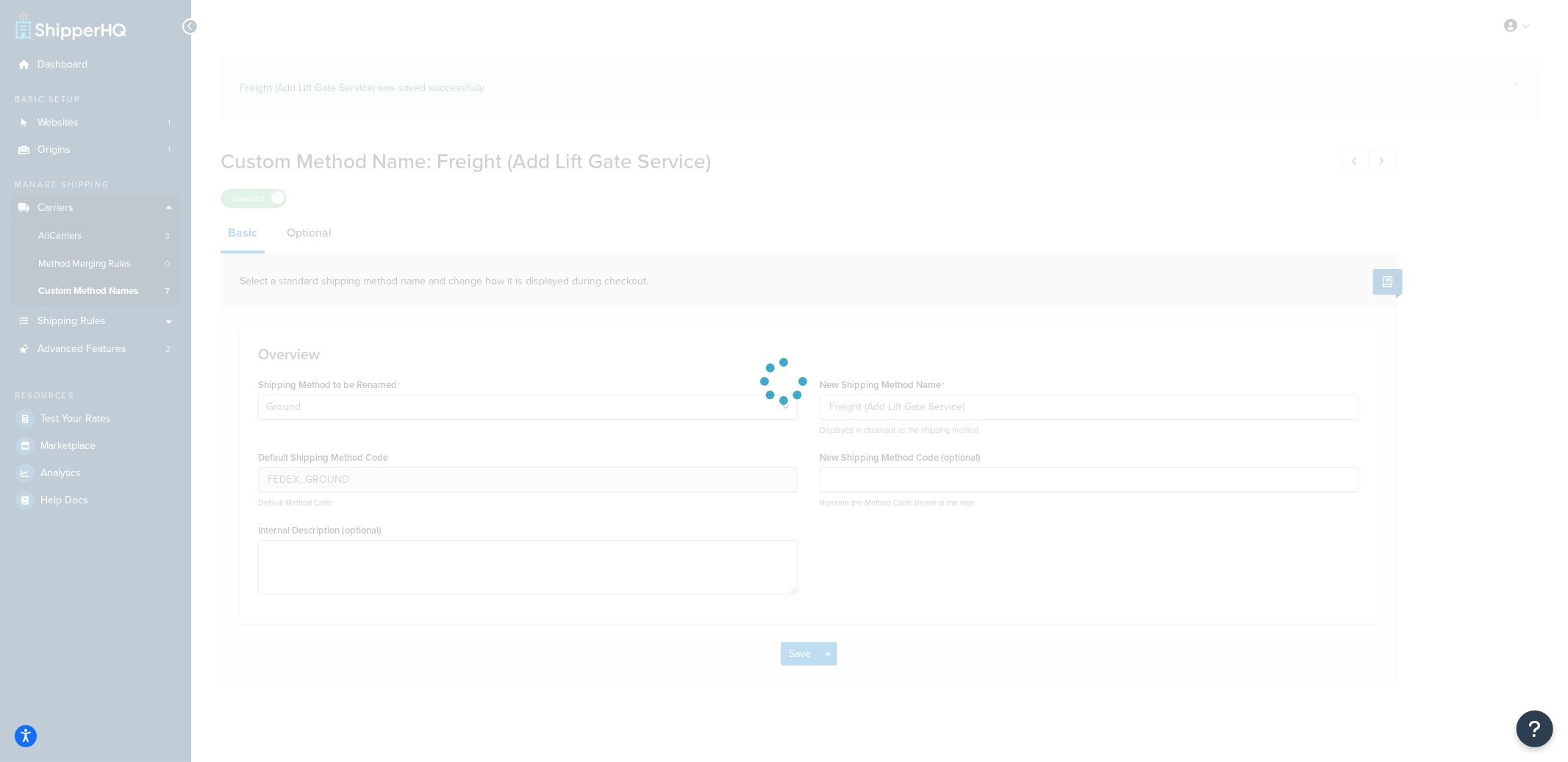
select select "699777"
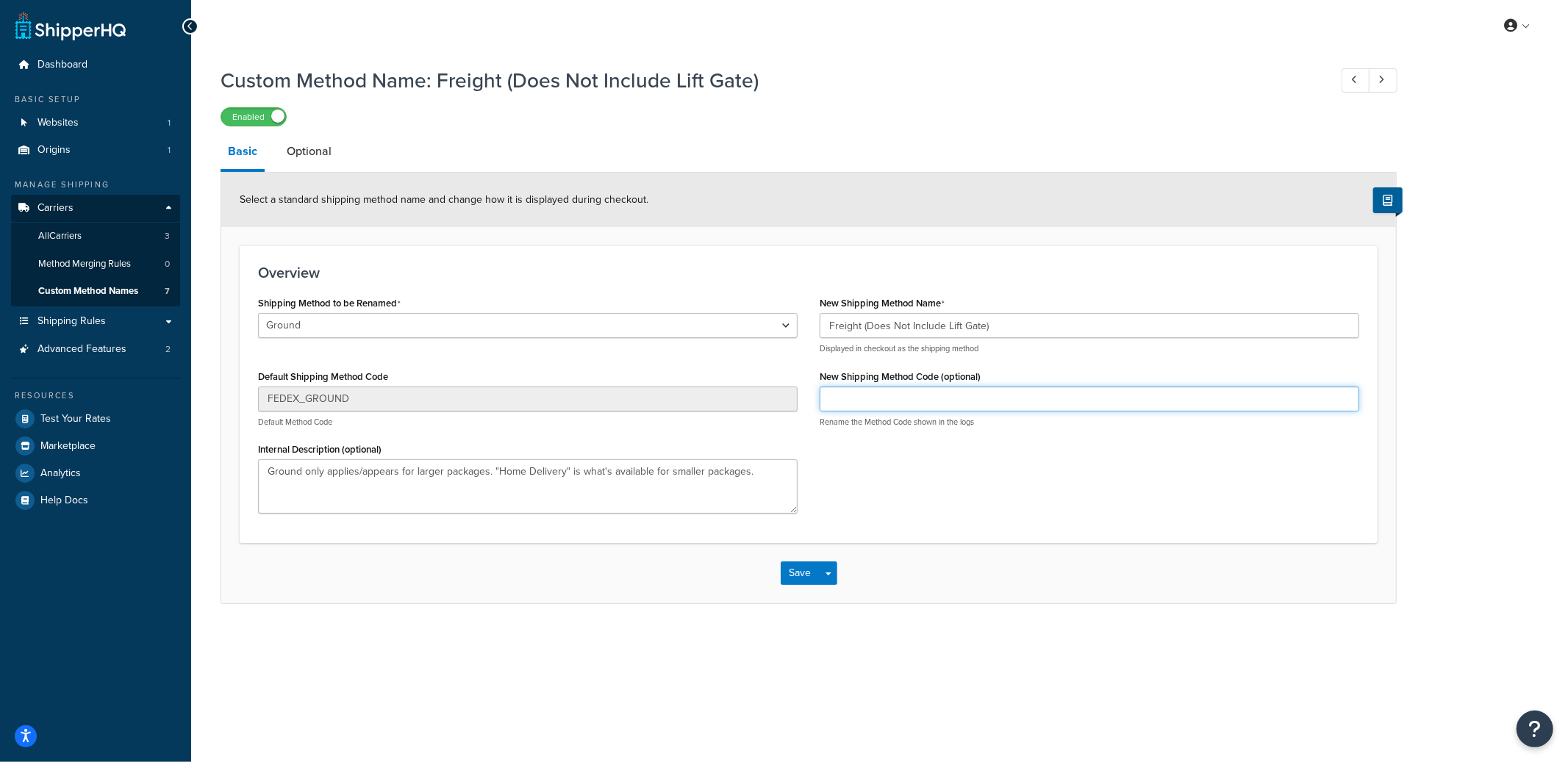
click at [888, 395] on input "New Shipping Method Code (optional)" at bounding box center [1090, 400] width 539 height 25
type input "/"
type input "Ground_noLift"
click at [829, 565] on button "Save Dropdown" at bounding box center [828, 574] width 18 height 24
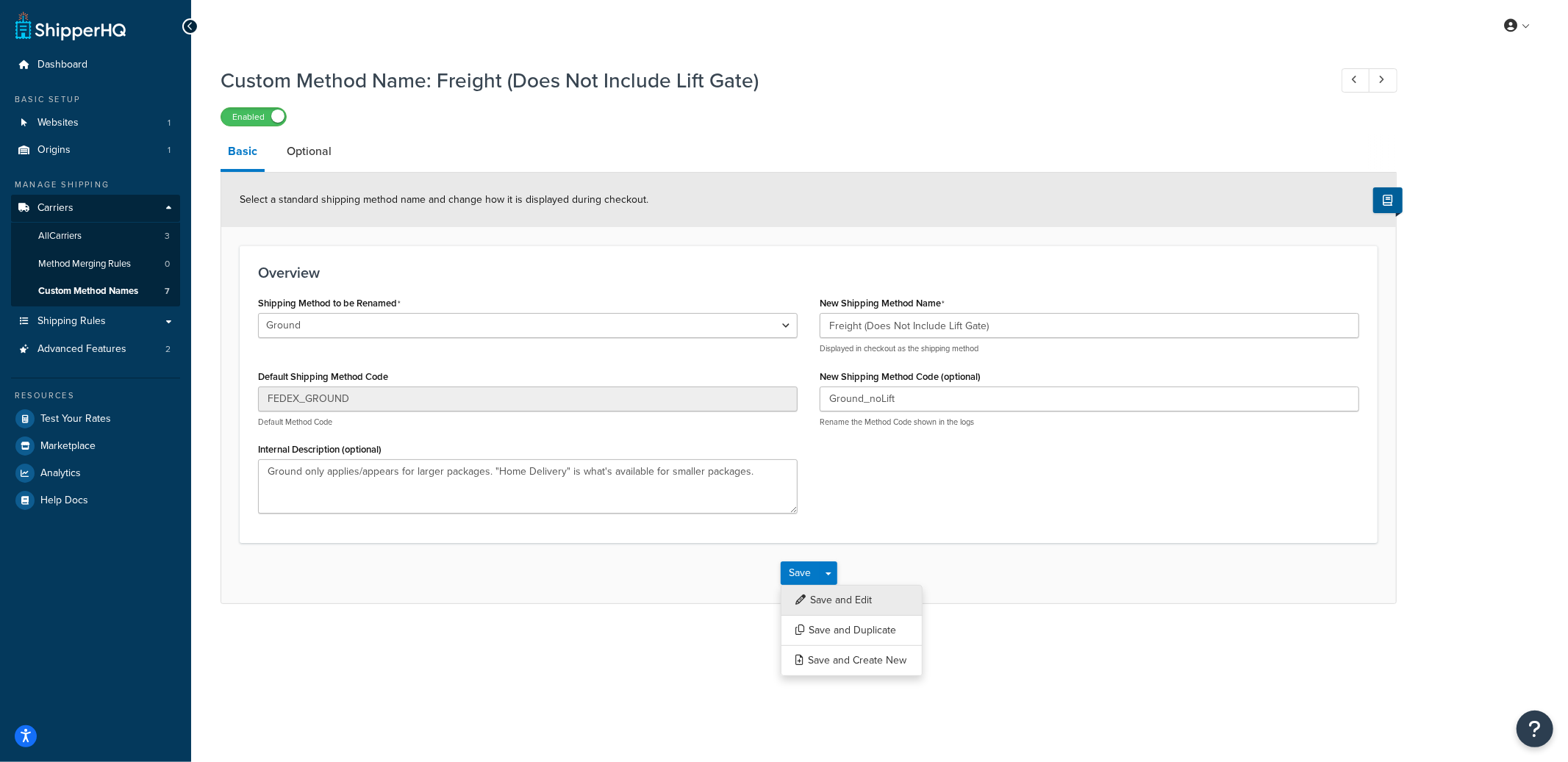
click at [828, 596] on button "Save and Edit" at bounding box center [852, 600] width 142 height 31
click at [888, 324] on input "Freight (Does Not Include Lift Gate)" at bounding box center [1090, 326] width 539 height 25
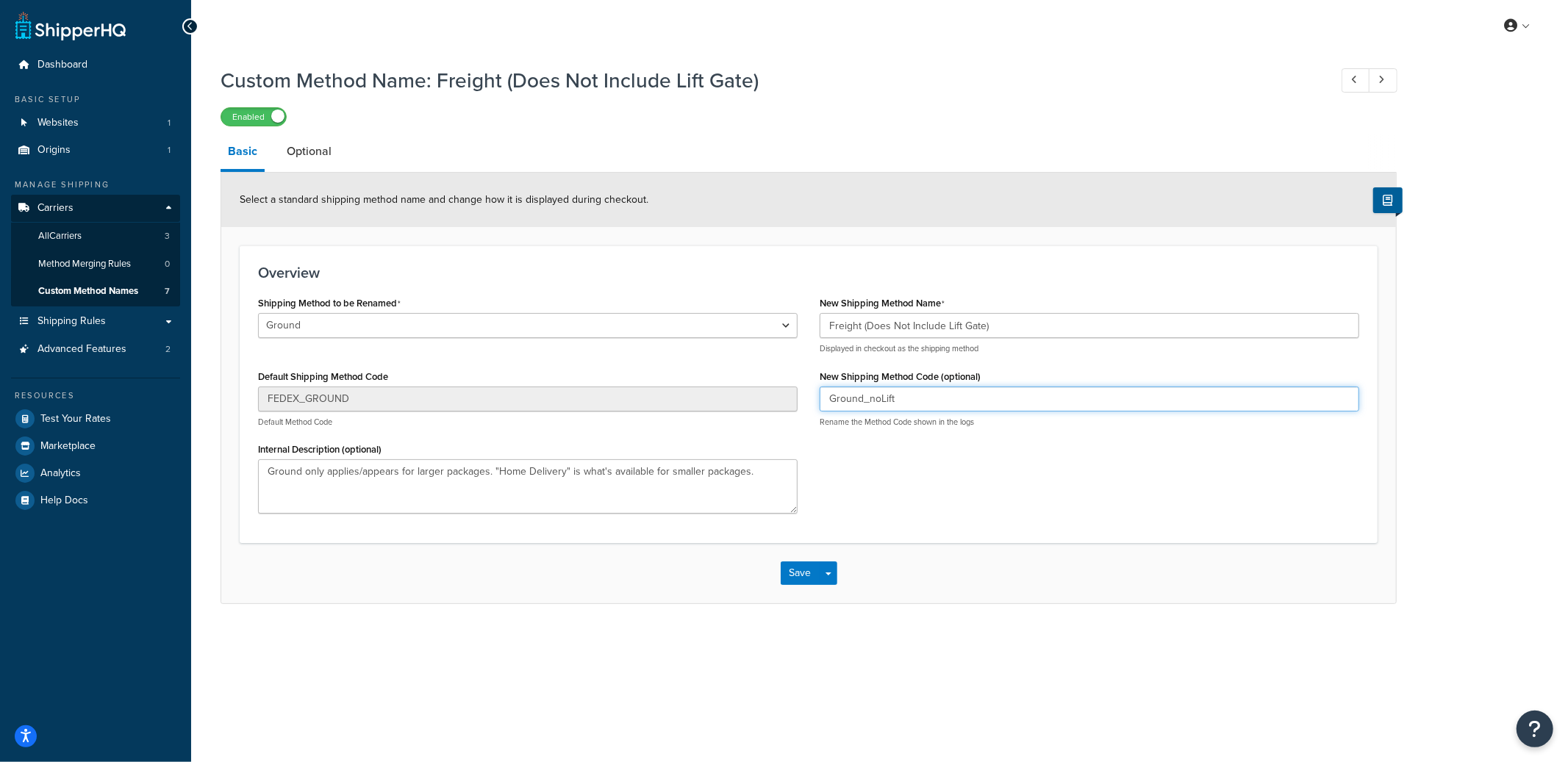
click at [879, 404] on input "Ground_noLift" at bounding box center [1090, 400] width 539 height 25
click at [831, 569] on button "Save Dropdown" at bounding box center [828, 574] width 18 height 24
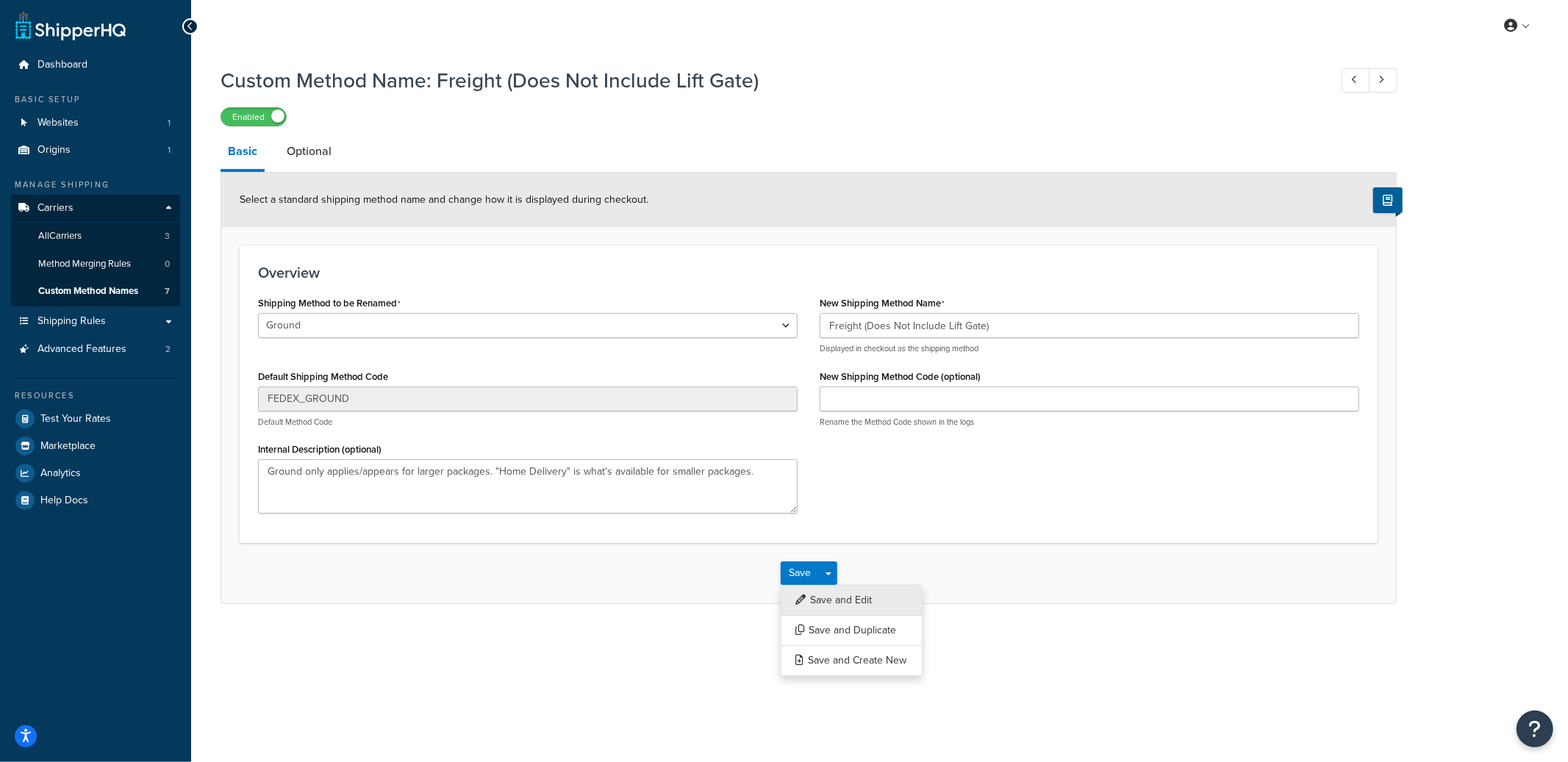
click at [834, 592] on button "Save and Edit" at bounding box center [852, 600] width 142 height 31
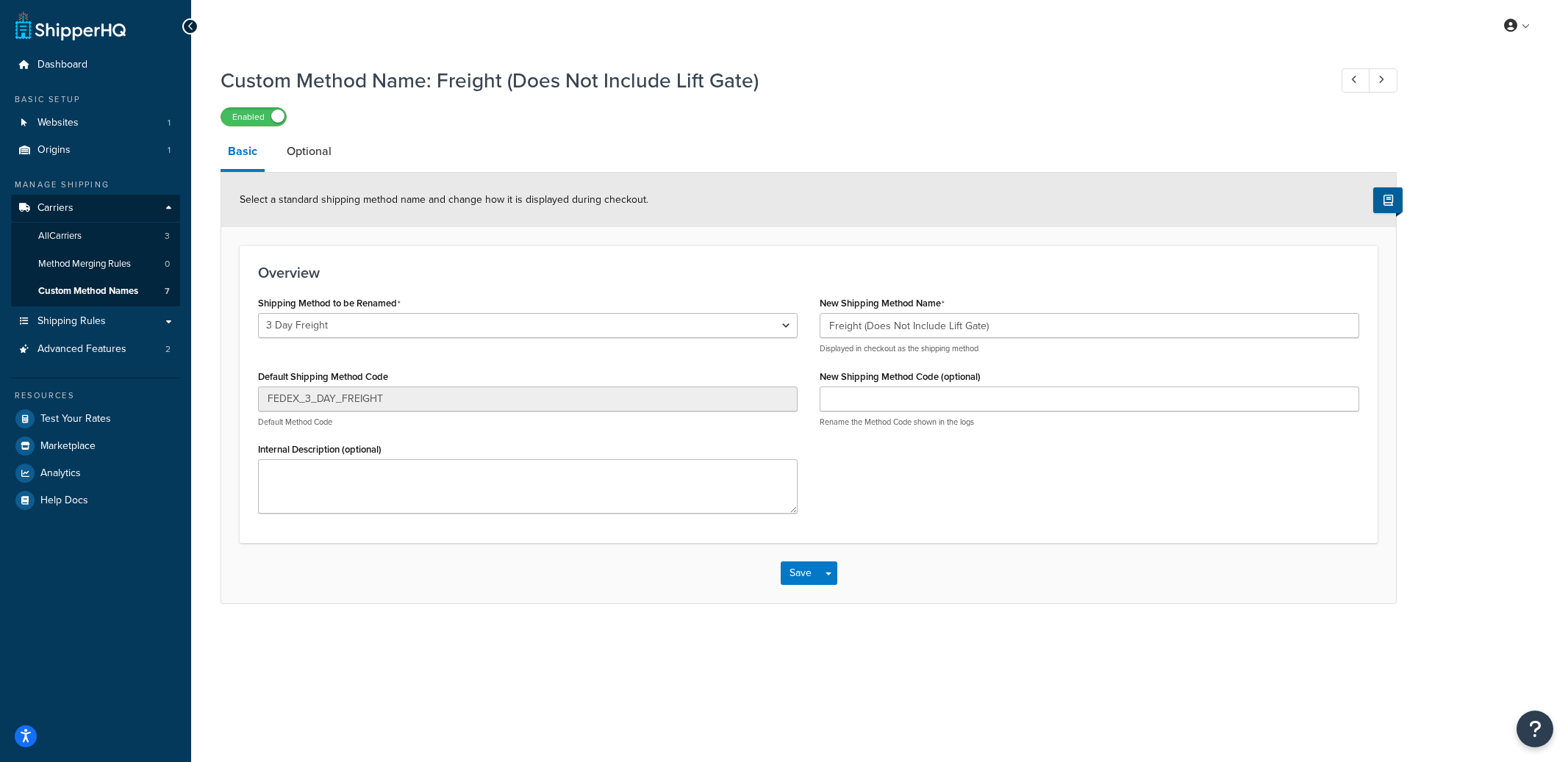
select select "699776"
select select "699787"
select select "699786"
select select "699778"
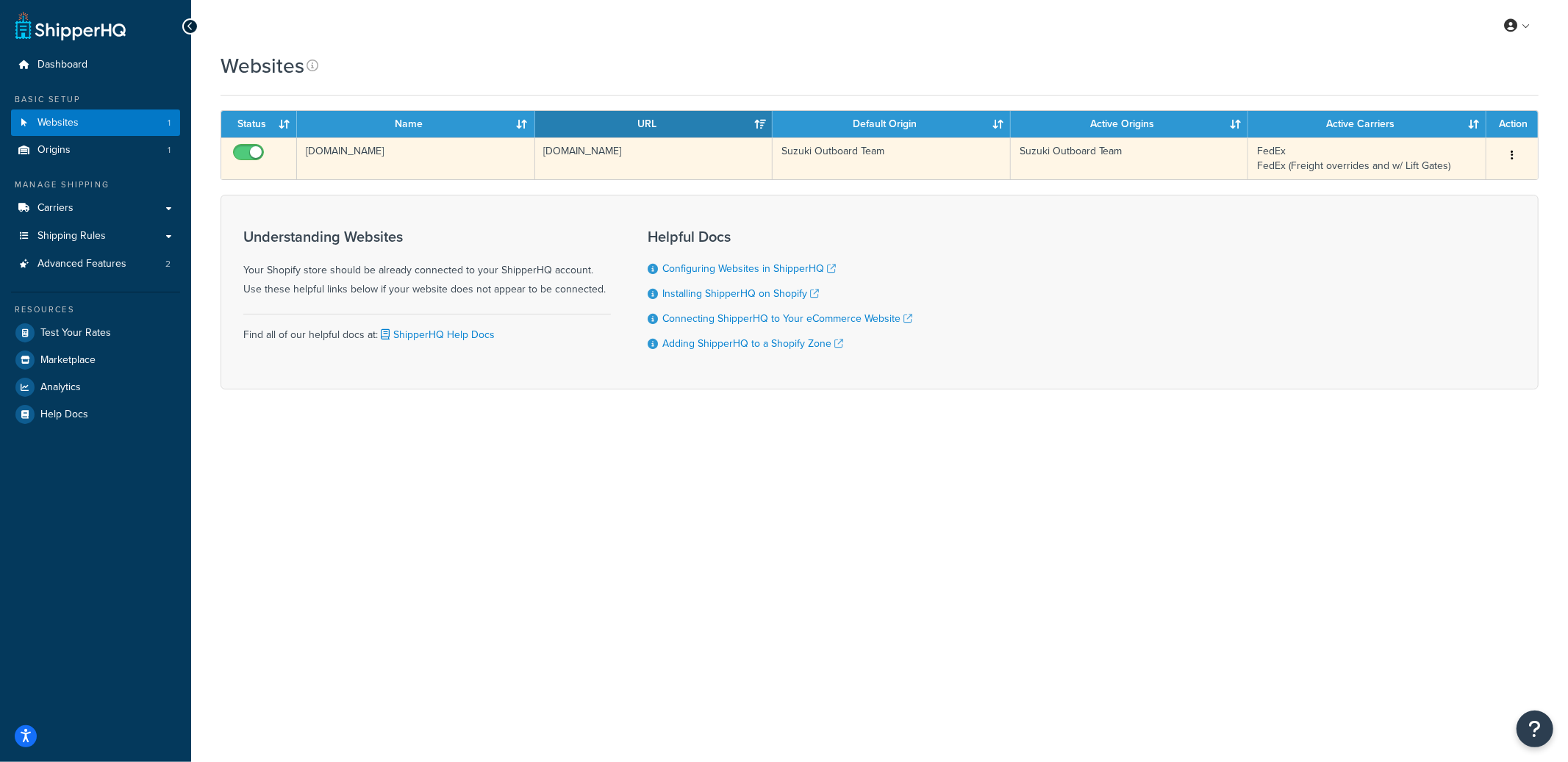
click at [448, 160] on td "suzuki-outboard-team-new.myshopify.com" at bounding box center [416, 159] width 238 height 42
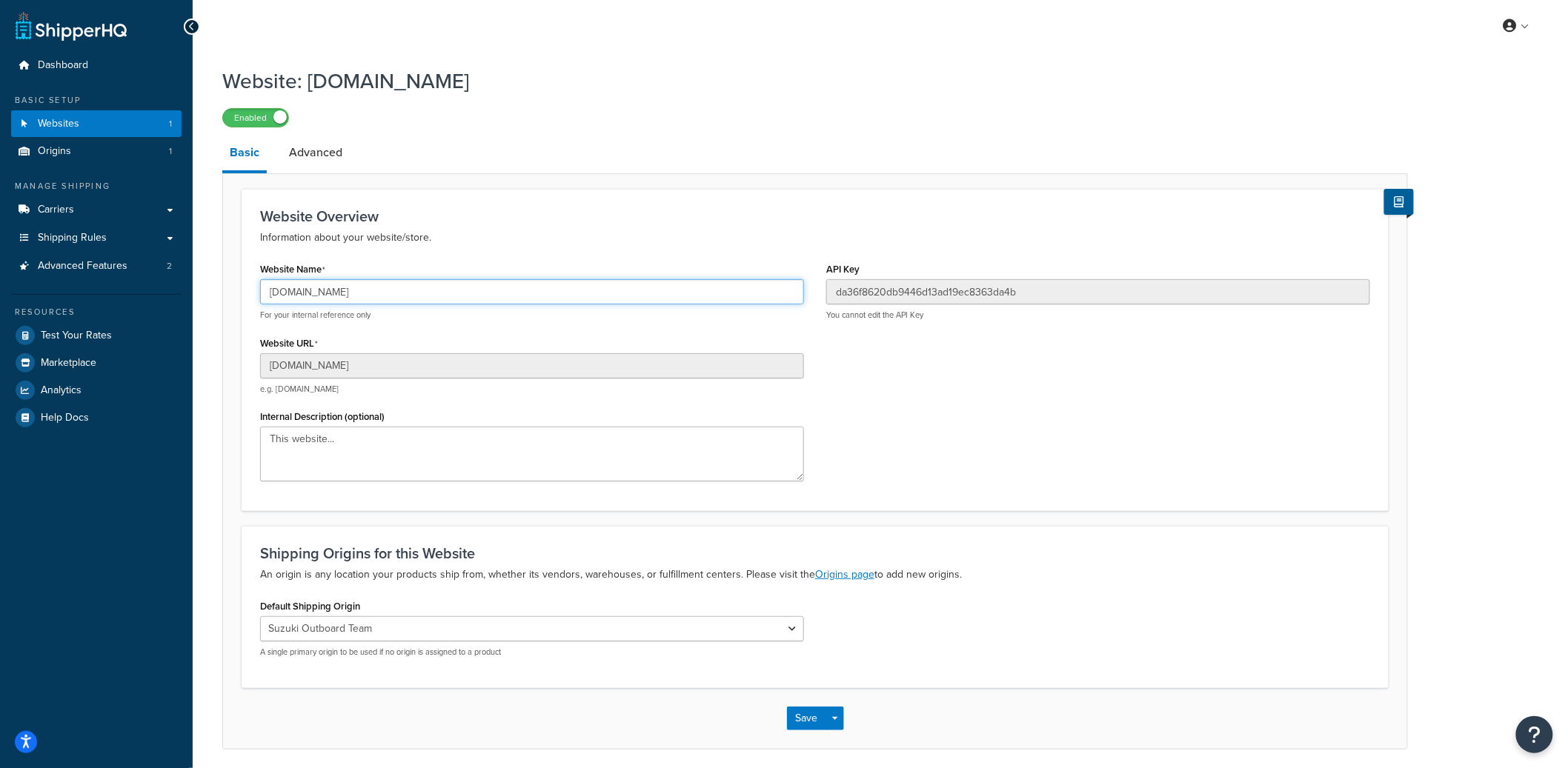
click at [399, 295] on input "suzuki-outboard-team-new.myshopify.com" at bounding box center [531, 292] width 543 height 26
click at [411, 292] on input "suzuki-outboard-team-new.myshopify.com" at bounding box center [531, 292] width 543 height 26
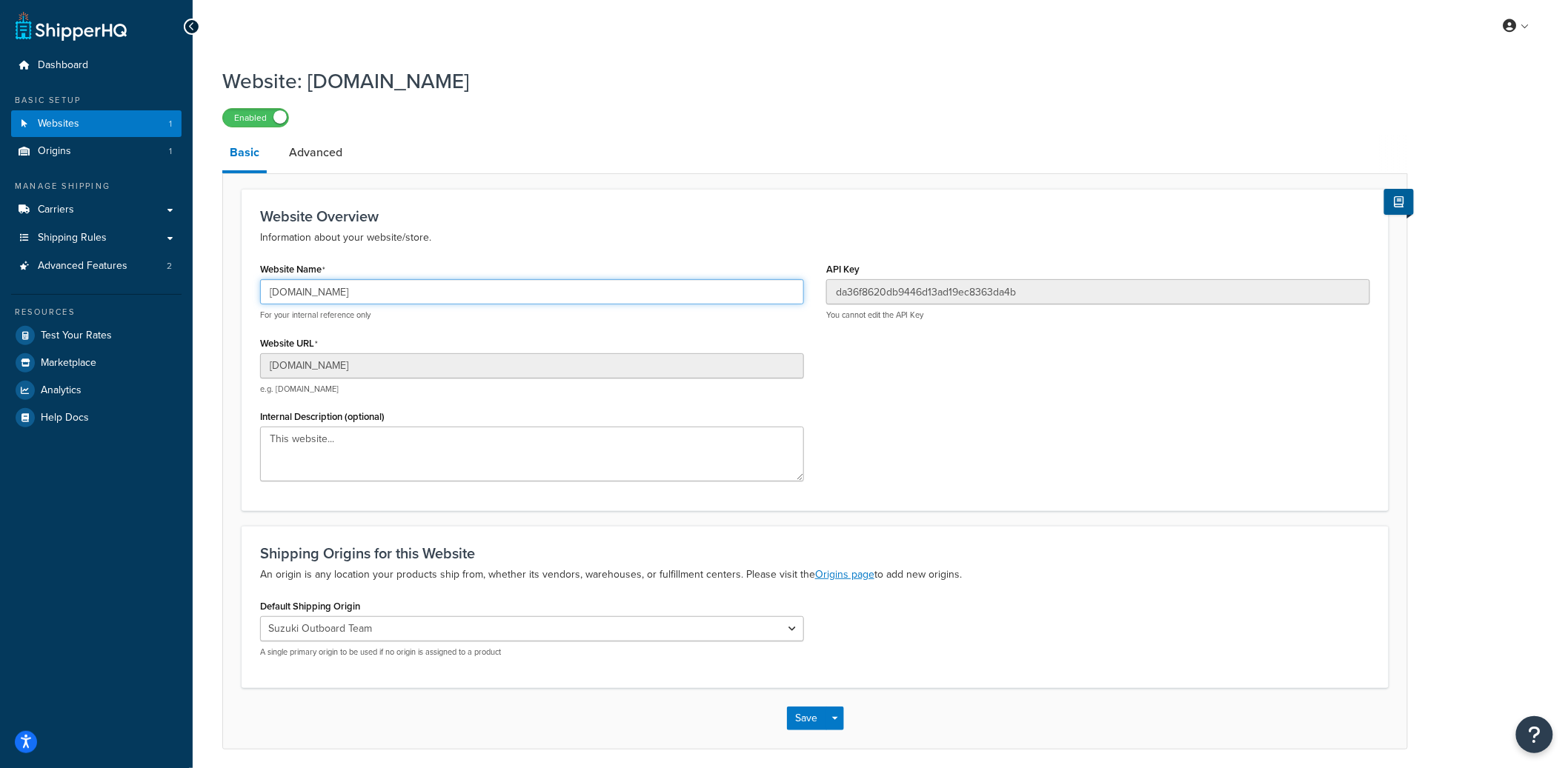
click at [411, 292] on input "suzuki-outboard-team-new.myshopify.com" at bounding box center [531, 292] width 543 height 26
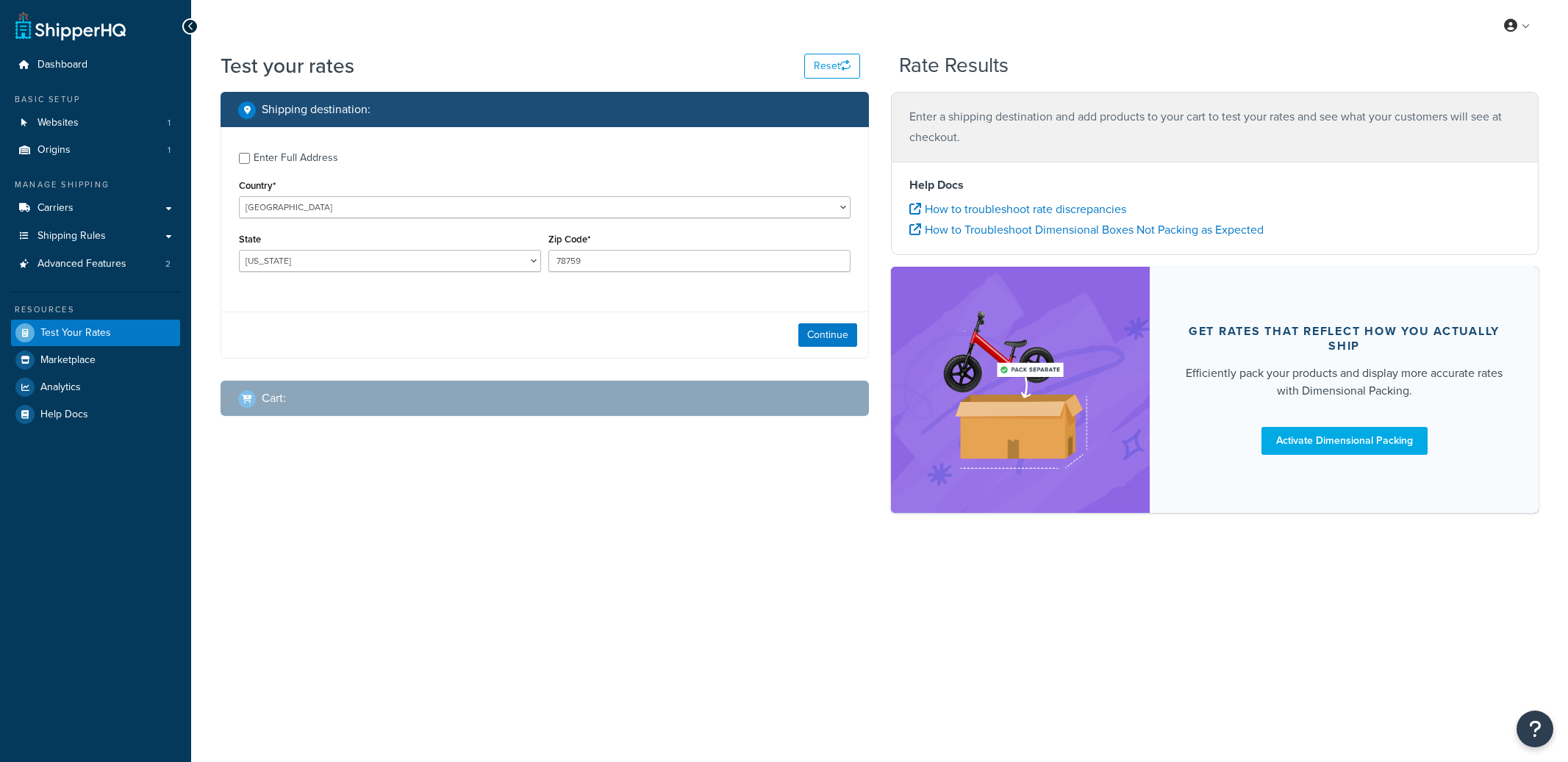
select select "[GEOGRAPHIC_DATA]"
checkbox input "true"
type input "17777"
select select "PA"
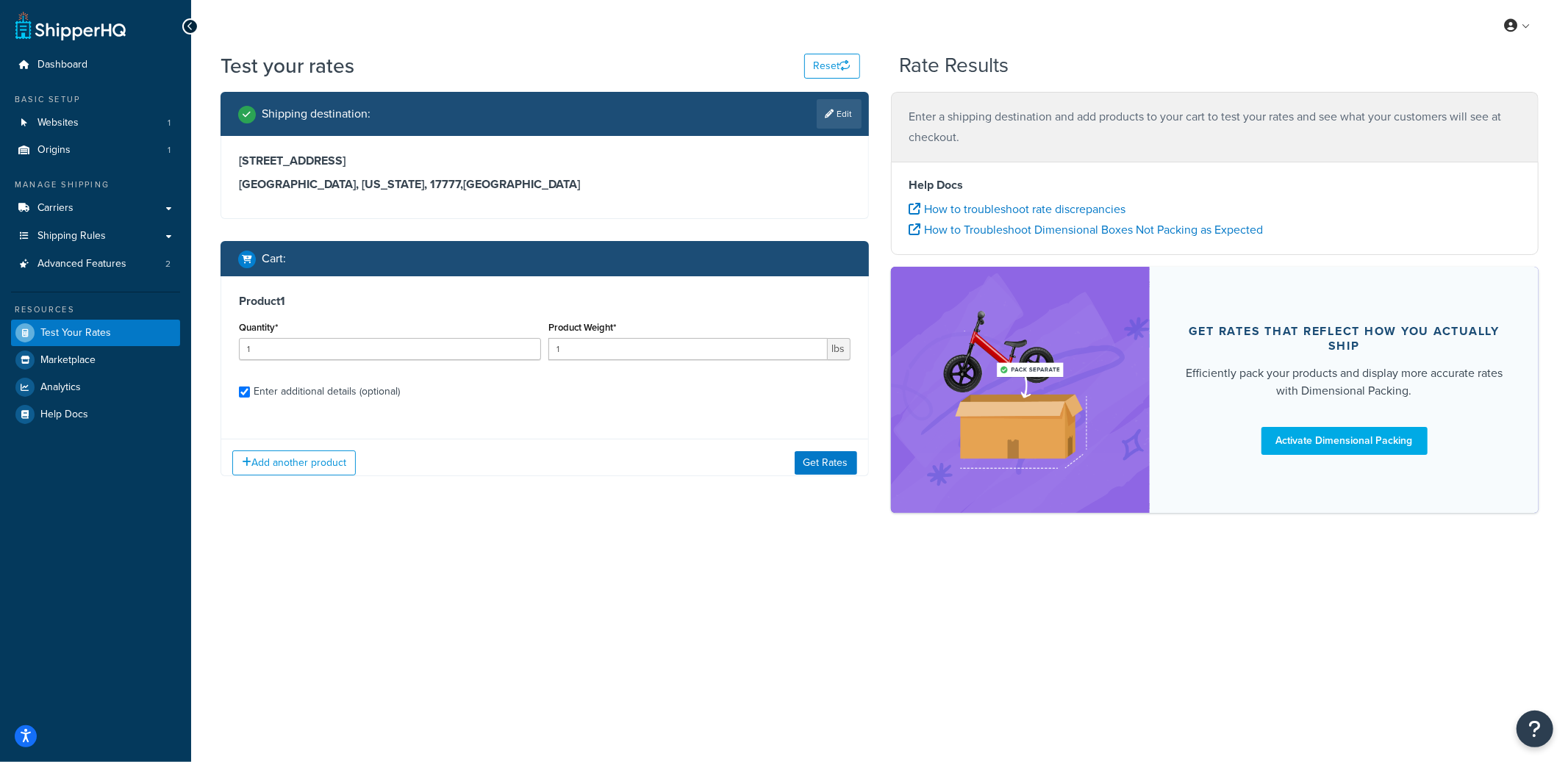
checkbox input "true"
type input "2"
type input "1.9996"
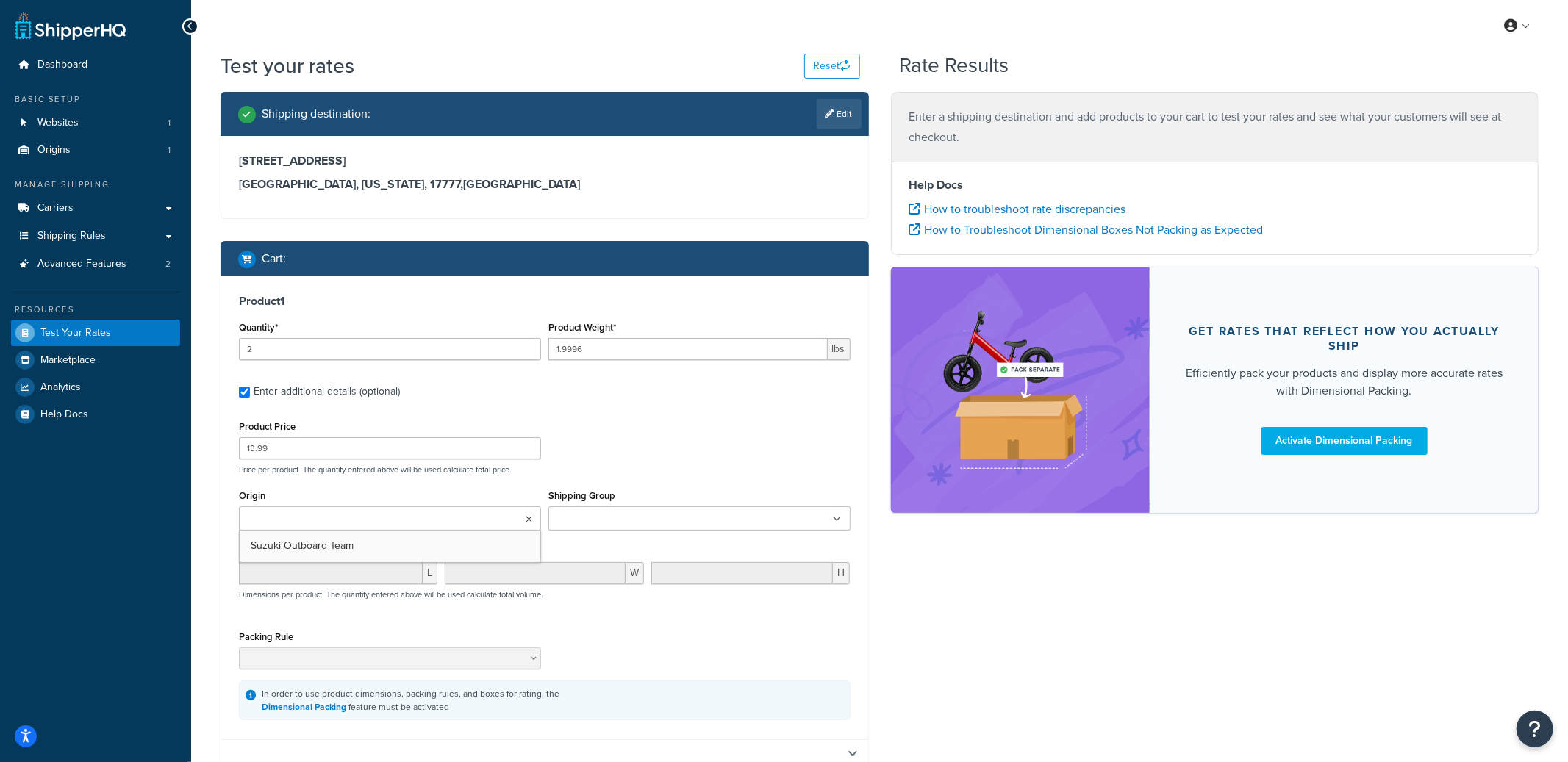
scroll to position [296, 0]
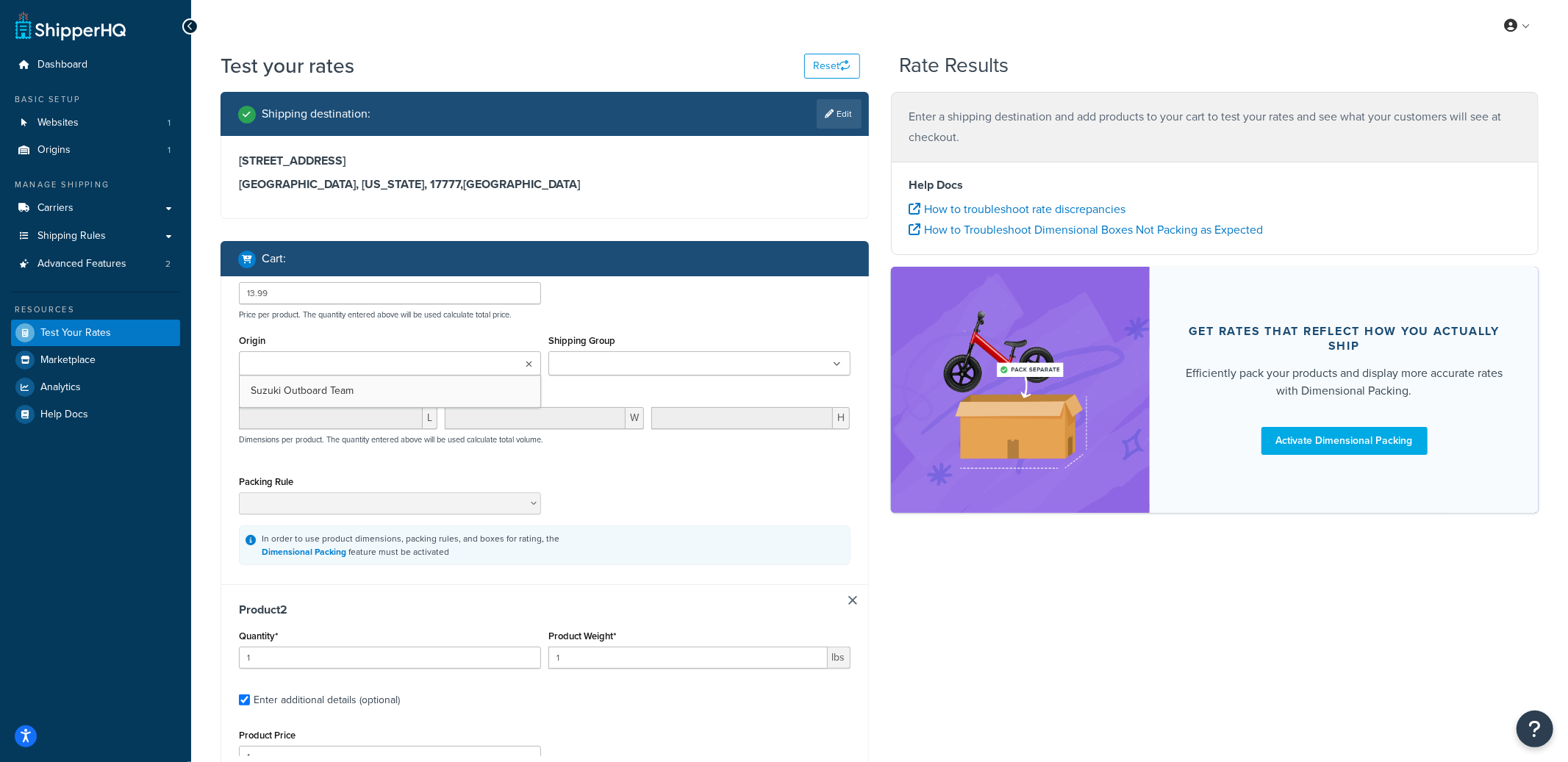
type input "28.9996"
type input "770"
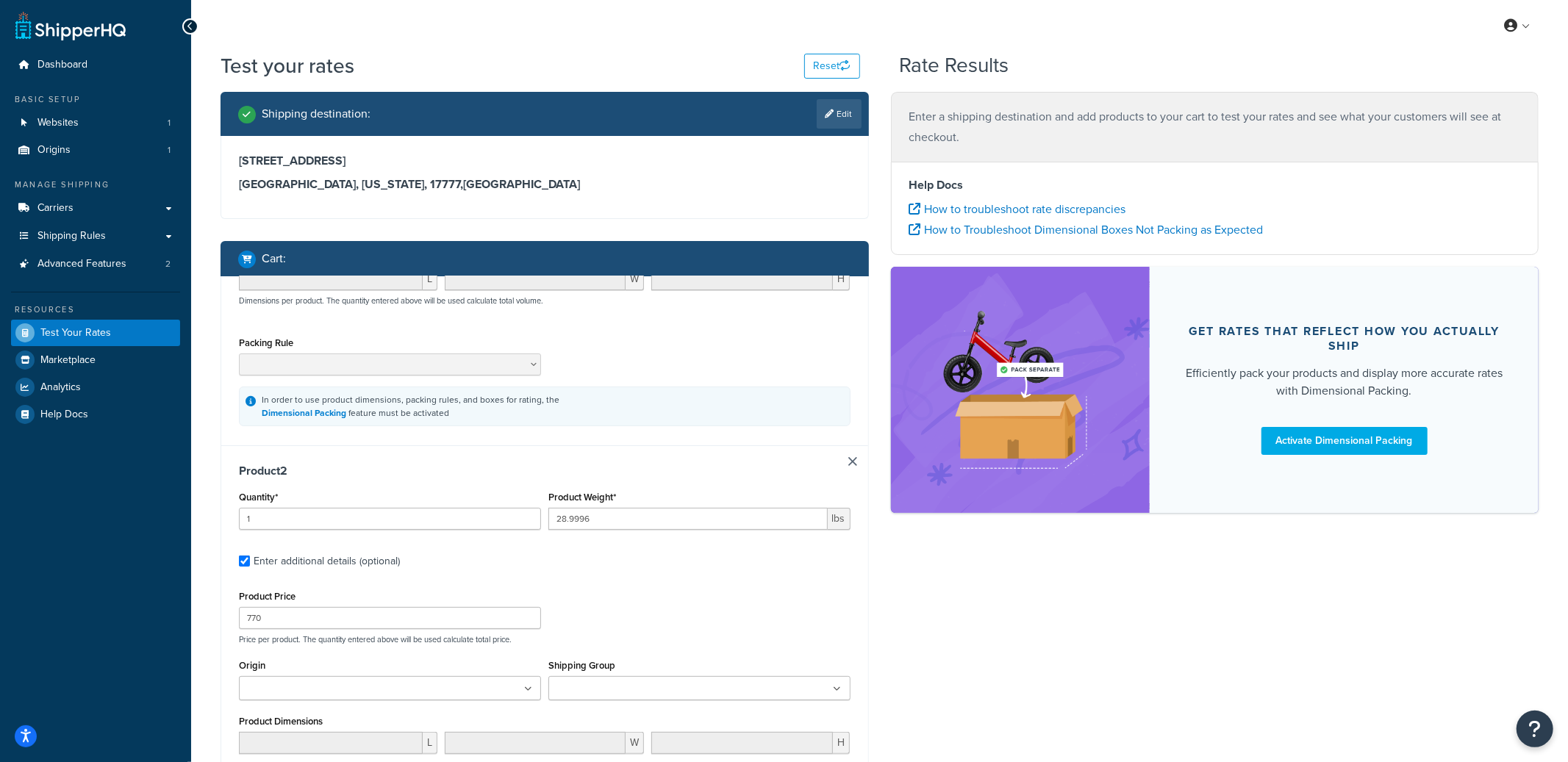
scroll to position [99, 0]
type input "97.9998"
type input "2550"
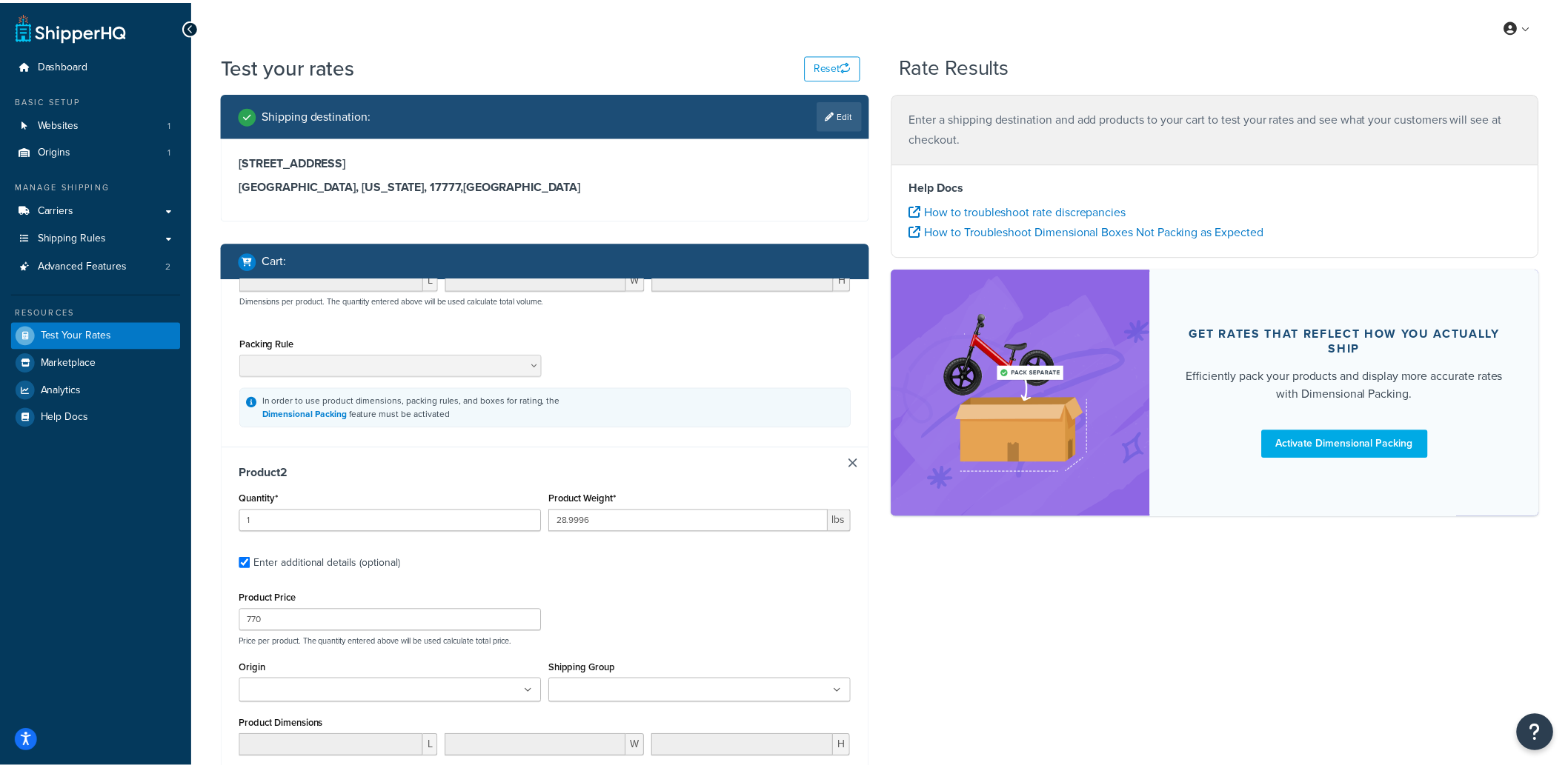
scroll to position [393, 0]
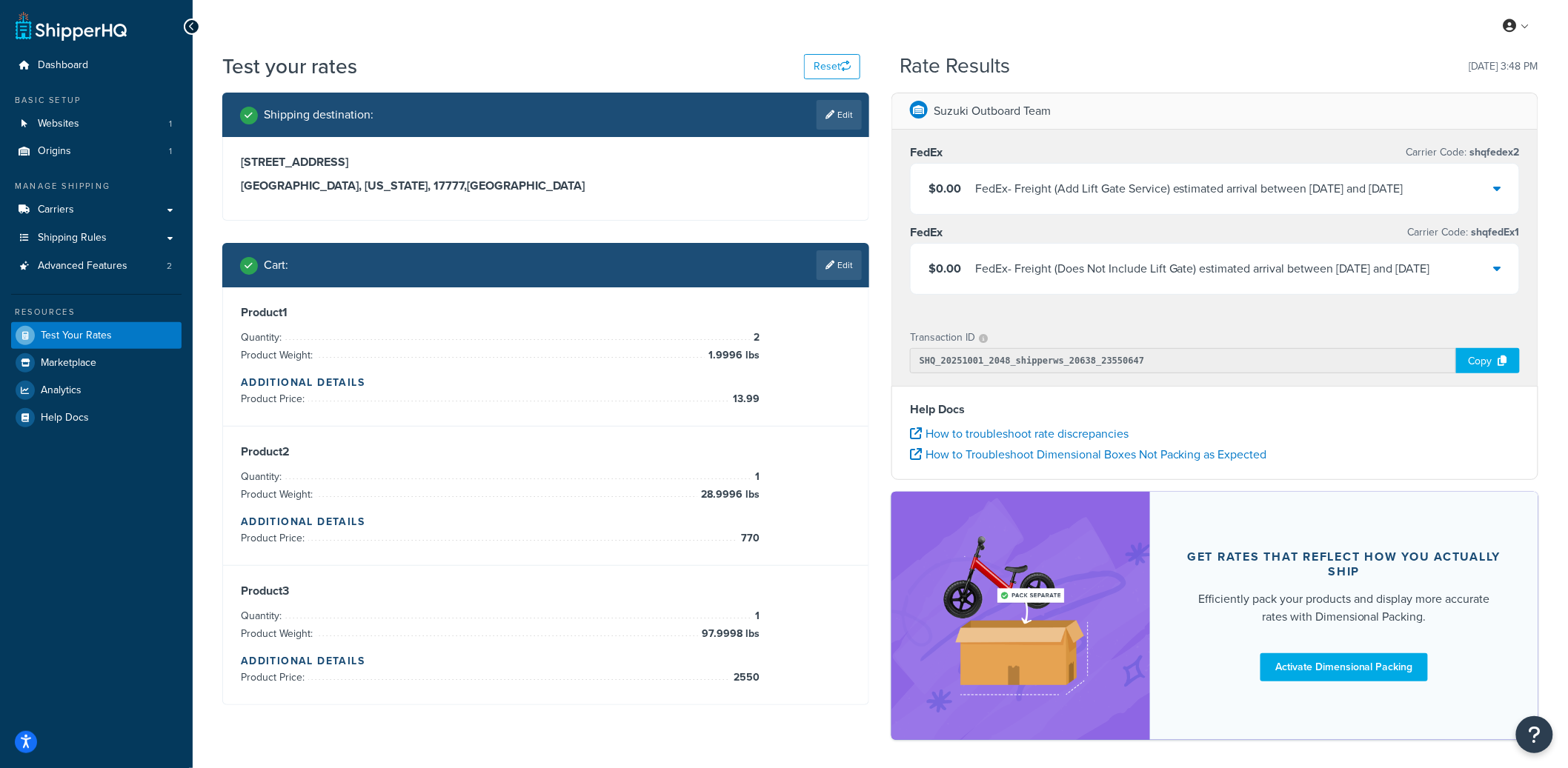
click at [1035, 188] on div "FedEx - Freight (Add Lift Gate Service) estimated arrival between Mon, Oct 6 an…" at bounding box center [1189, 189] width 428 height 20
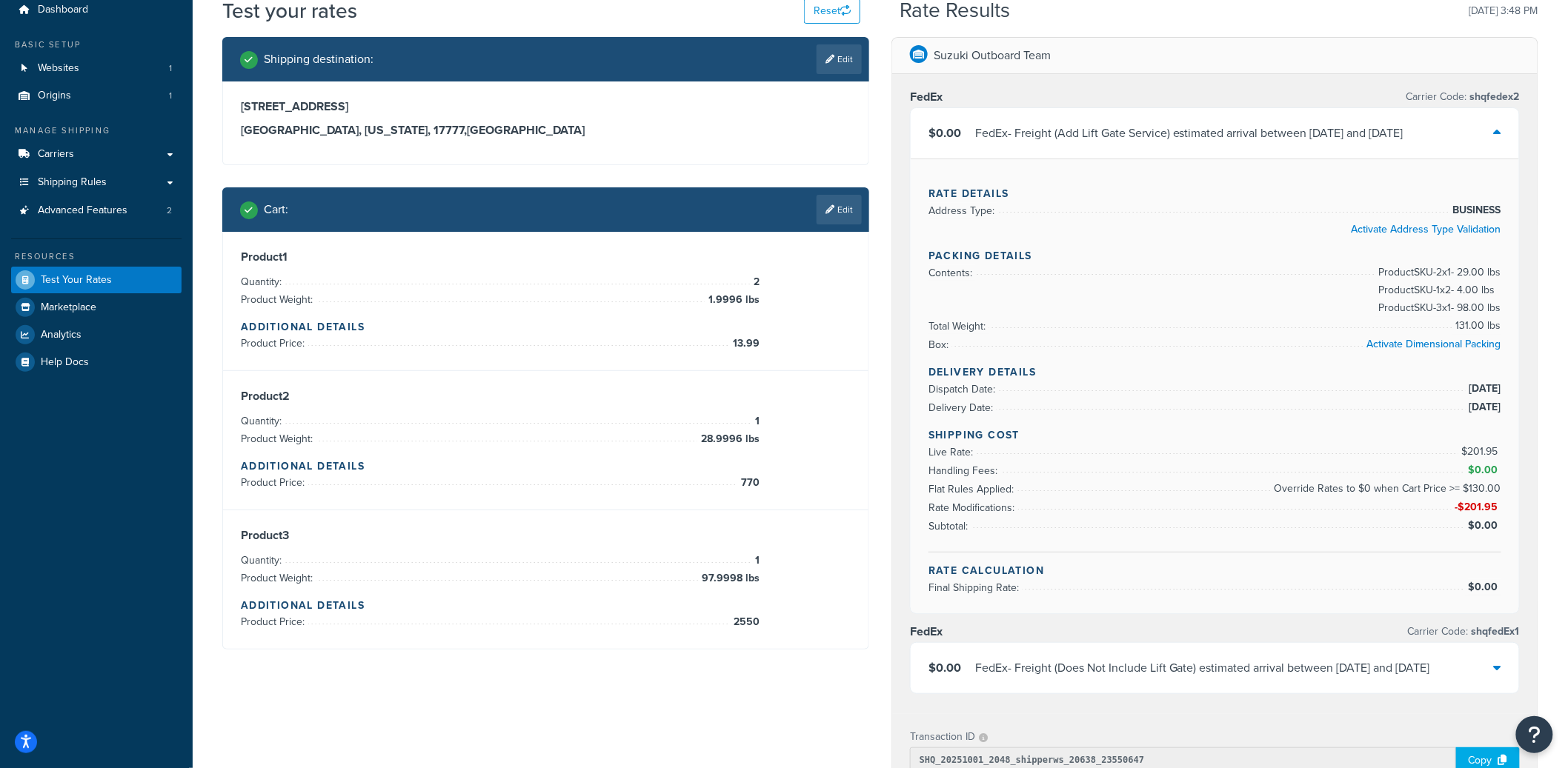
scroll to position [268, 0]
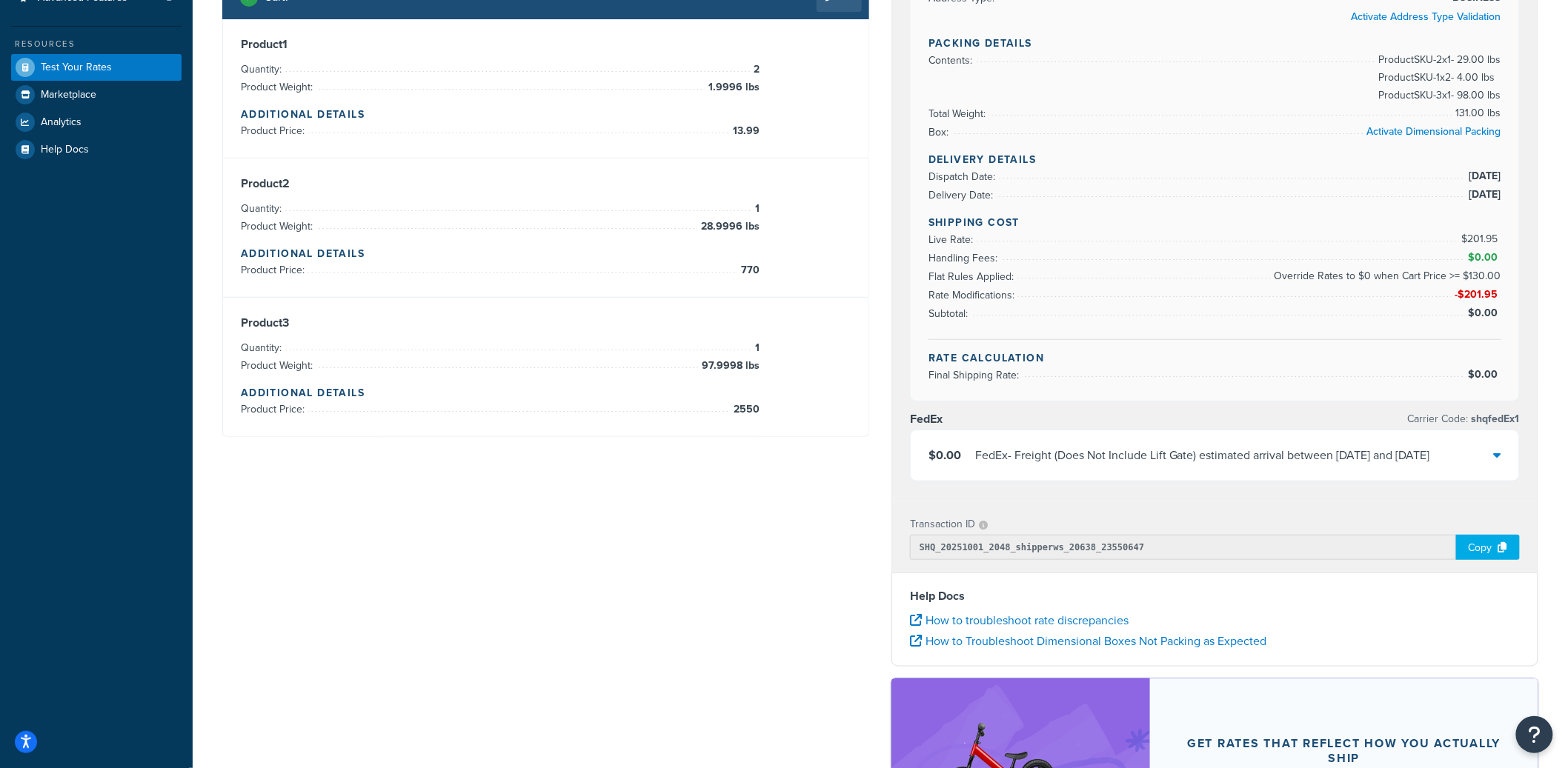
click at [1048, 464] on div "FedEx - Freight (Does Not Include Lift Gate) estimated arrival between Mon, Oct…" at bounding box center [1203, 456] width 455 height 20
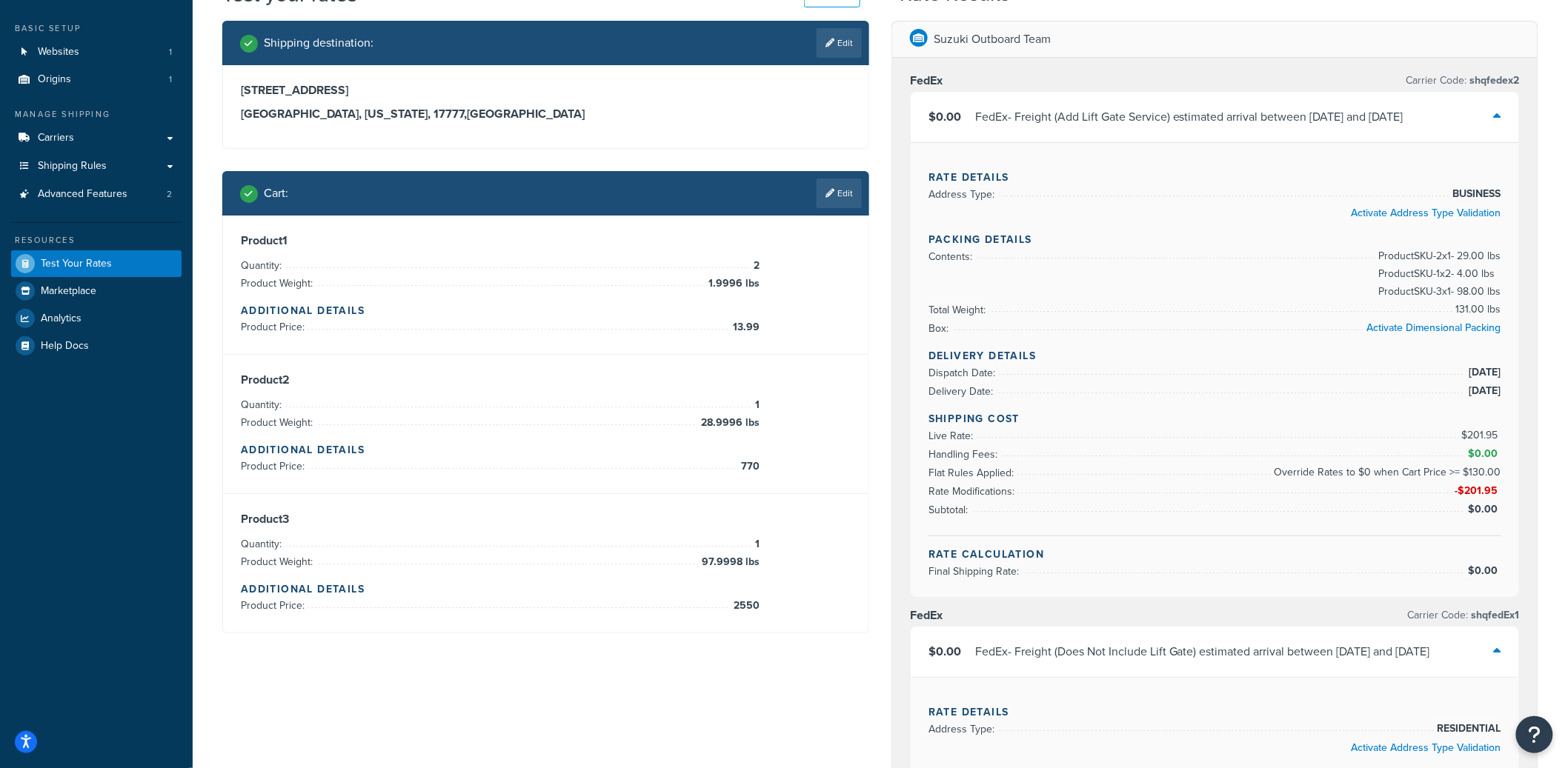
scroll to position [0, 0]
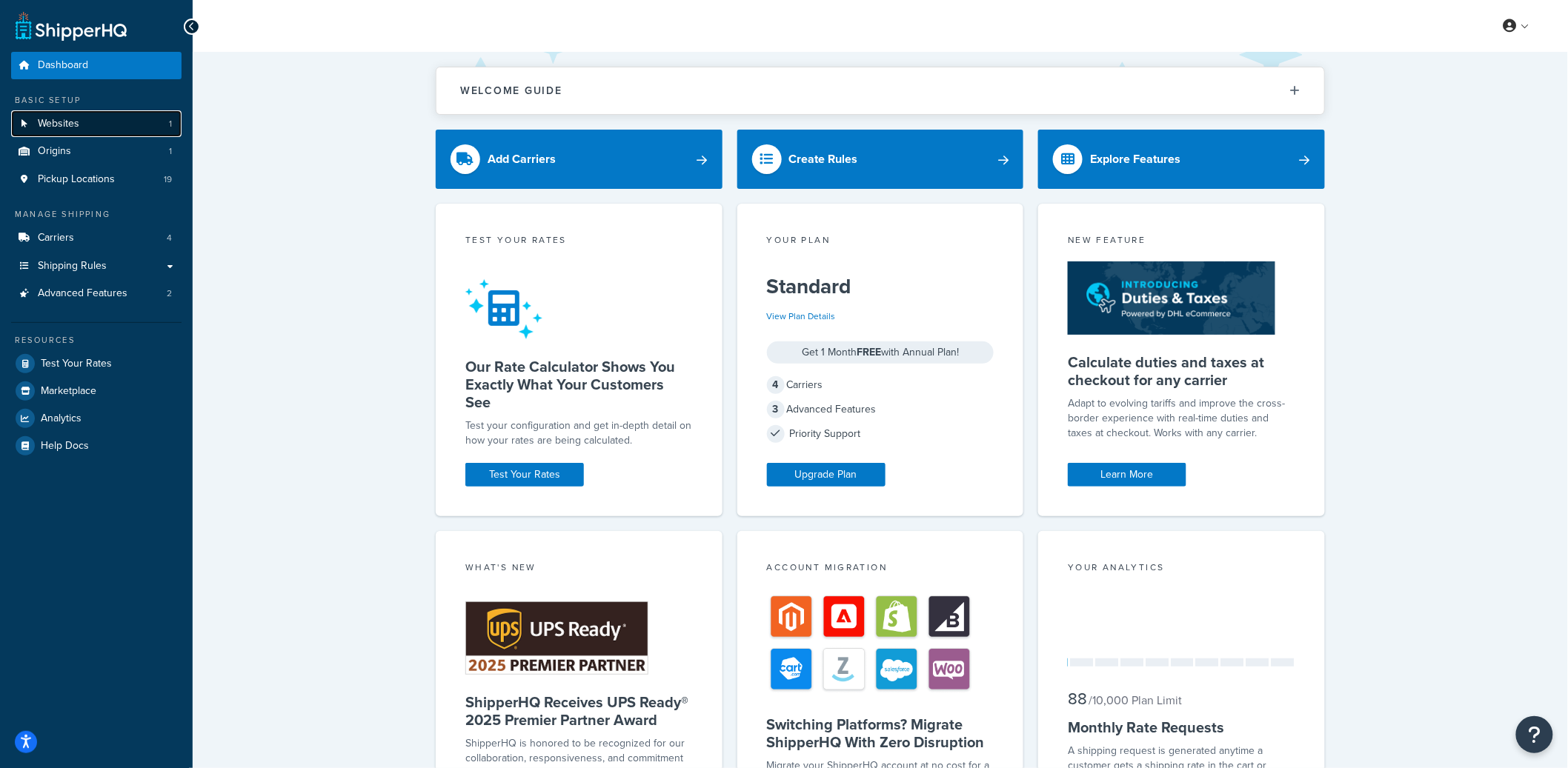
click at [148, 126] on link "Websites 1" at bounding box center [96, 124] width 170 height 27
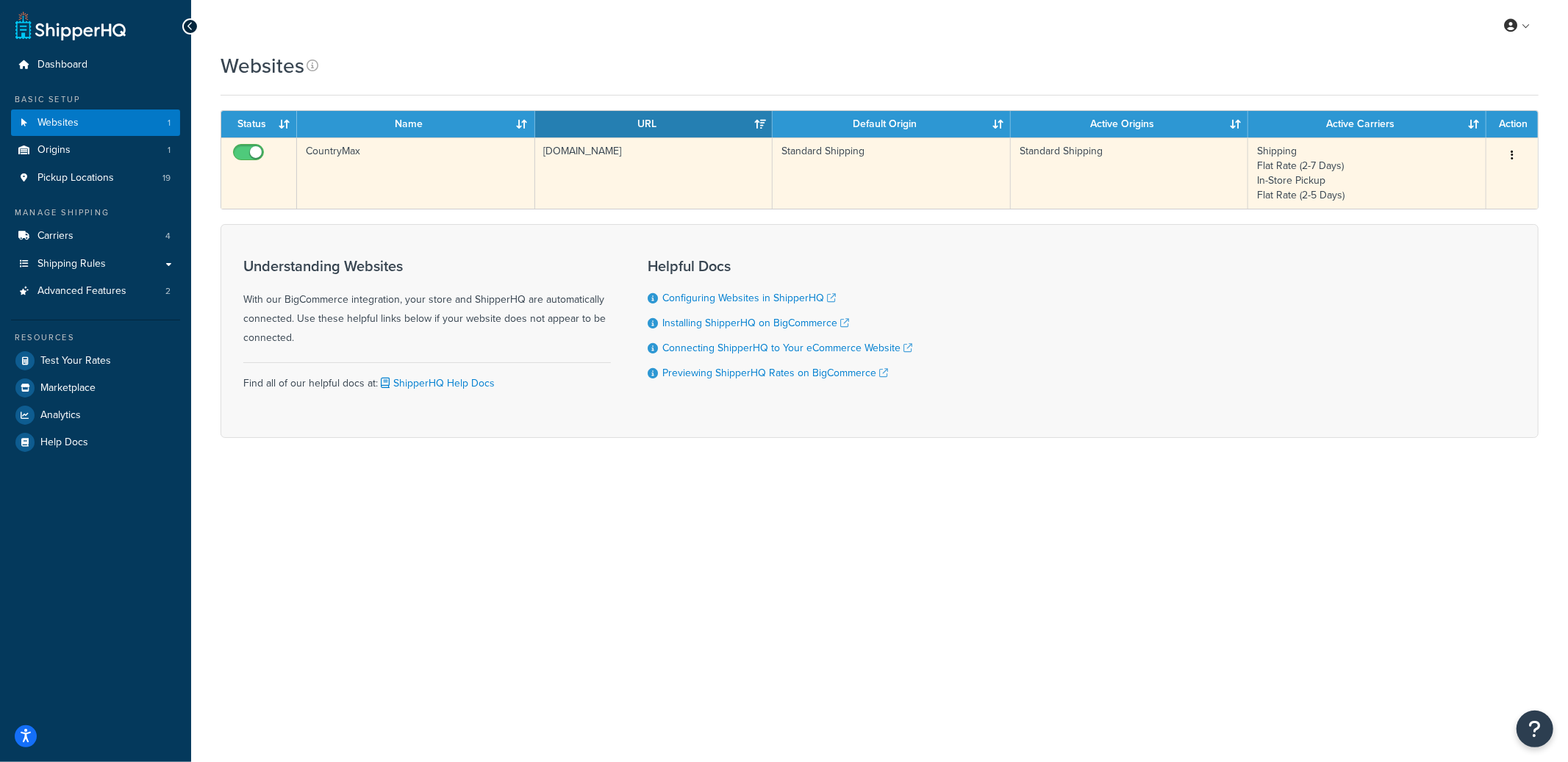
click at [403, 177] on td "CountryMax" at bounding box center [416, 173] width 238 height 71
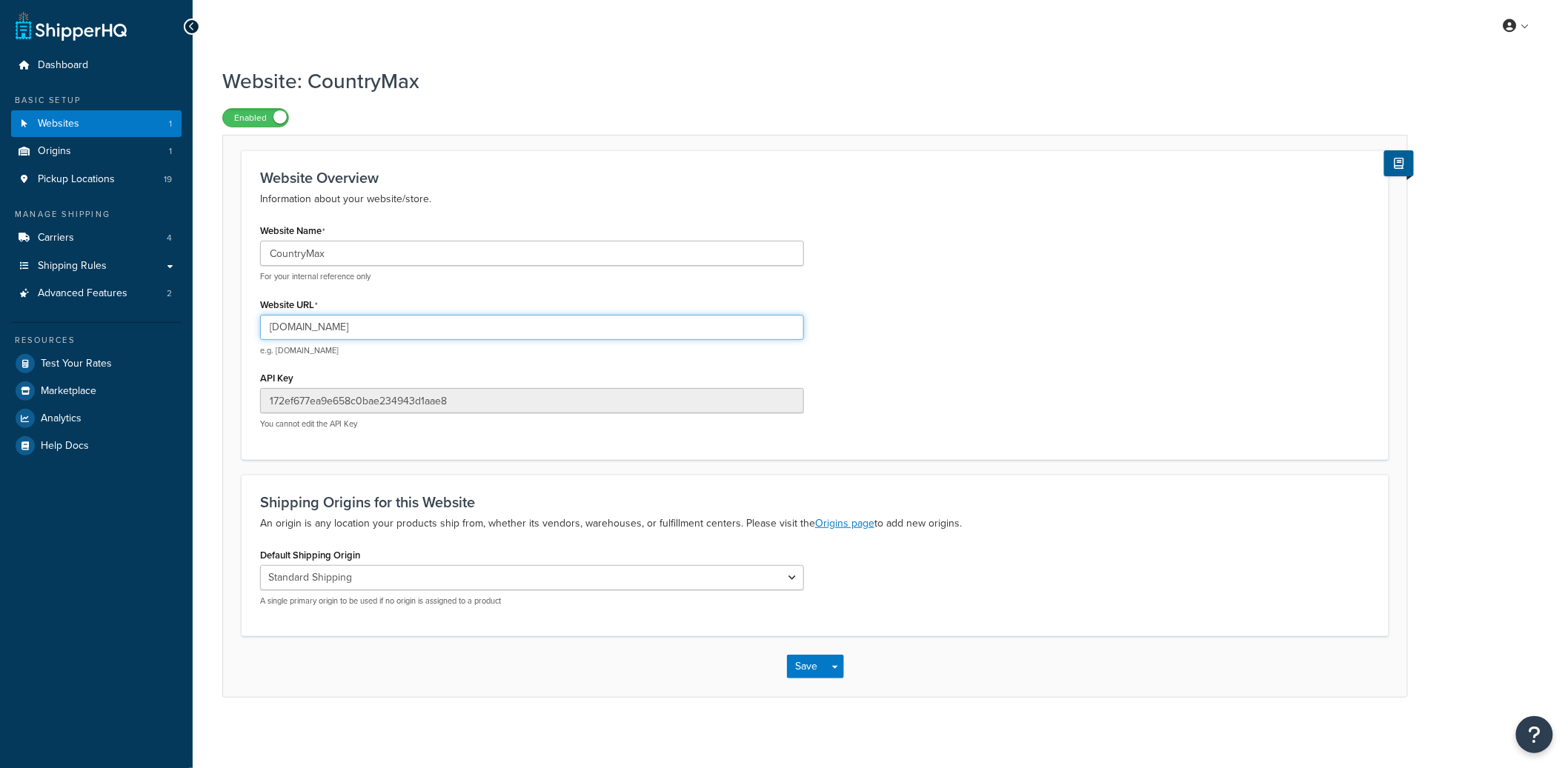
click at [313, 334] on input "www.countrymax.com" at bounding box center [531, 328] width 543 height 26
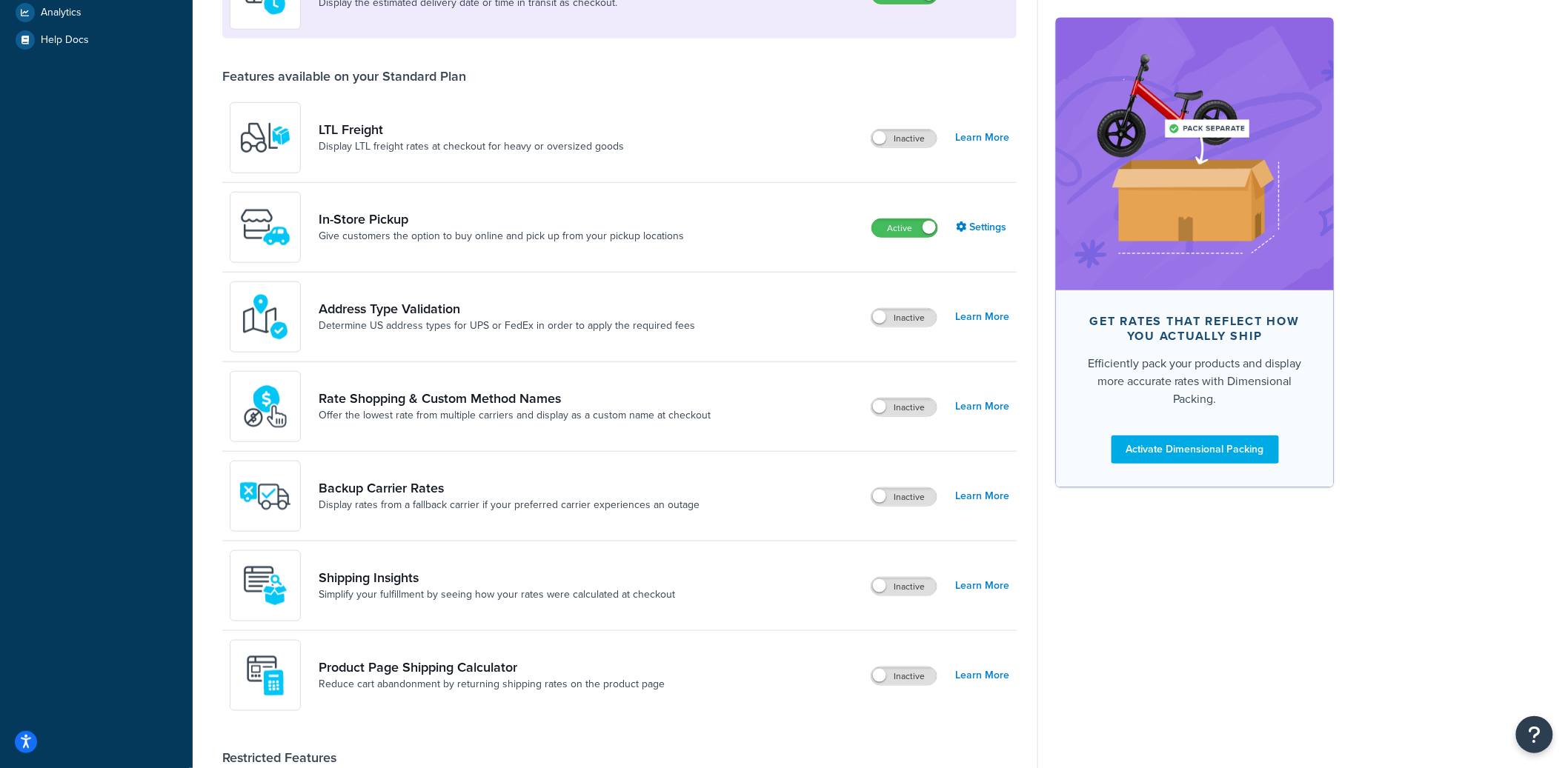
scroll to position [456, 0]
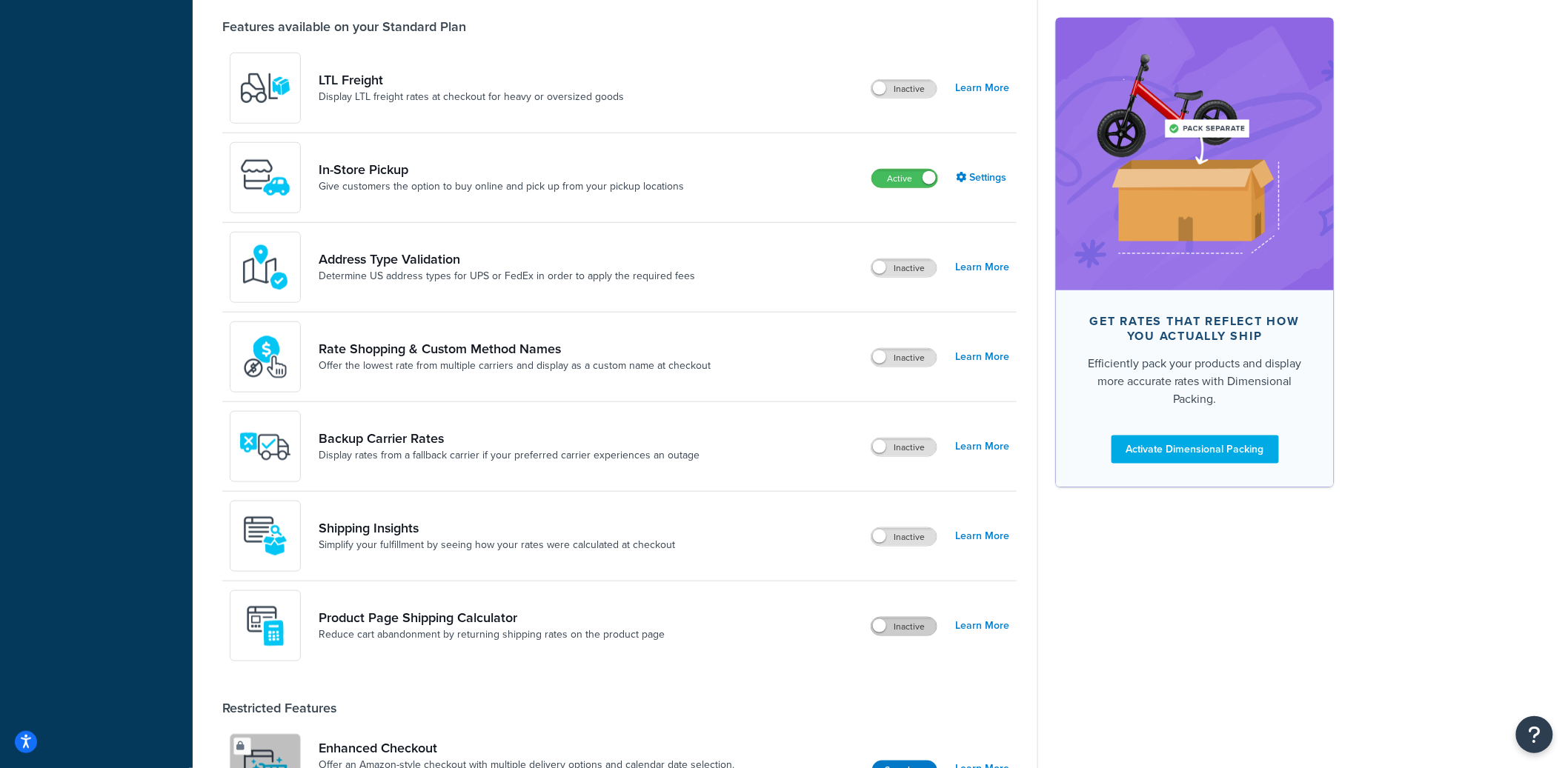
click at [893, 626] on label "Inactive" at bounding box center [904, 626] width 66 height 18
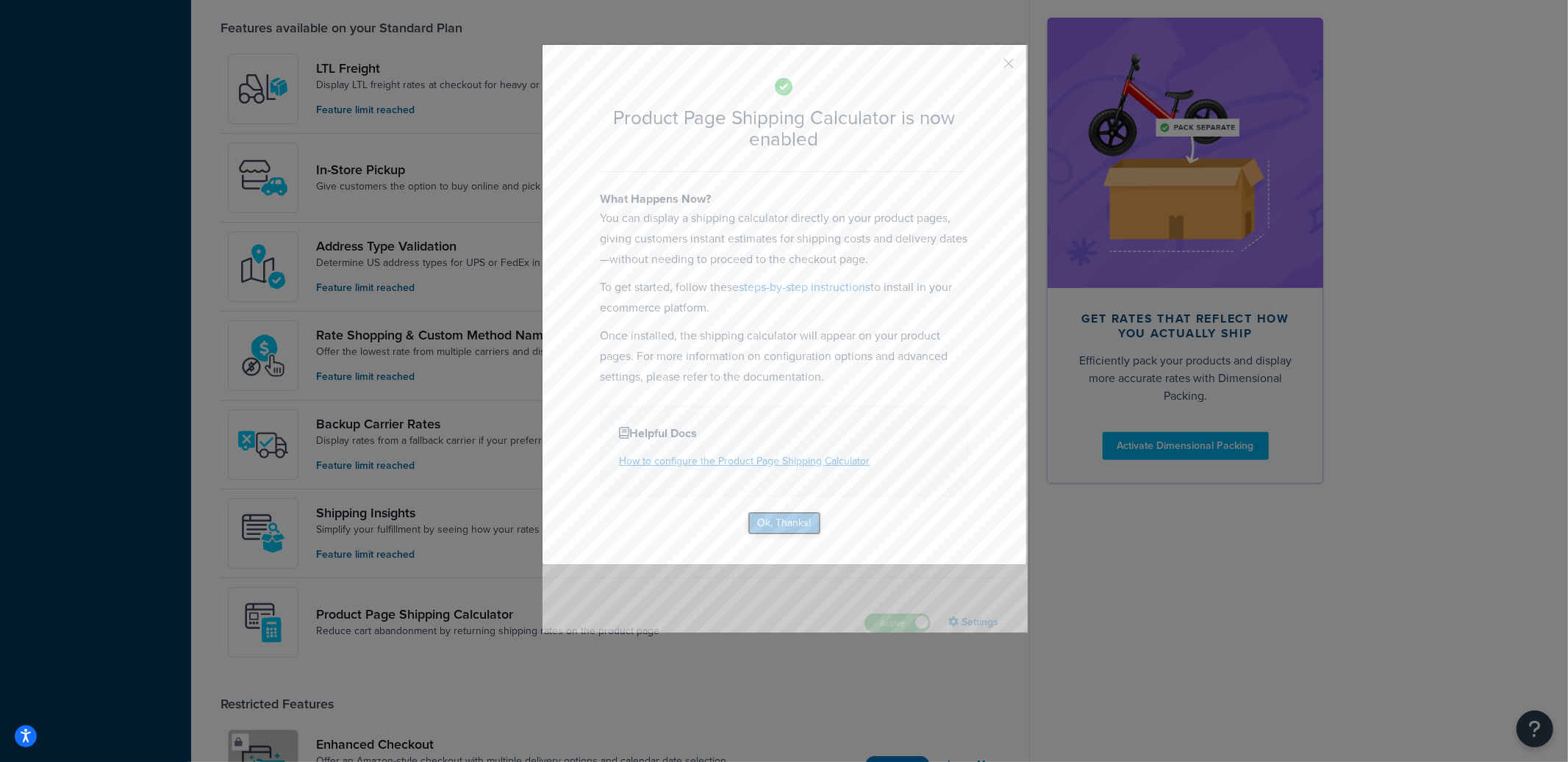
click at [781, 520] on button "Ok, Thanks!" at bounding box center [784, 523] width 74 height 24
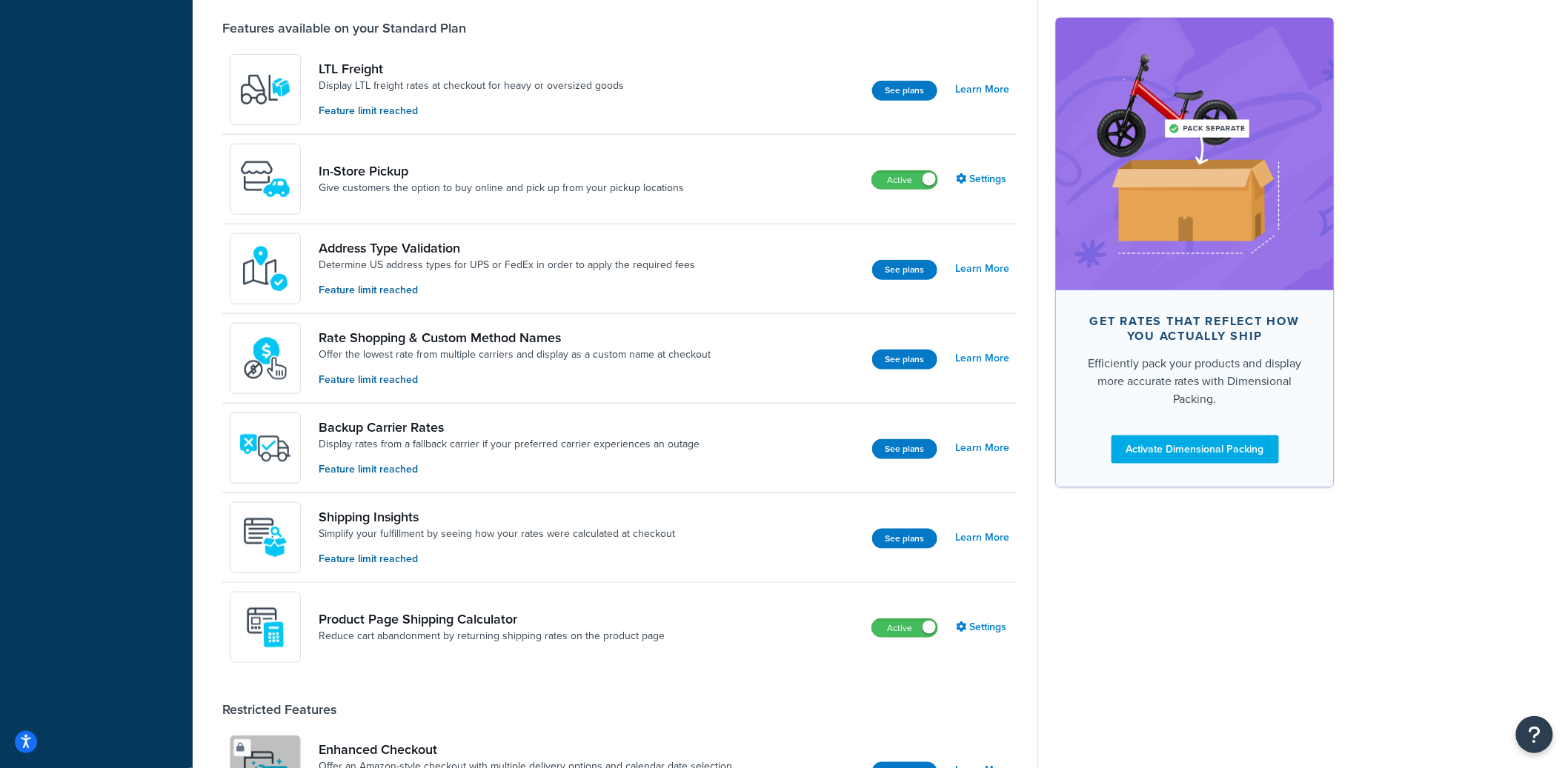
click at [901, 640] on div "Product Page Shipping Calculator Reduce cart abandonment by returning shipping …" at bounding box center [619, 628] width 795 height 89
click at [903, 630] on label "Active" at bounding box center [905, 628] width 66 height 18
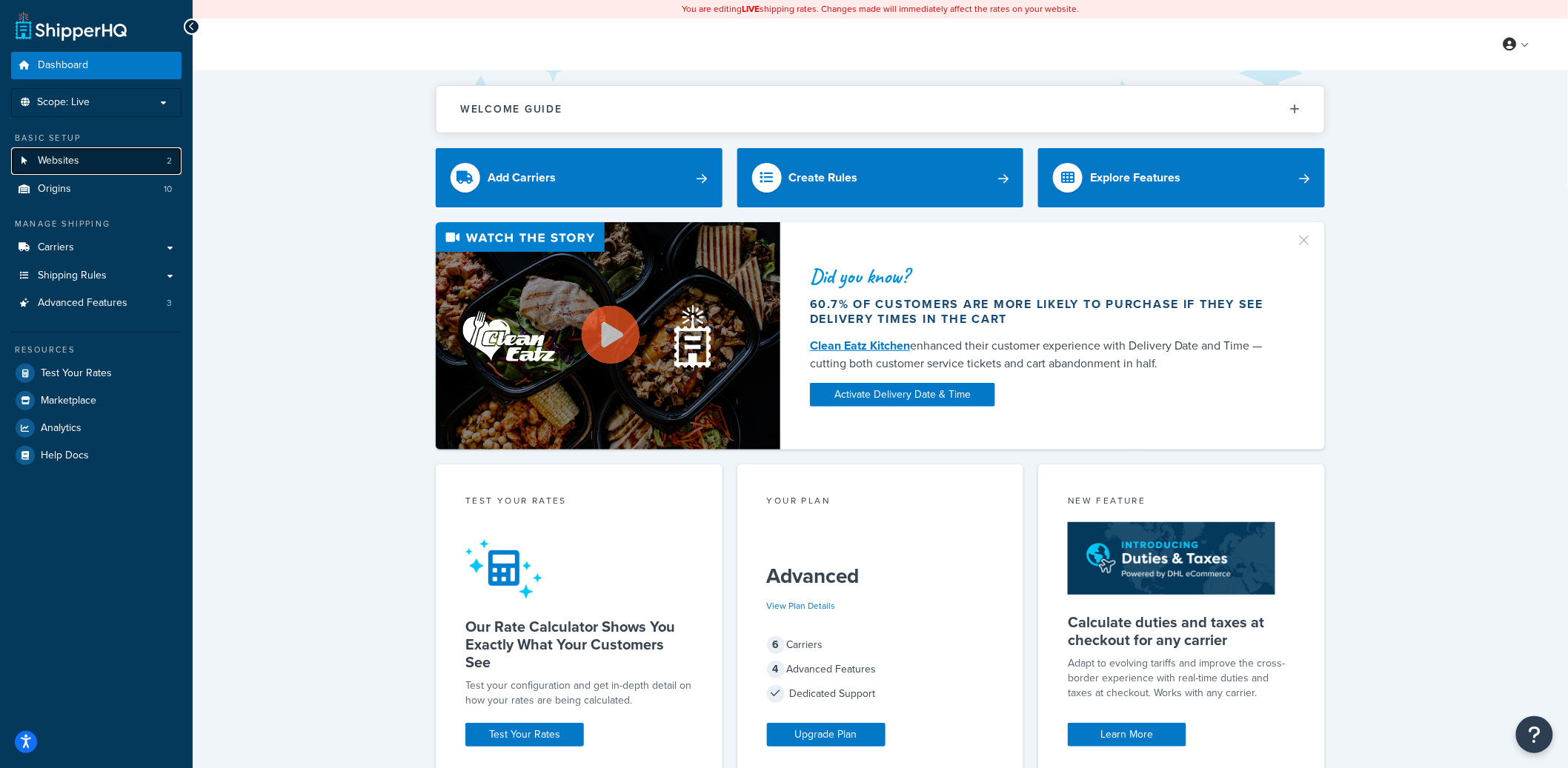
click at [145, 163] on link "Websites 2" at bounding box center [96, 161] width 170 height 27
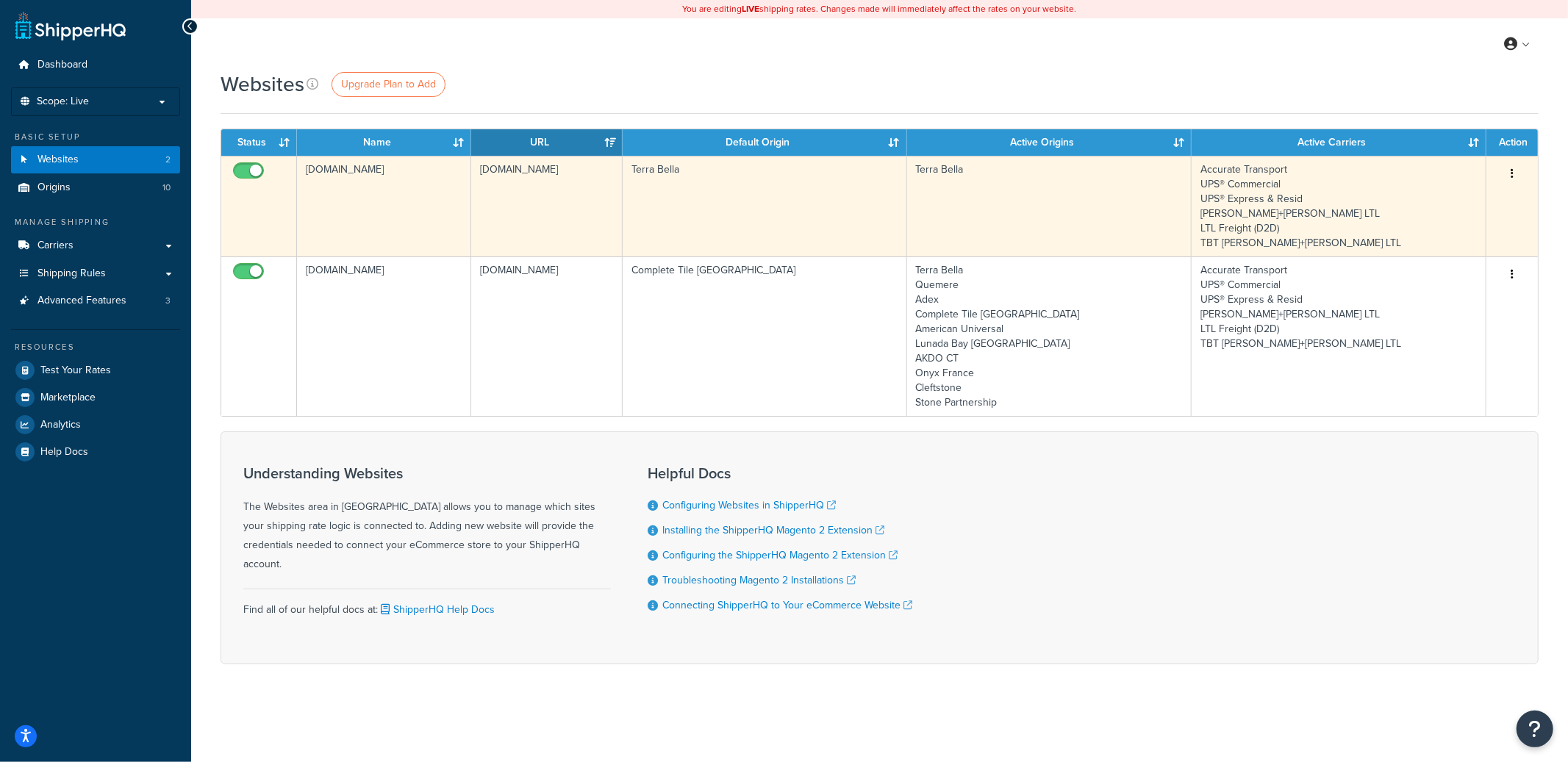
click at [396, 216] on td "terrabella.design" at bounding box center [384, 205] width 174 height 101
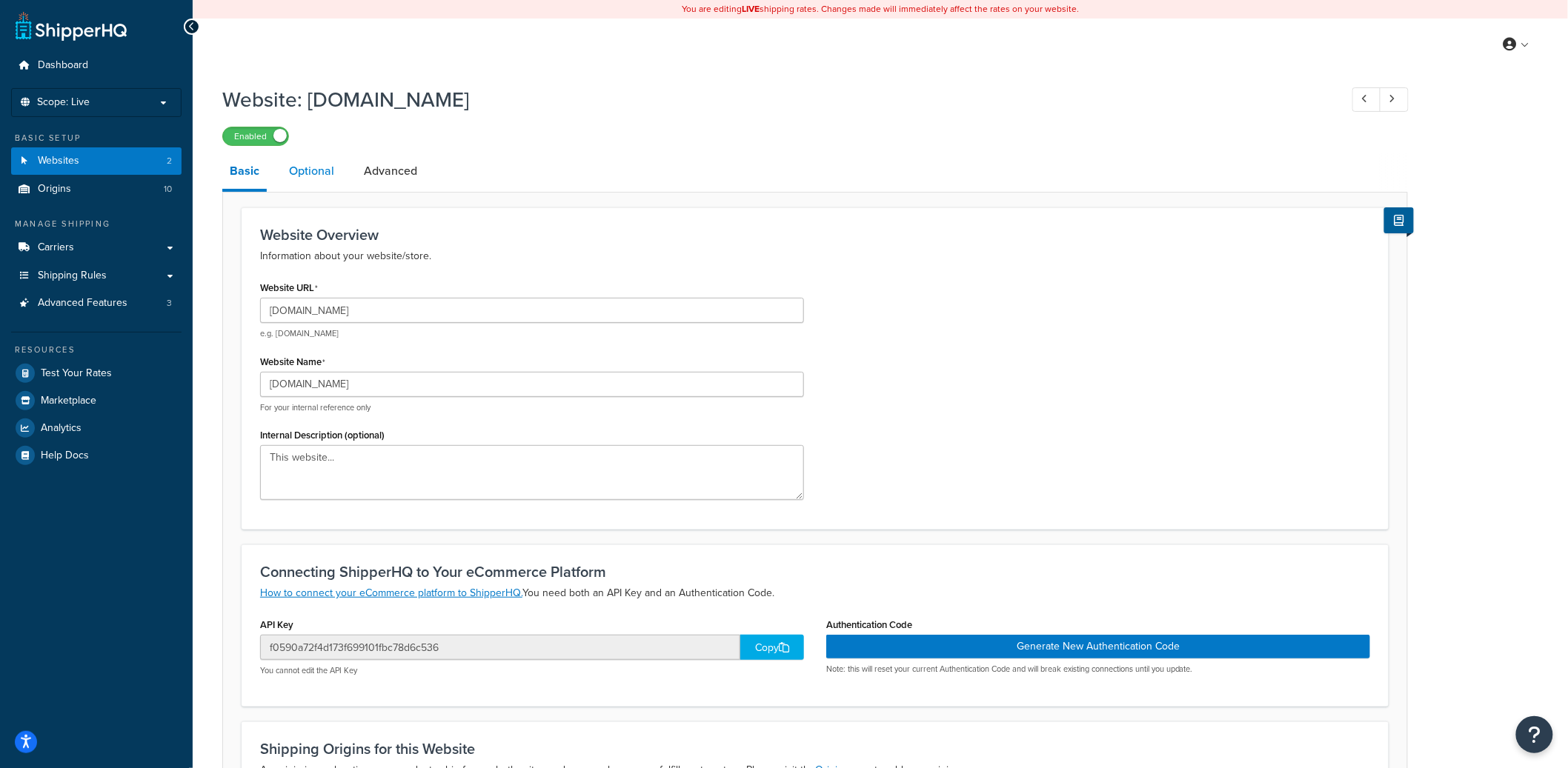
click at [301, 174] on link "Optional" at bounding box center [312, 171] width 60 height 36
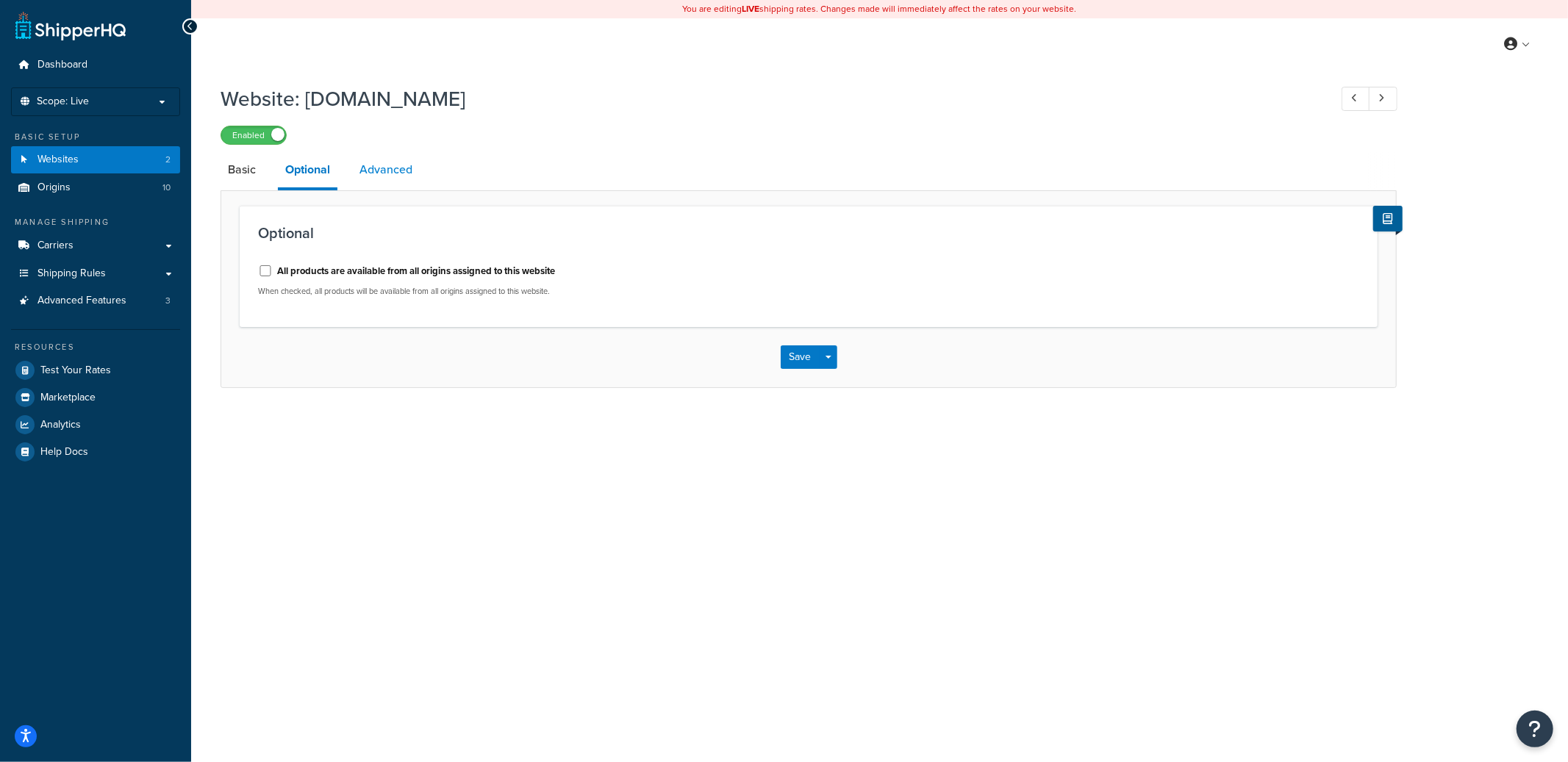
click at [381, 162] on link "Advanced" at bounding box center [386, 170] width 68 height 35
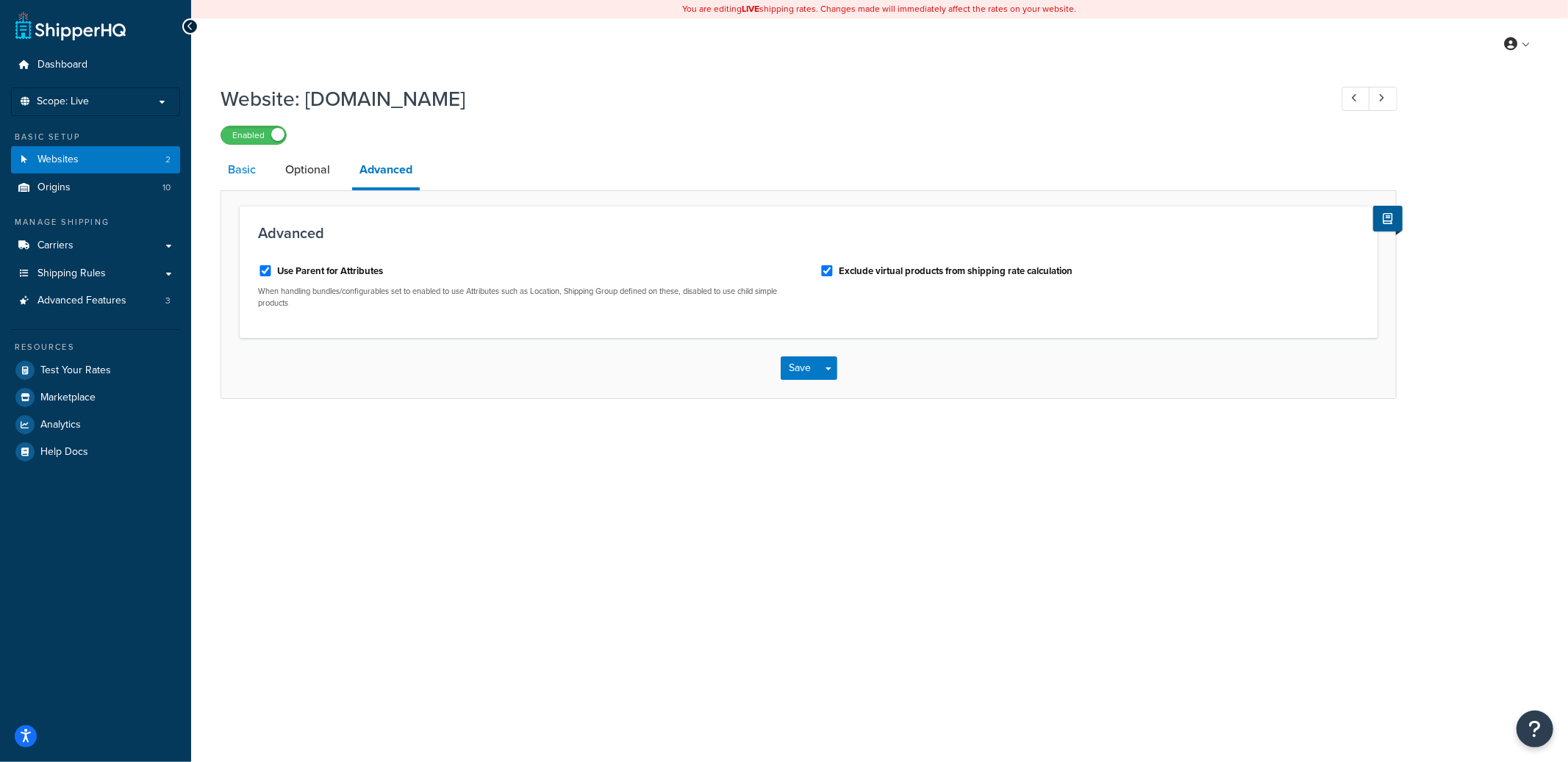
click at [250, 175] on link "Basic" at bounding box center [242, 170] width 42 height 35
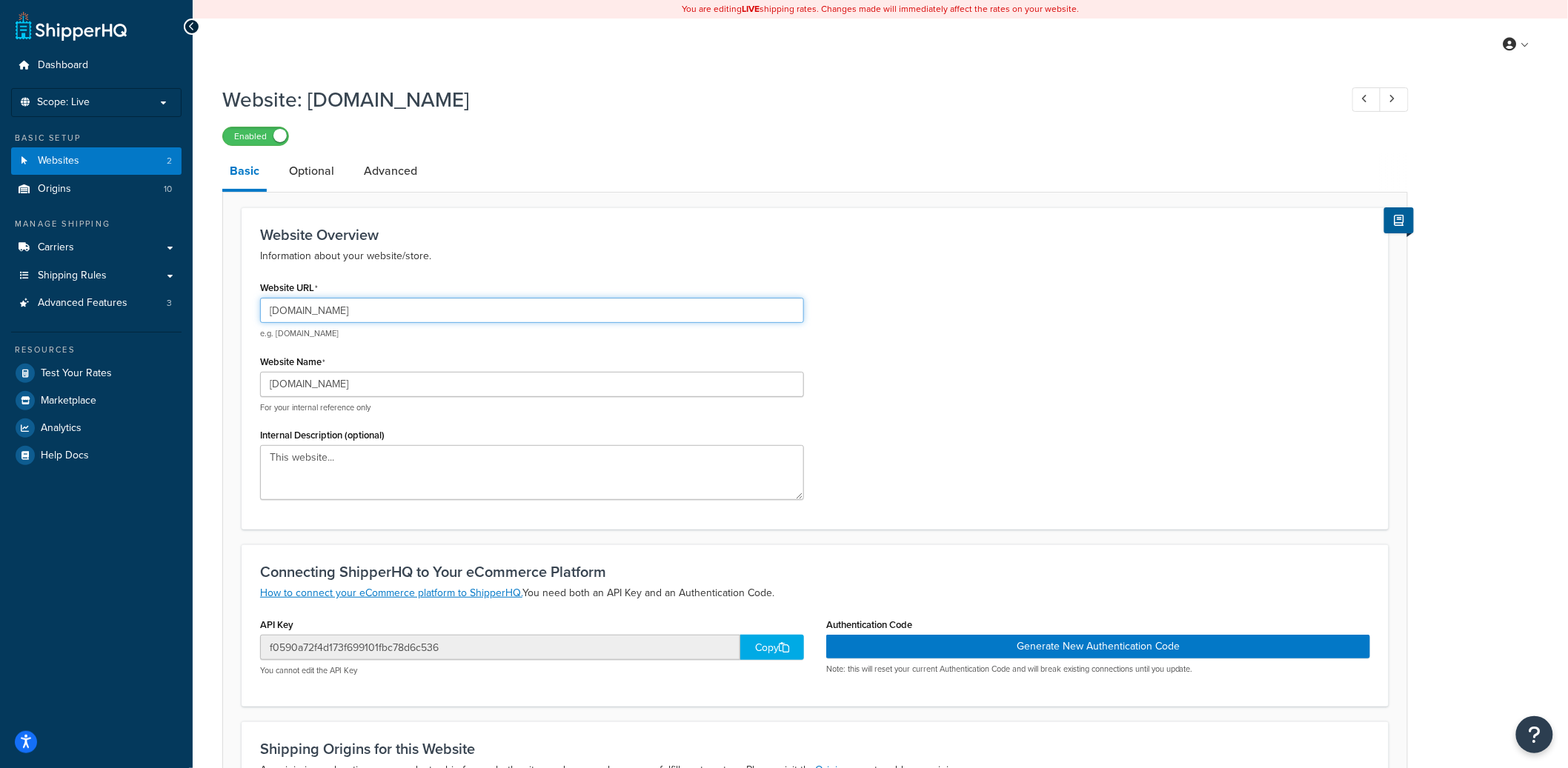
click at [359, 307] on input "[DOMAIN_NAME]" at bounding box center [531, 311] width 543 height 26
click at [366, 651] on input "f0590a72f4d173f699101fbc78d6c536" at bounding box center [500, 647] width 480 height 26
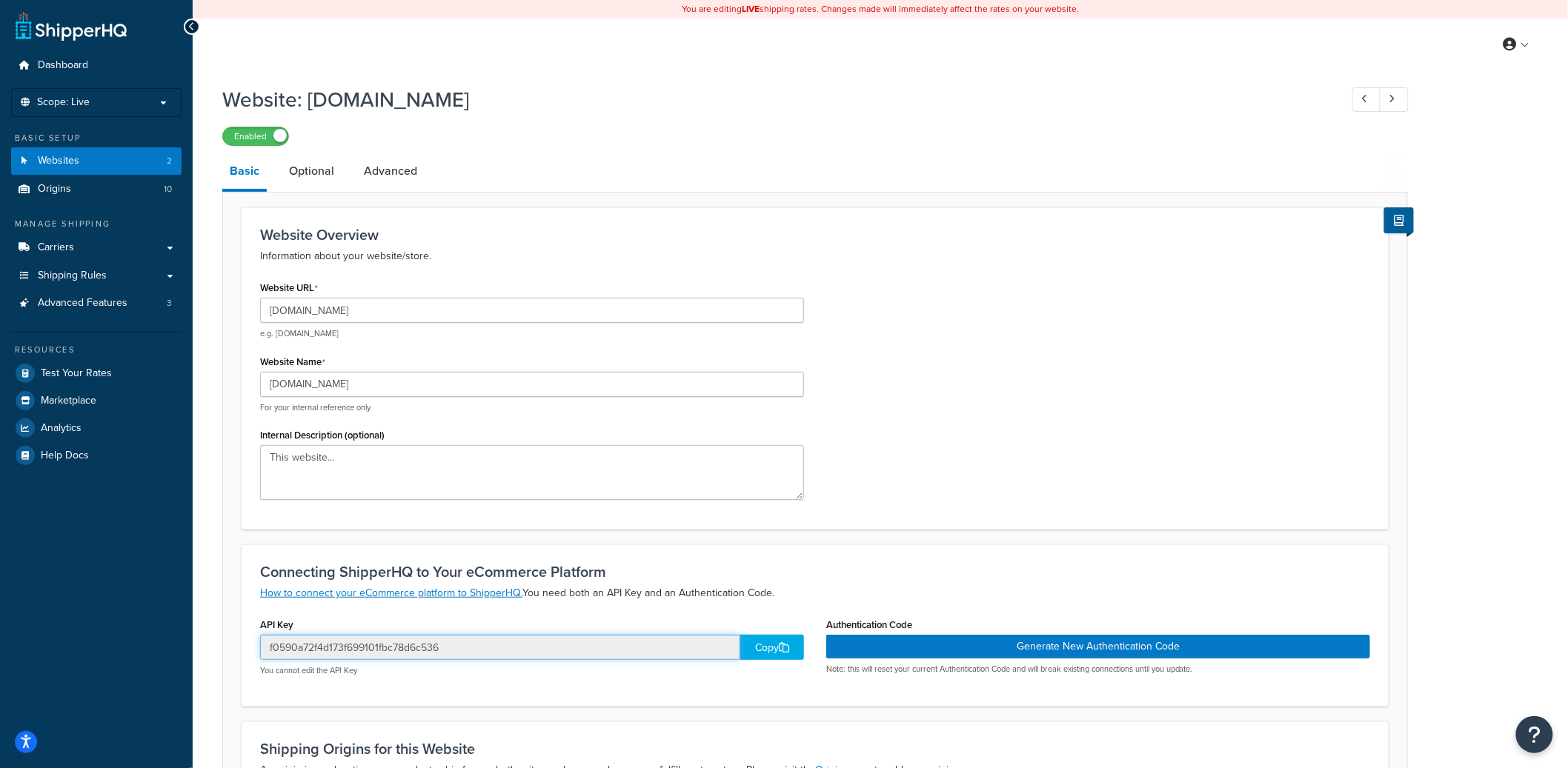
click at [305, 648] on input "f0590a72f4d173f699101fbc78d6c536" at bounding box center [500, 647] width 480 height 26
click at [379, 160] on link "Advanced" at bounding box center [390, 171] width 68 height 36
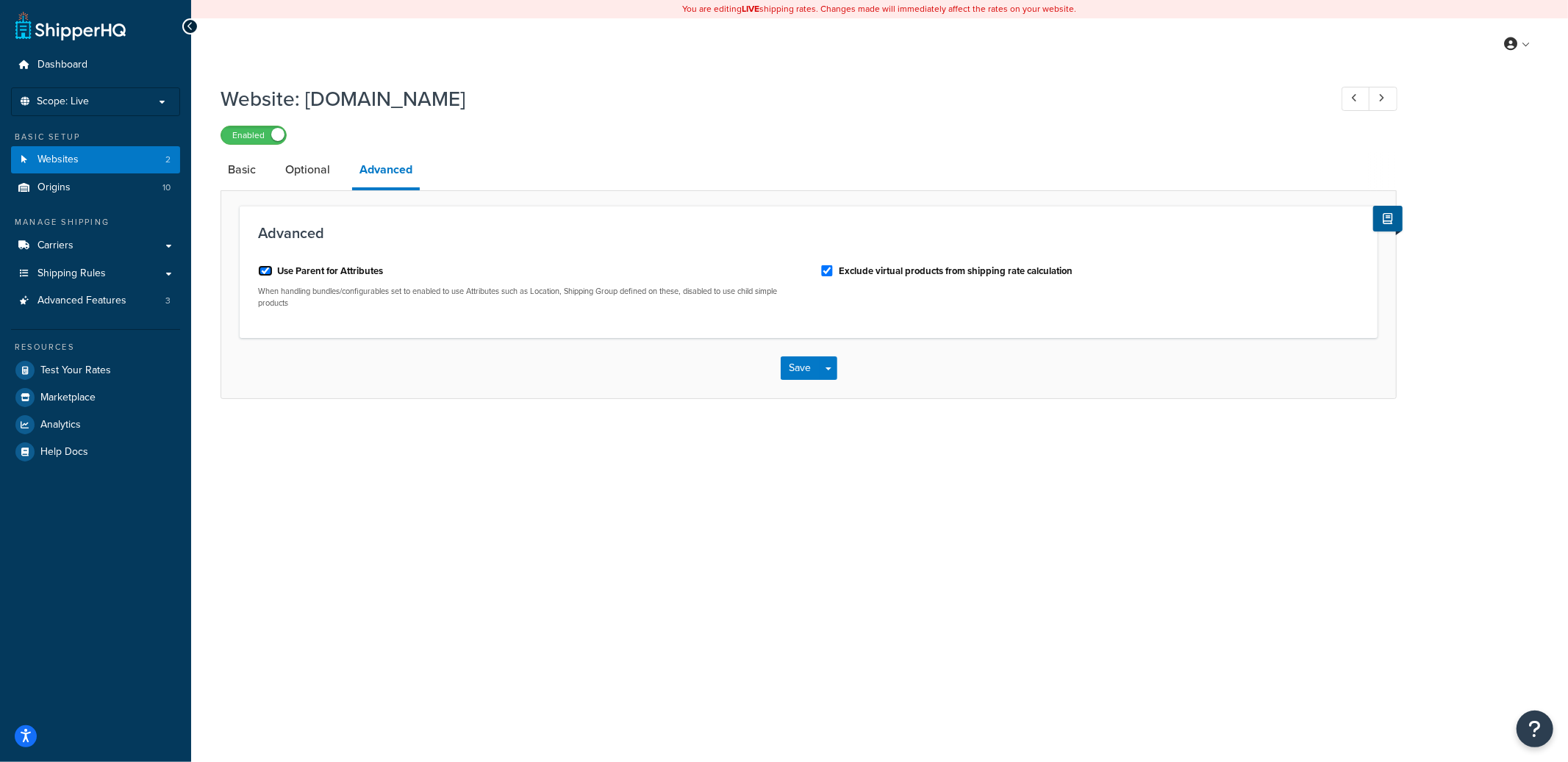
click at [264, 272] on input "Use Parent for Attributes" at bounding box center [265, 270] width 14 height 11
checkbox input "false"
click at [828, 362] on button "Save Dropdown" at bounding box center [828, 368] width 18 height 24
click at [834, 381] on button "Save and Edit" at bounding box center [852, 395] width 142 height 31
click at [266, 272] on input "Use Parent for Attributes" at bounding box center [265, 270] width 14 height 11
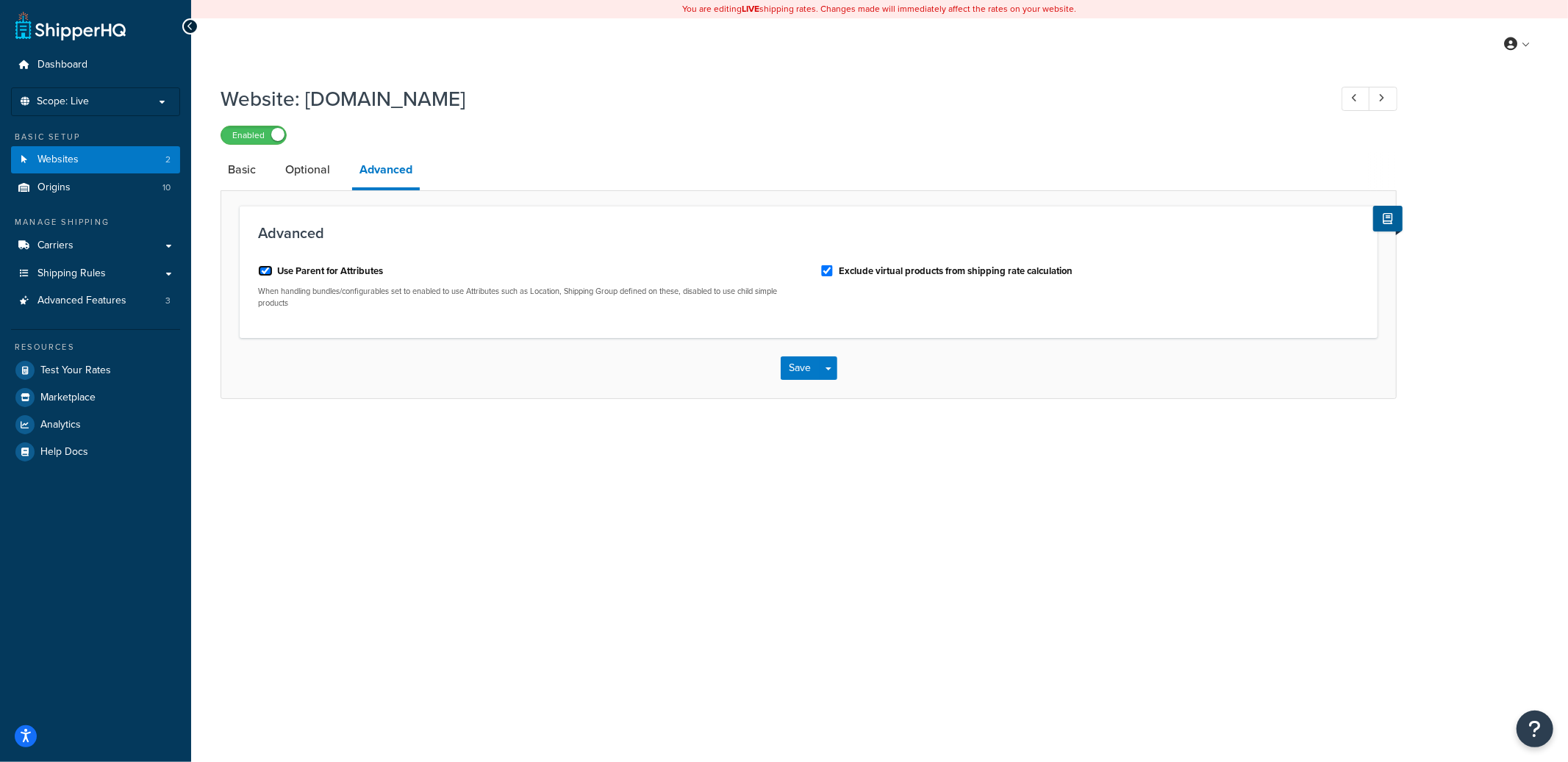
checkbox input "true"
click at [833, 366] on button "Save Dropdown" at bounding box center [828, 368] width 18 height 24
click at [833, 389] on button "Save and Edit" at bounding box center [852, 395] width 142 height 31
